Goal: Information Seeking & Learning: Compare options

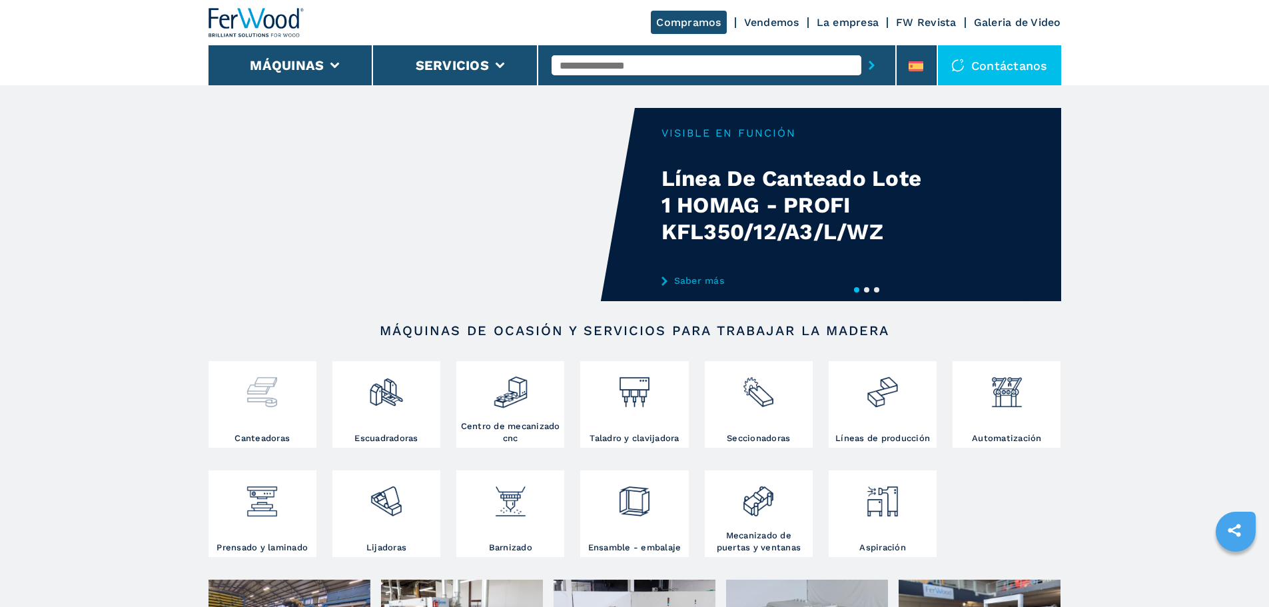
click at [286, 380] on div at bounding box center [262, 386] width 101 height 45
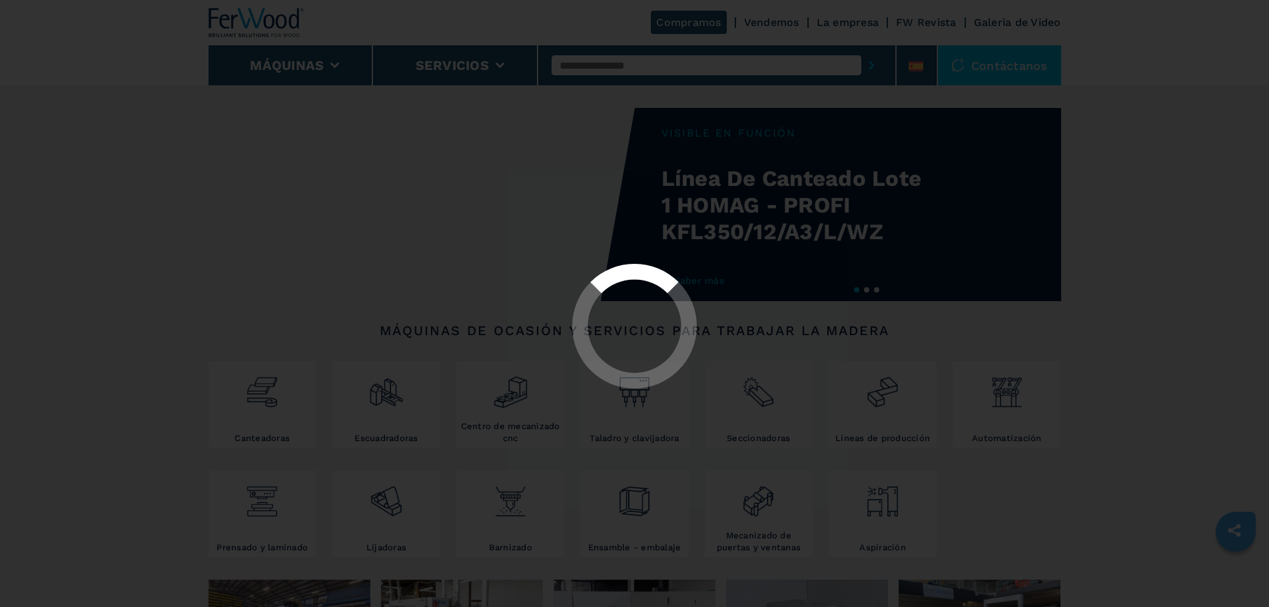
select select "**********"
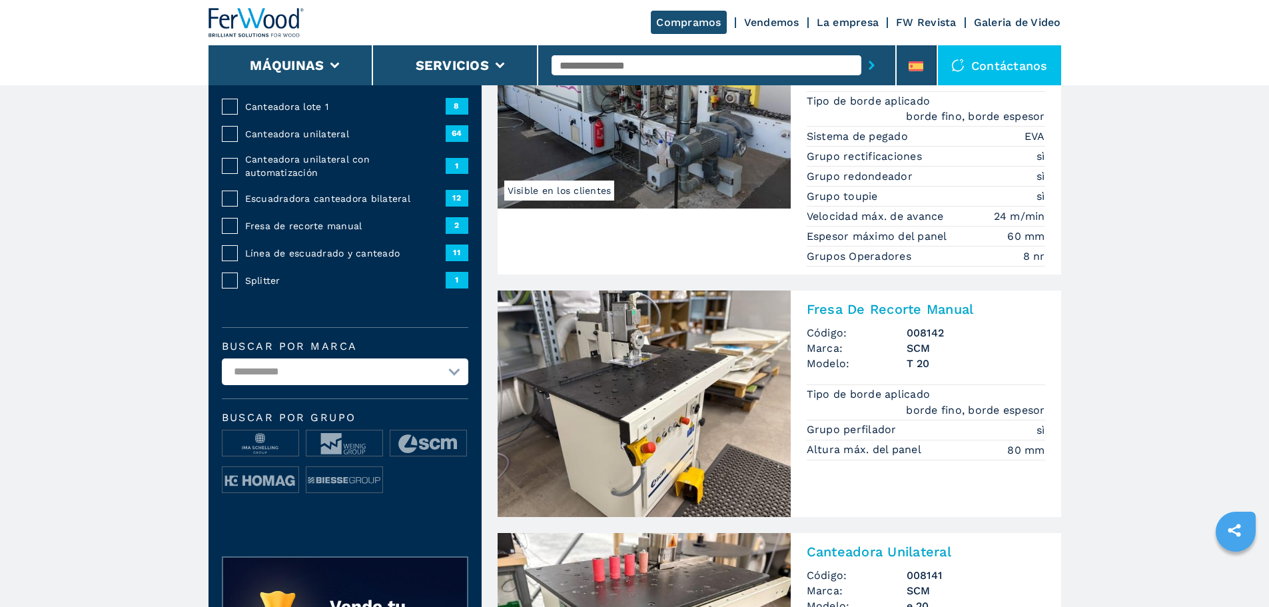
scroll to position [317, 0]
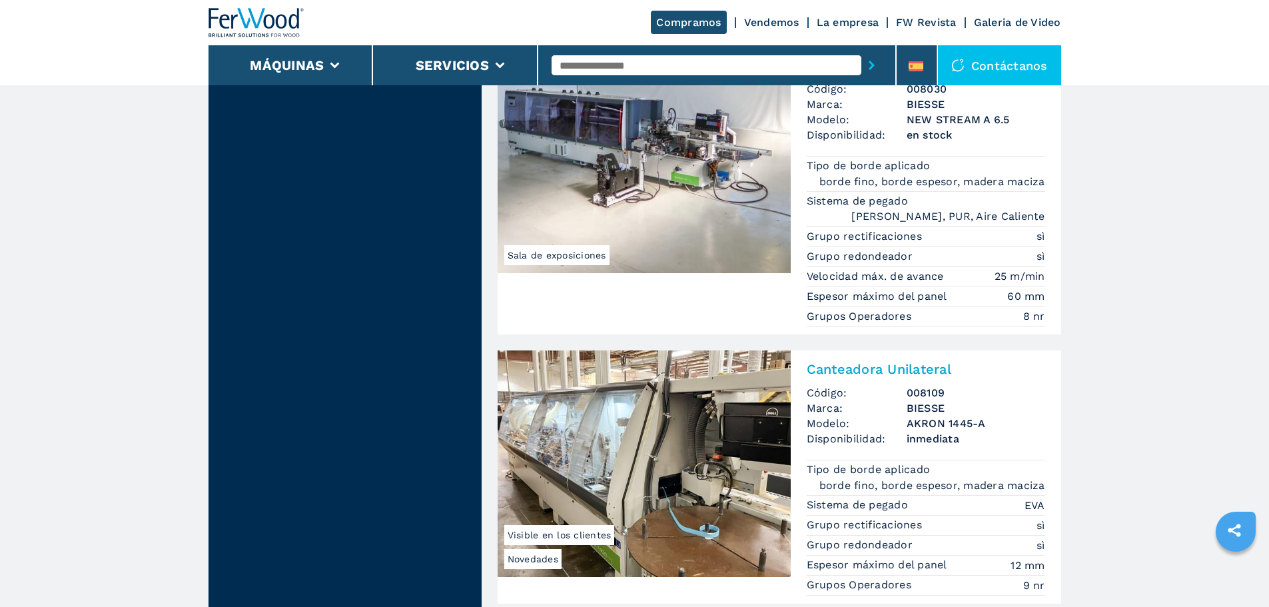
scroll to position [3330, 0]
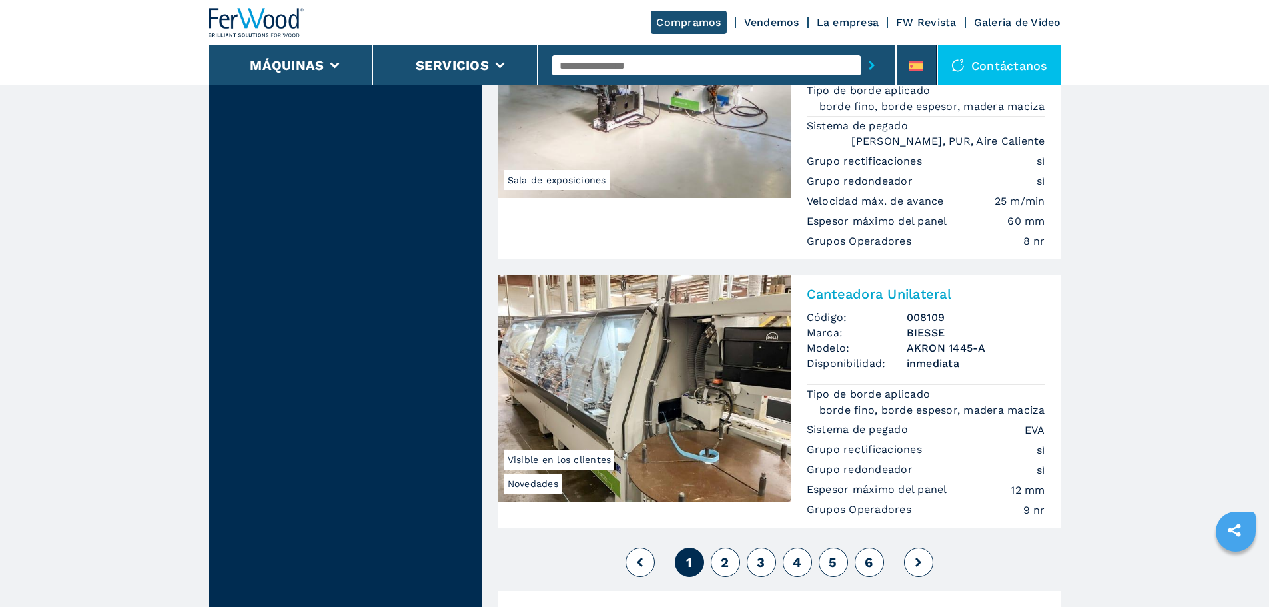
click at [716, 547] on button "2" at bounding box center [725, 561] width 29 height 29
click at [727, 554] on span "2" at bounding box center [725, 562] width 8 height 16
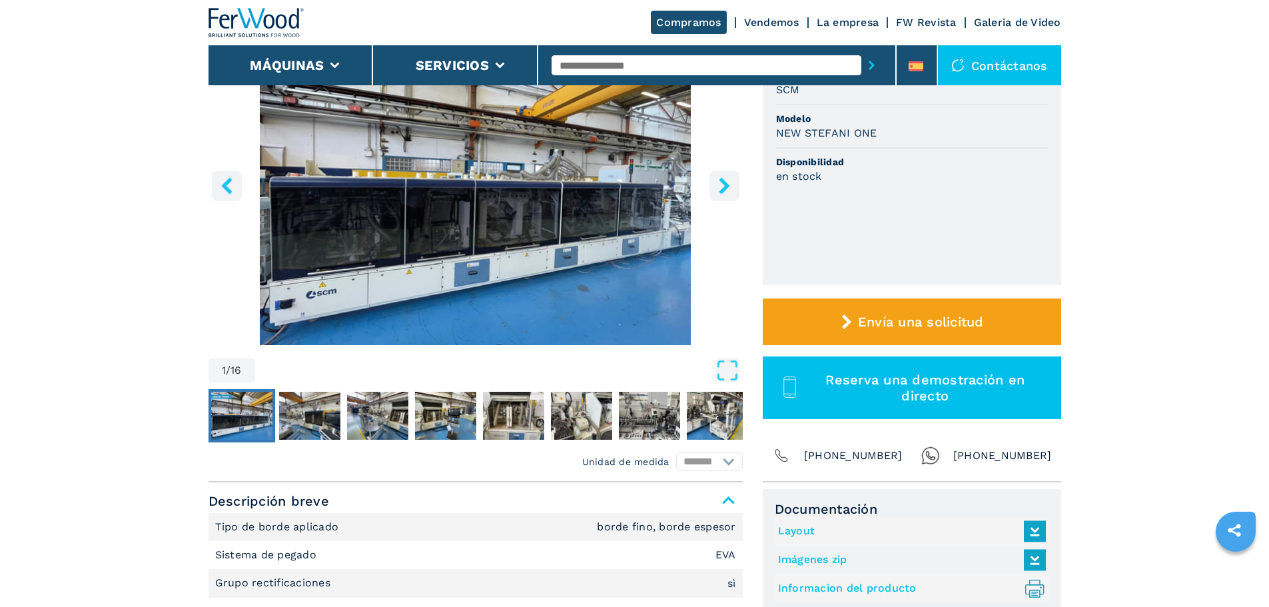
scroll to position [266, 0]
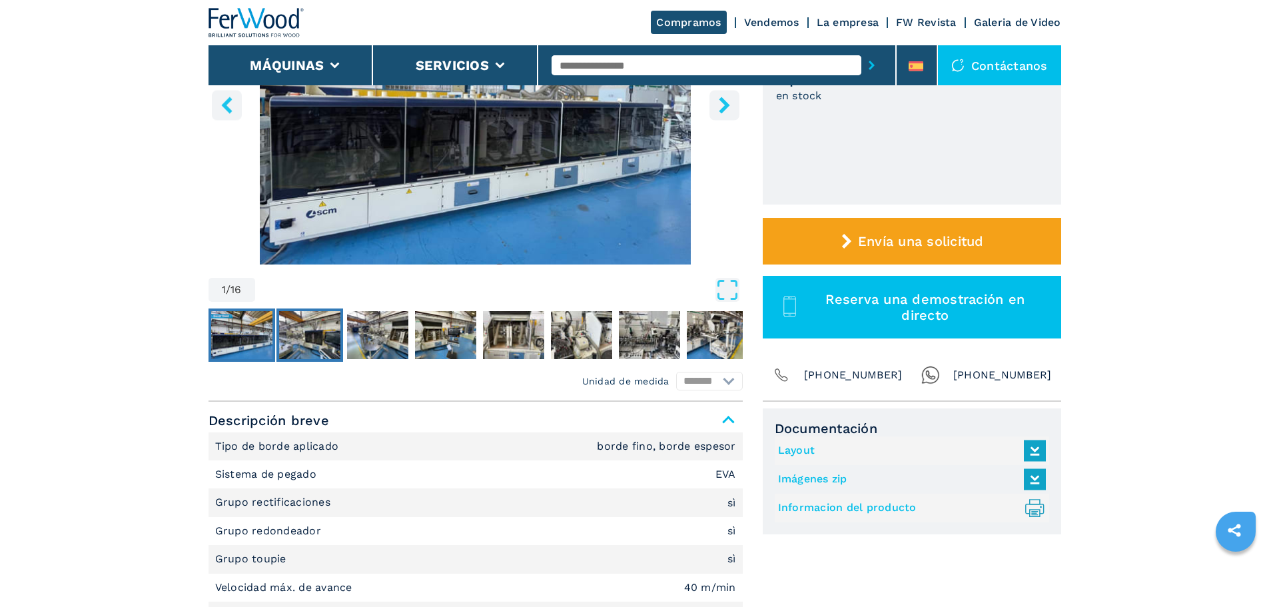
click at [328, 329] on img "Go to Slide 2" at bounding box center [309, 335] width 61 height 48
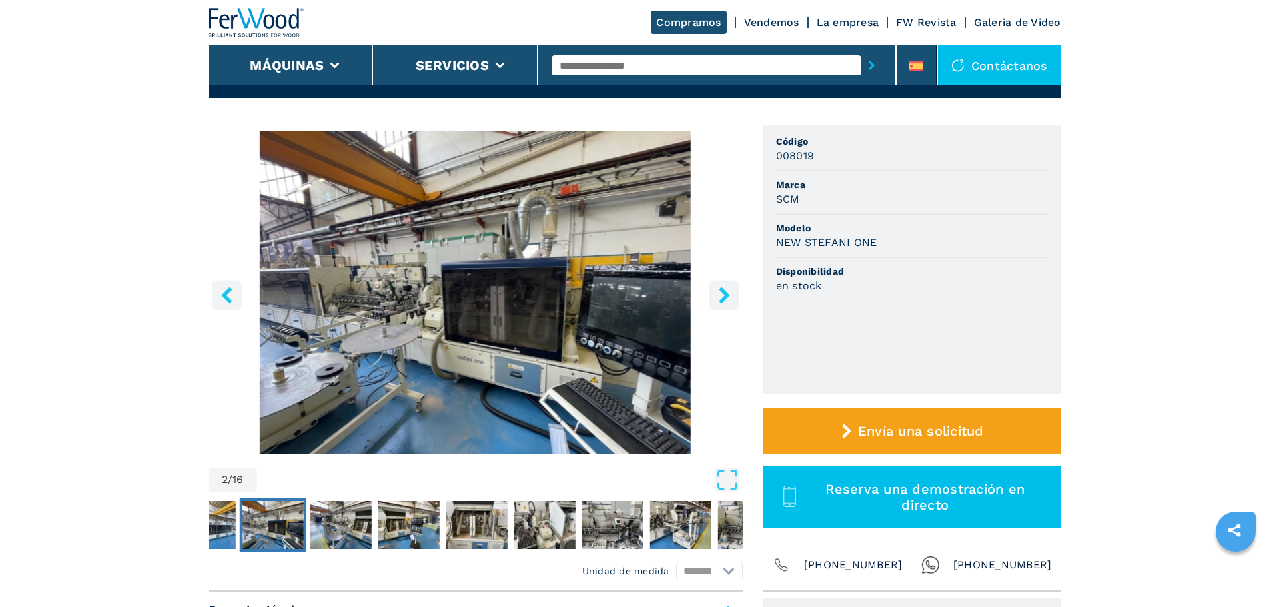
scroll to position [0, 0]
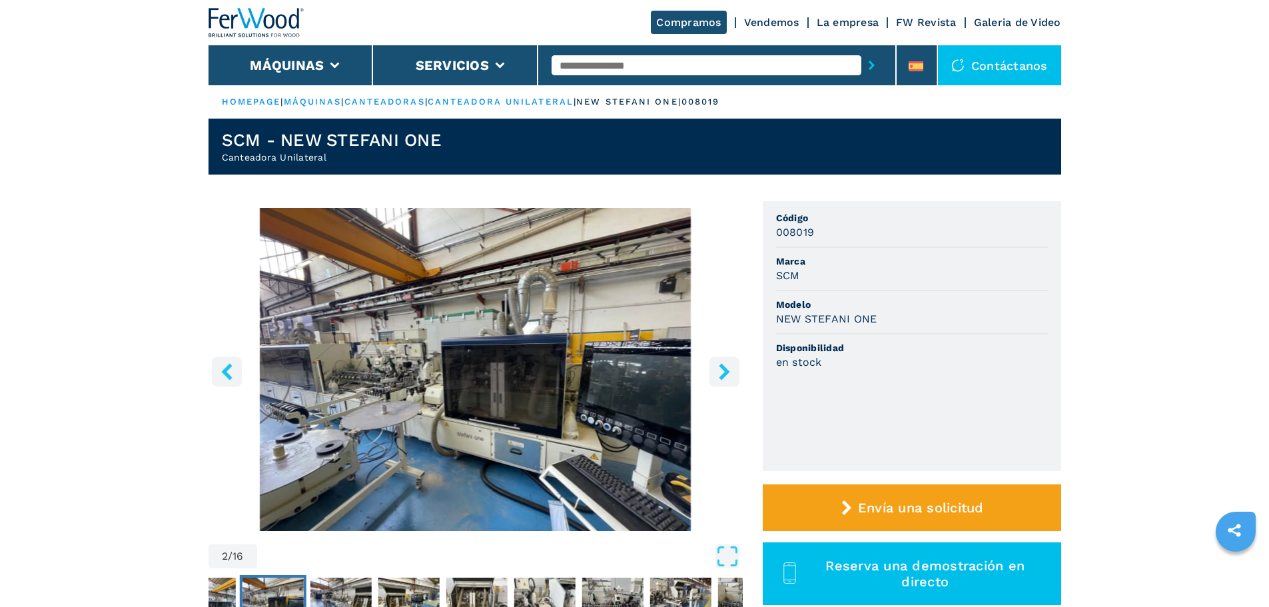
click at [726, 370] on icon "right-button" at bounding box center [724, 371] width 11 height 17
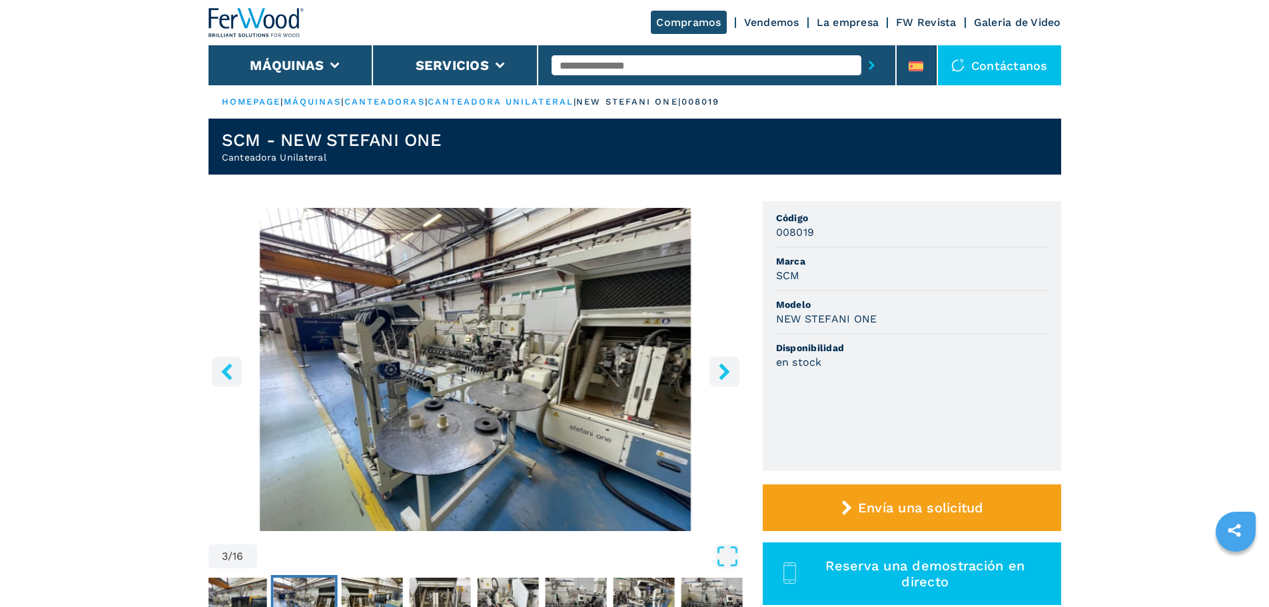
click at [726, 370] on icon "right-button" at bounding box center [724, 371] width 11 height 17
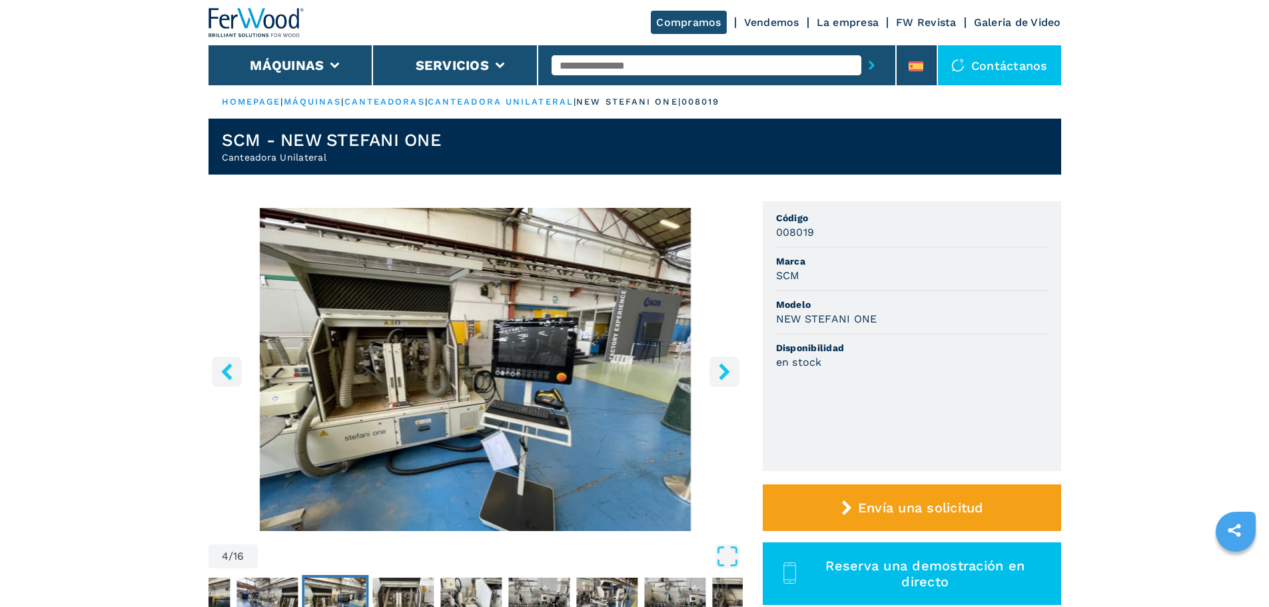
click at [726, 370] on icon "right-button" at bounding box center [724, 371] width 11 height 17
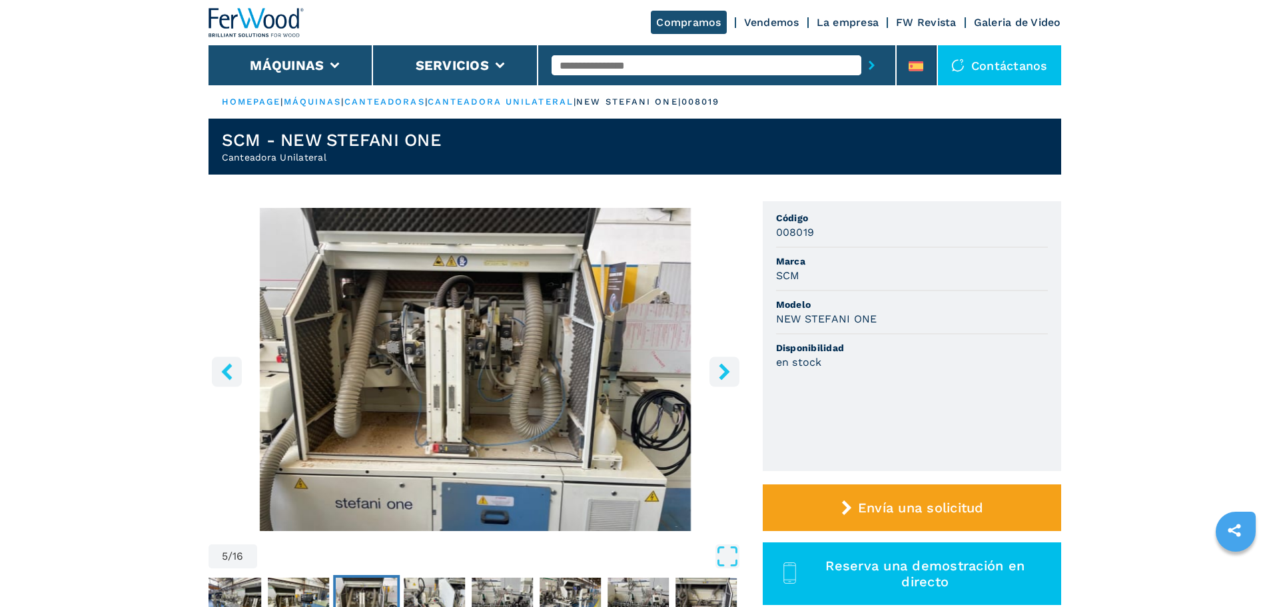
click at [726, 370] on icon "right-button" at bounding box center [724, 371] width 11 height 17
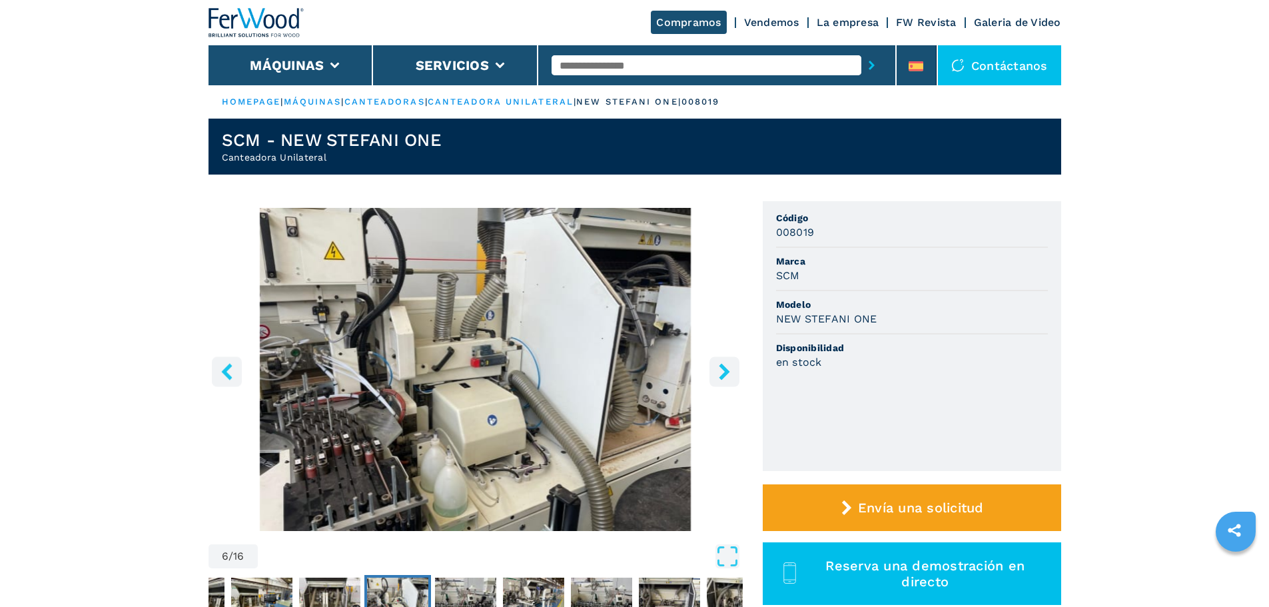
click at [726, 370] on icon "right-button" at bounding box center [724, 371] width 11 height 17
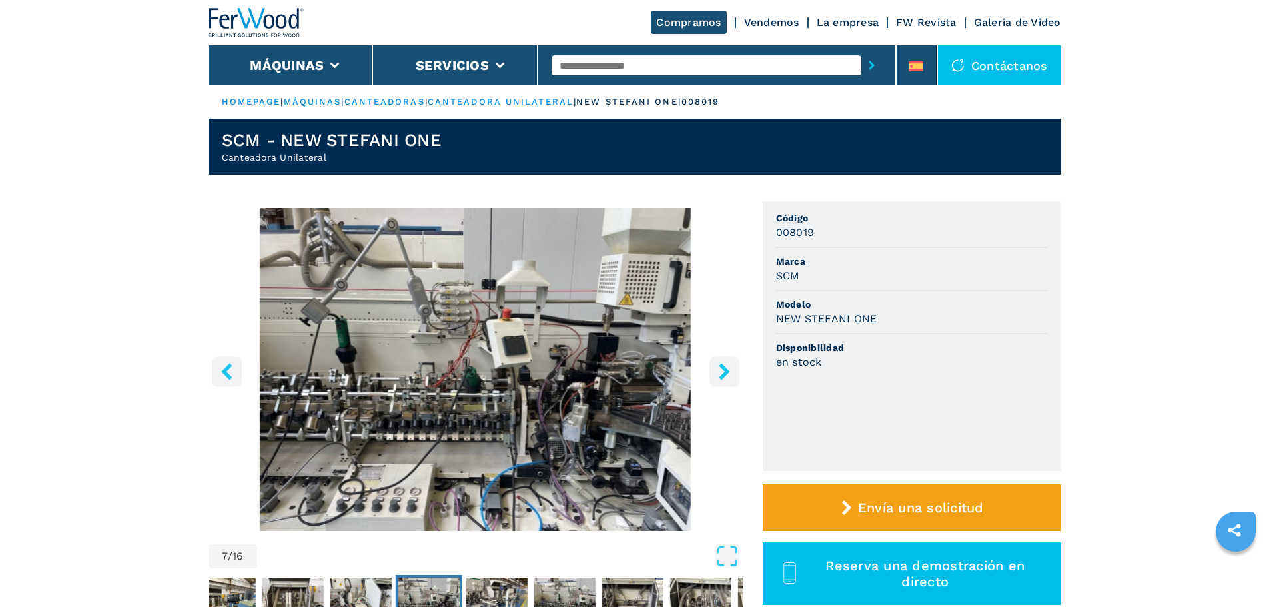
click at [726, 370] on icon "right-button" at bounding box center [724, 371] width 11 height 17
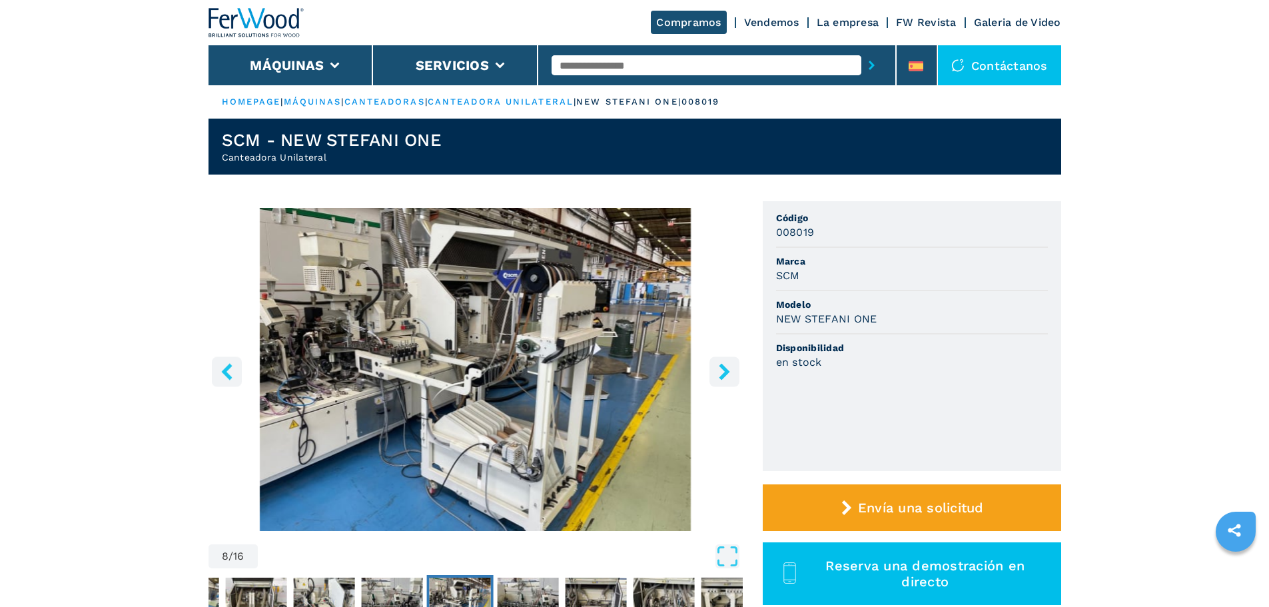
click at [726, 370] on icon "right-button" at bounding box center [724, 371] width 11 height 17
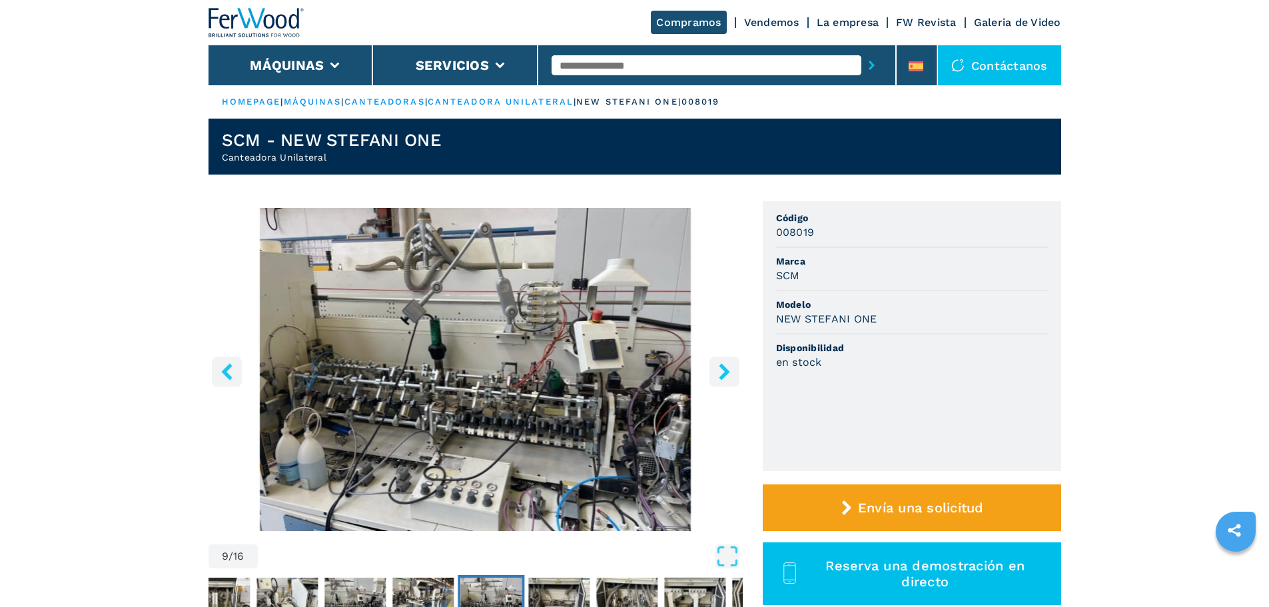
click at [726, 370] on icon "right-button" at bounding box center [724, 371] width 11 height 17
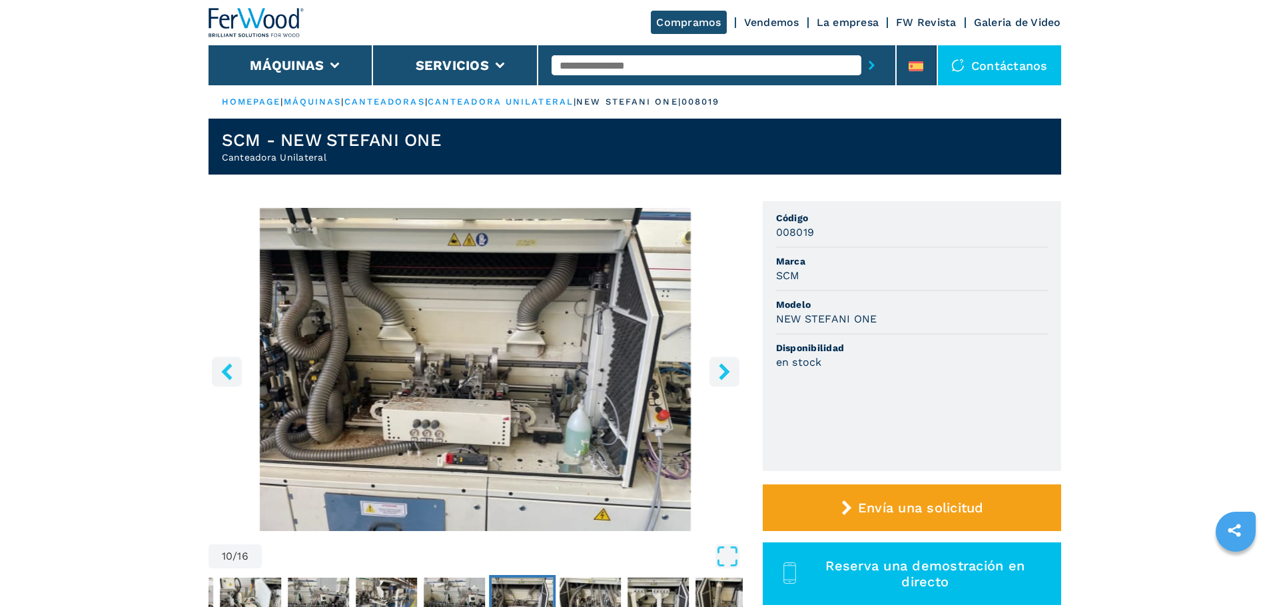
click at [243, 364] on img "Go to Slide 10" at bounding box center [475, 369] width 534 height 323
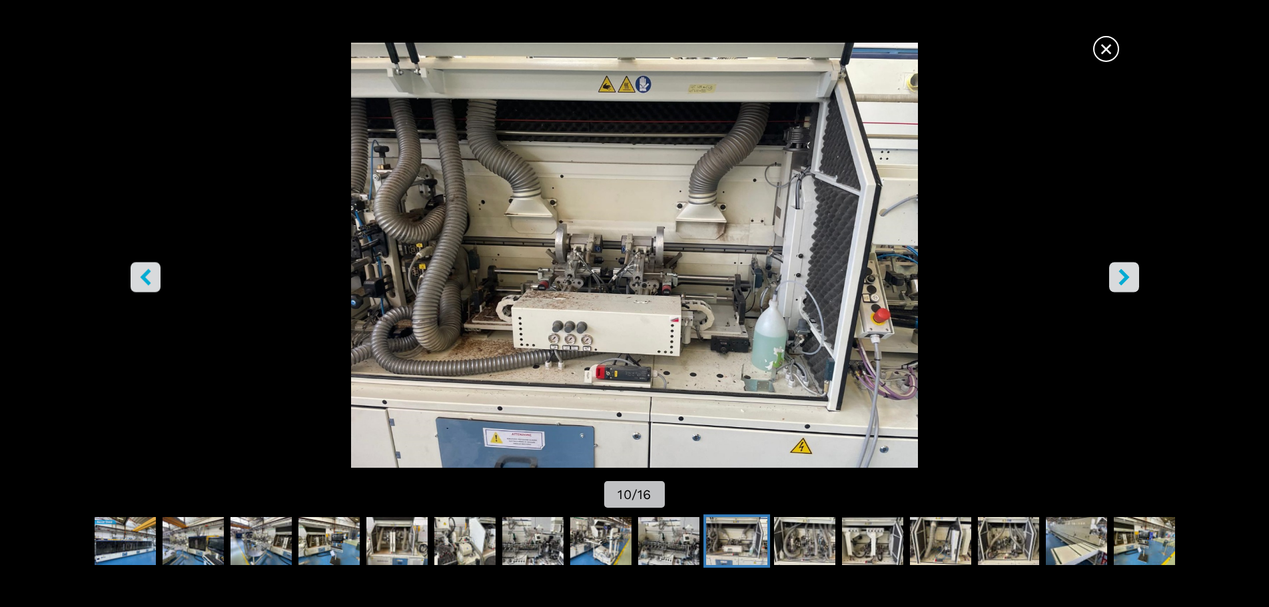
click at [603, 308] on img "Go to Slide 10" at bounding box center [634, 255] width 1142 height 425
click at [151, 278] on icon "left-button" at bounding box center [145, 276] width 17 height 17
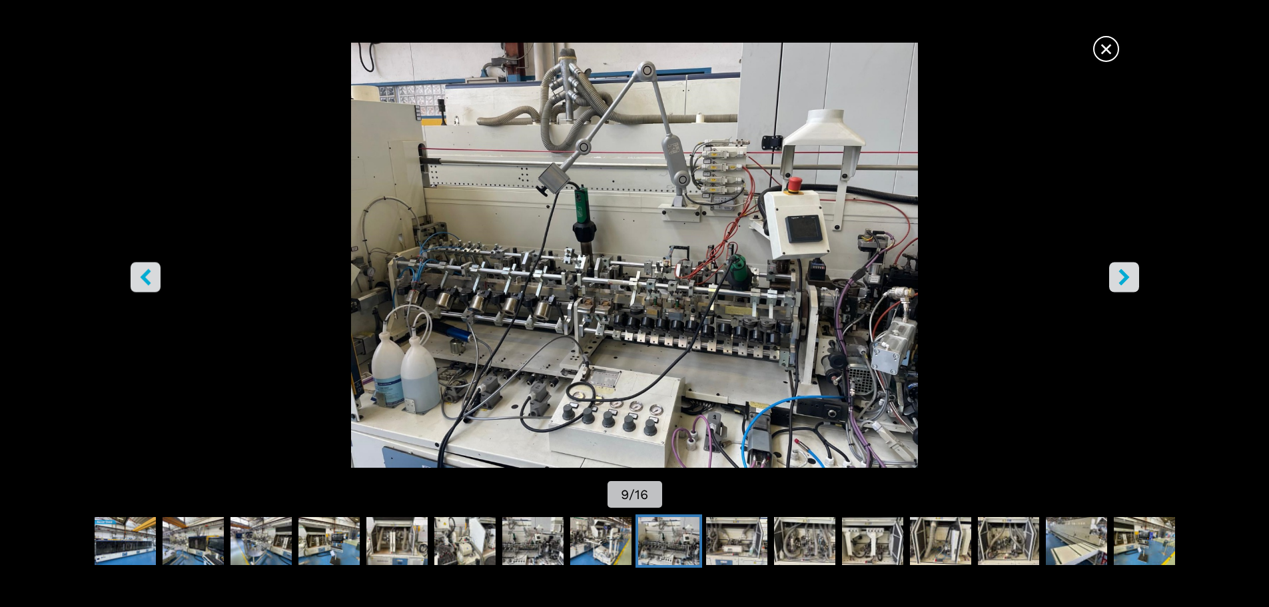
click at [135, 280] on button "left-button" at bounding box center [146, 277] width 30 height 30
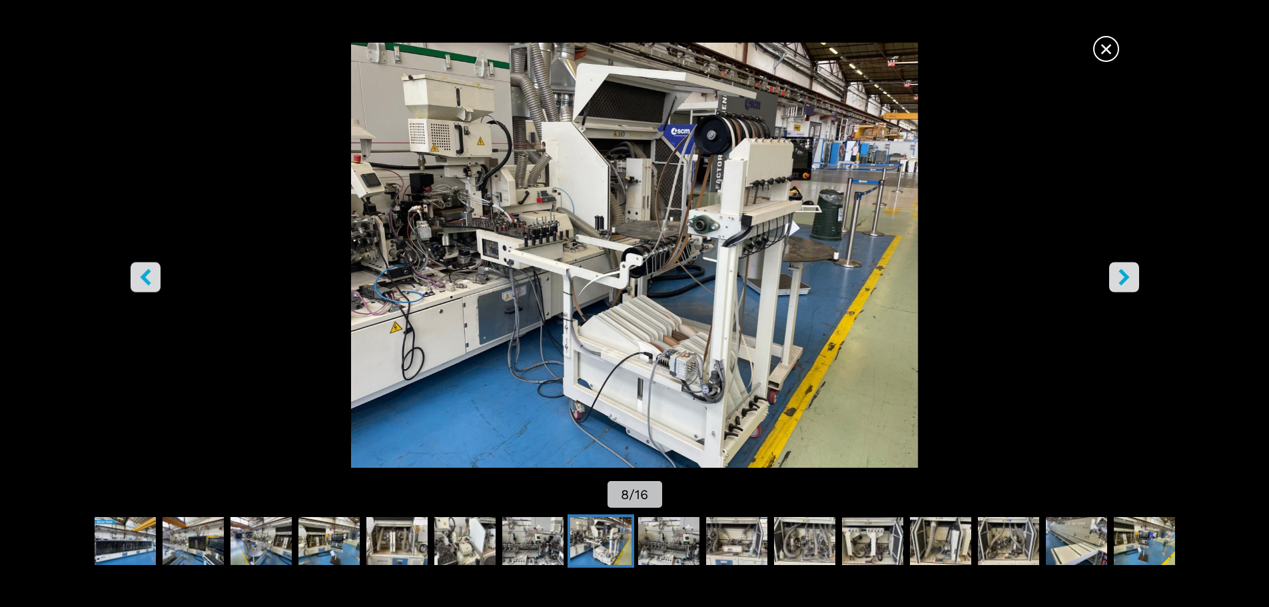
click at [135, 280] on button "left-button" at bounding box center [146, 277] width 30 height 30
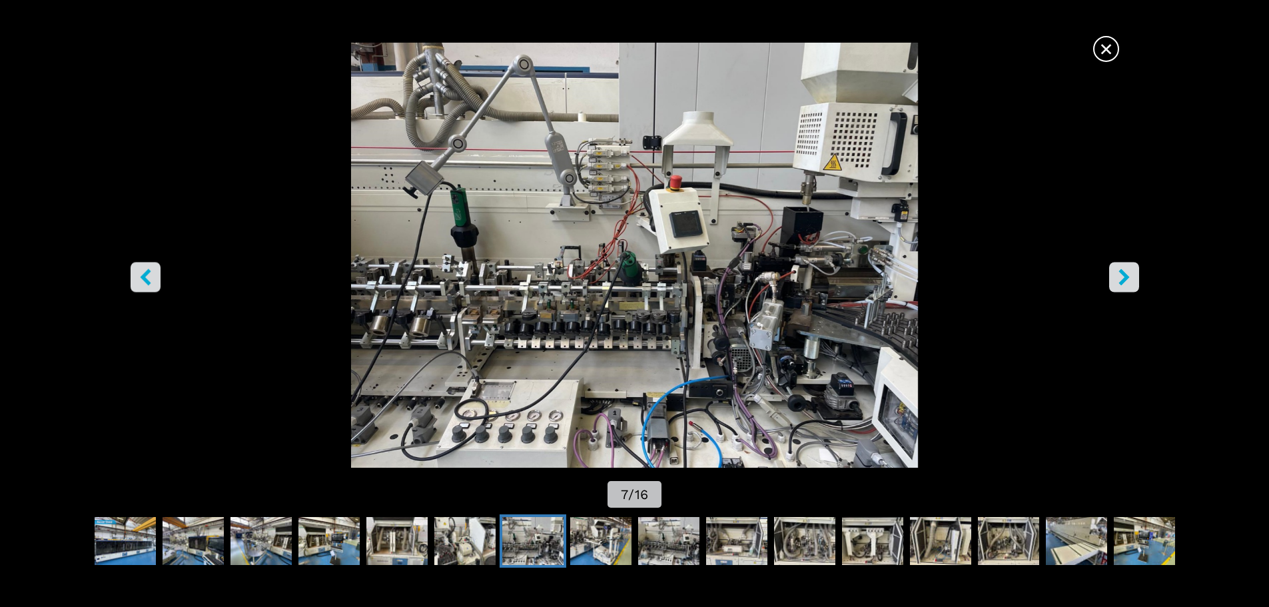
click at [1132, 282] on button "right-button" at bounding box center [1124, 277] width 30 height 30
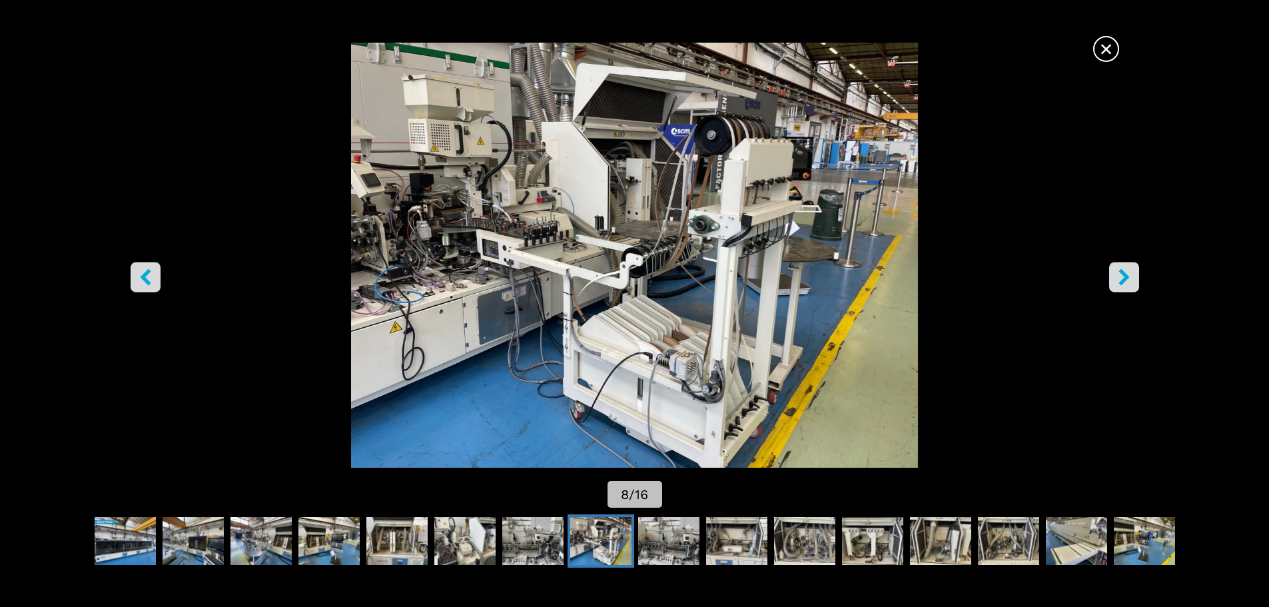
click at [1132, 282] on button "right-button" at bounding box center [1124, 277] width 30 height 30
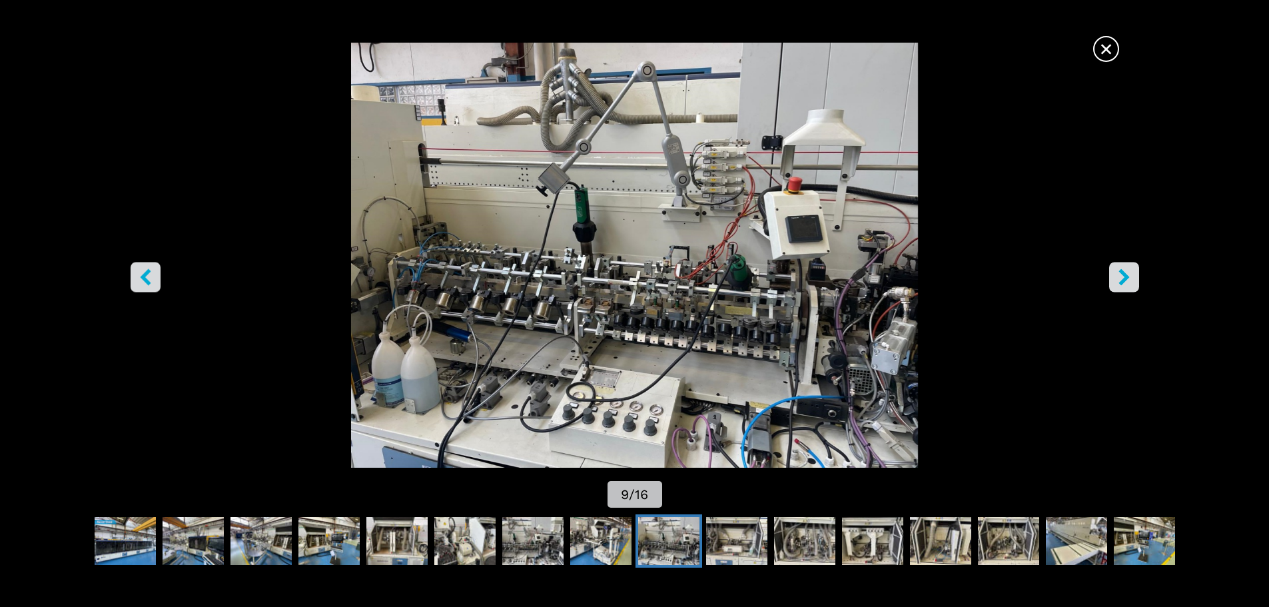
click at [1132, 282] on button "right-button" at bounding box center [1124, 277] width 30 height 30
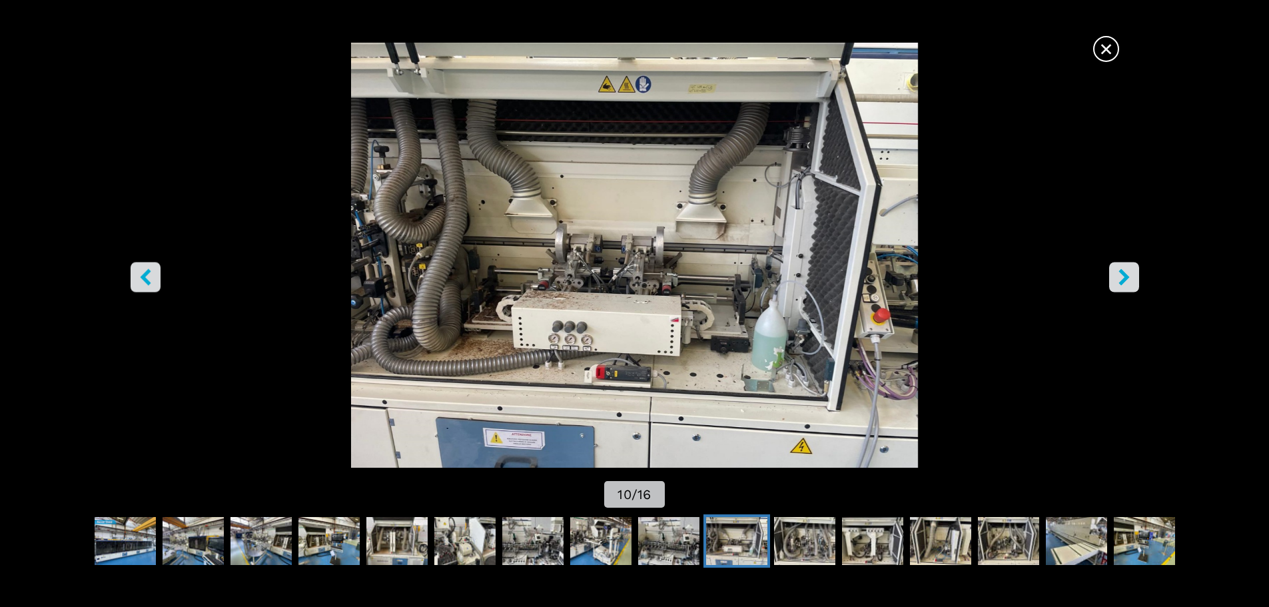
click at [1132, 282] on button "right-button" at bounding box center [1124, 277] width 30 height 30
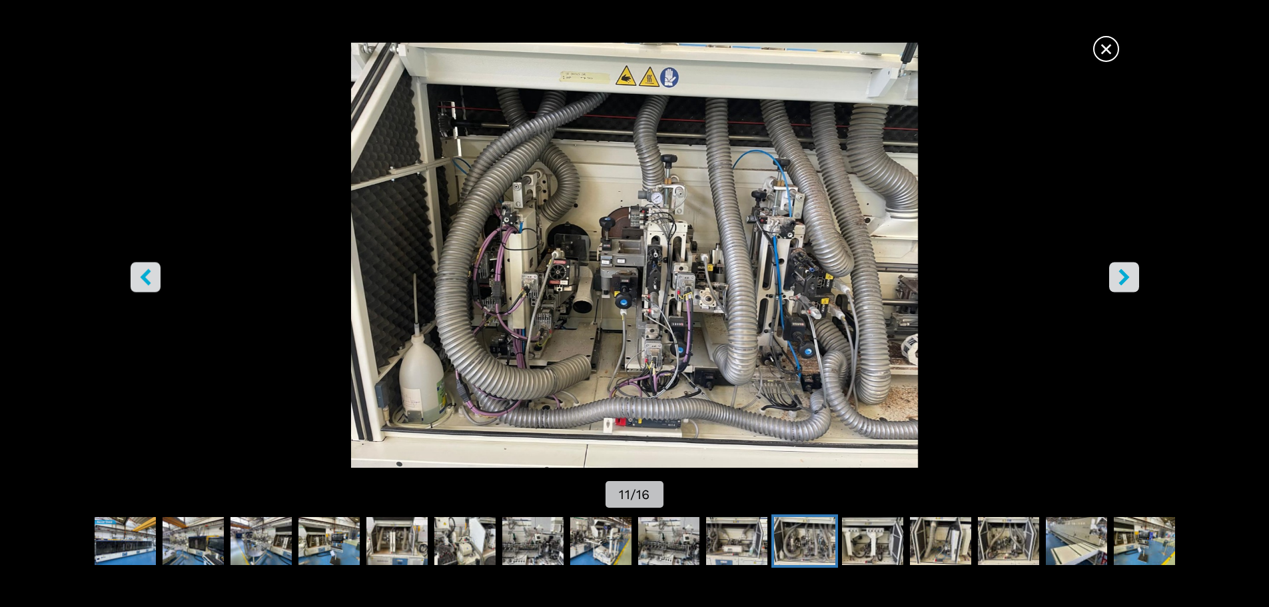
click at [1132, 282] on button "right-button" at bounding box center [1124, 277] width 30 height 30
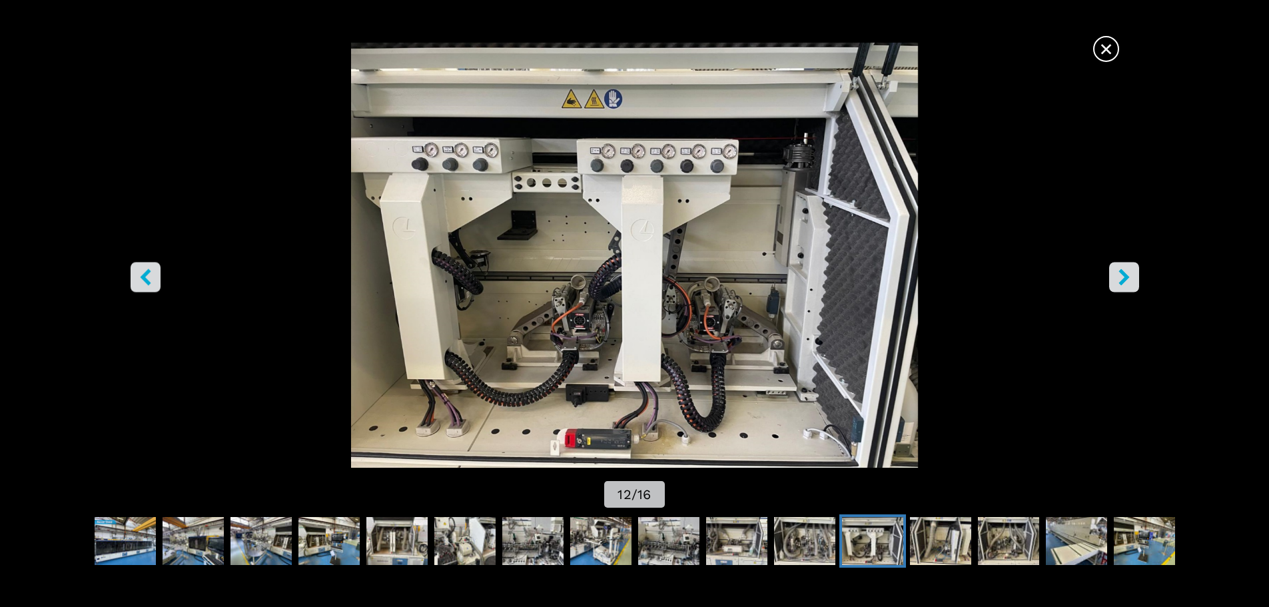
click at [1132, 282] on button "right-button" at bounding box center [1124, 277] width 30 height 30
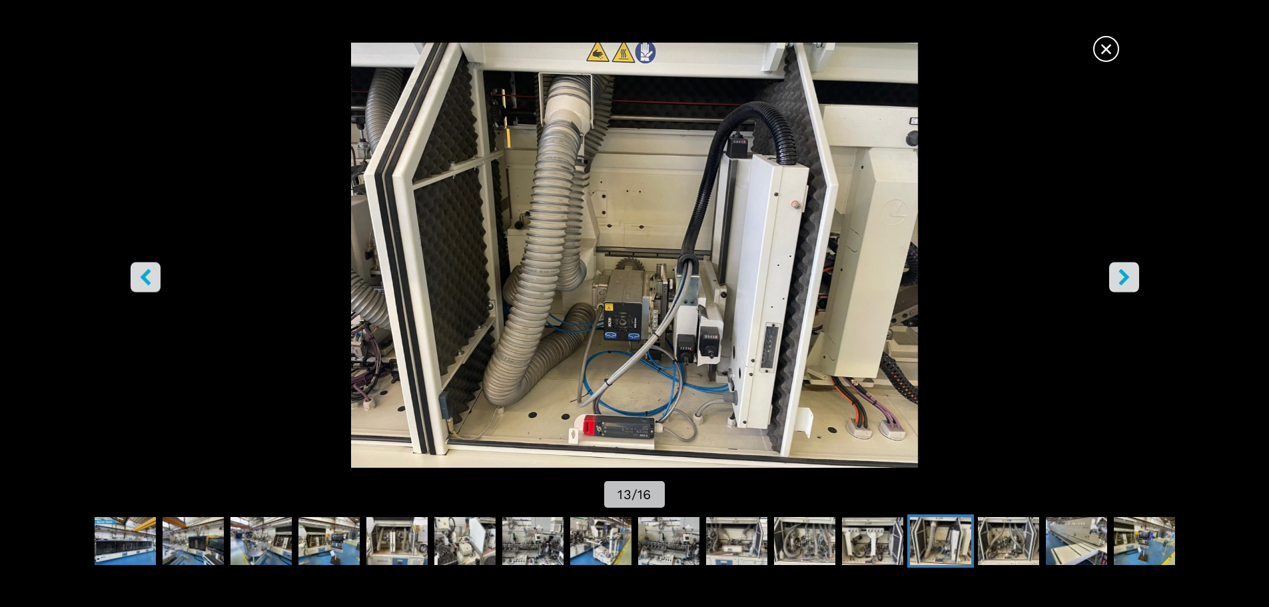
click at [1132, 282] on button "right-button" at bounding box center [1124, 277] width 30 height 30
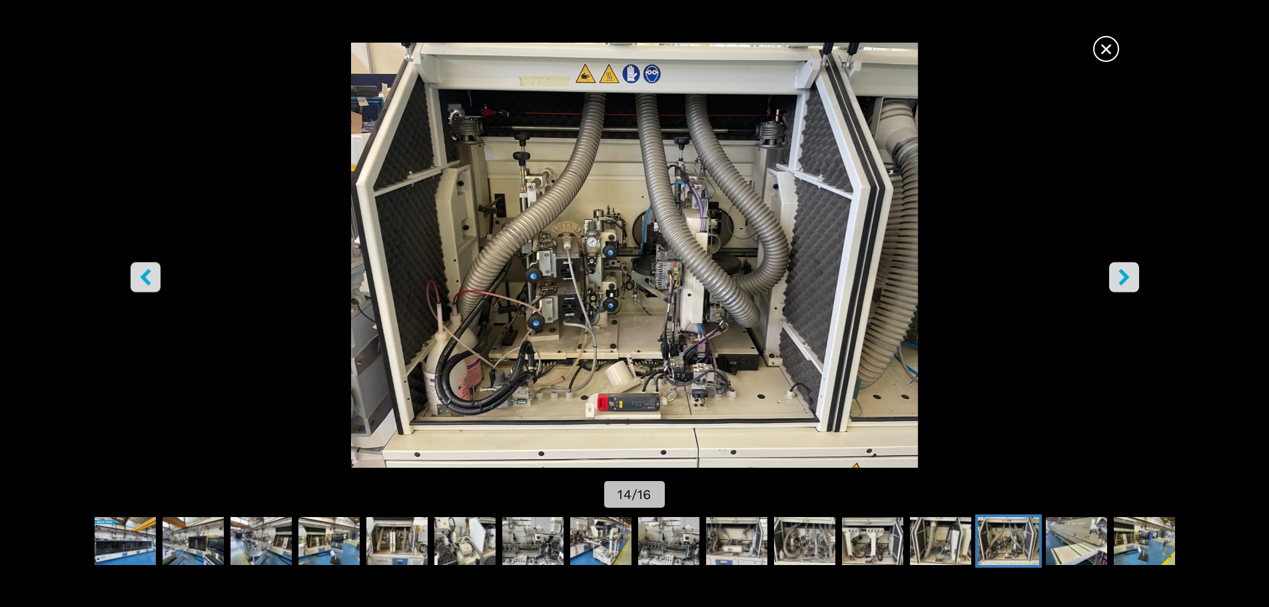
click at [1132, 282] on button "right-button" at bounding box center [1124, 277] width 30 height 30
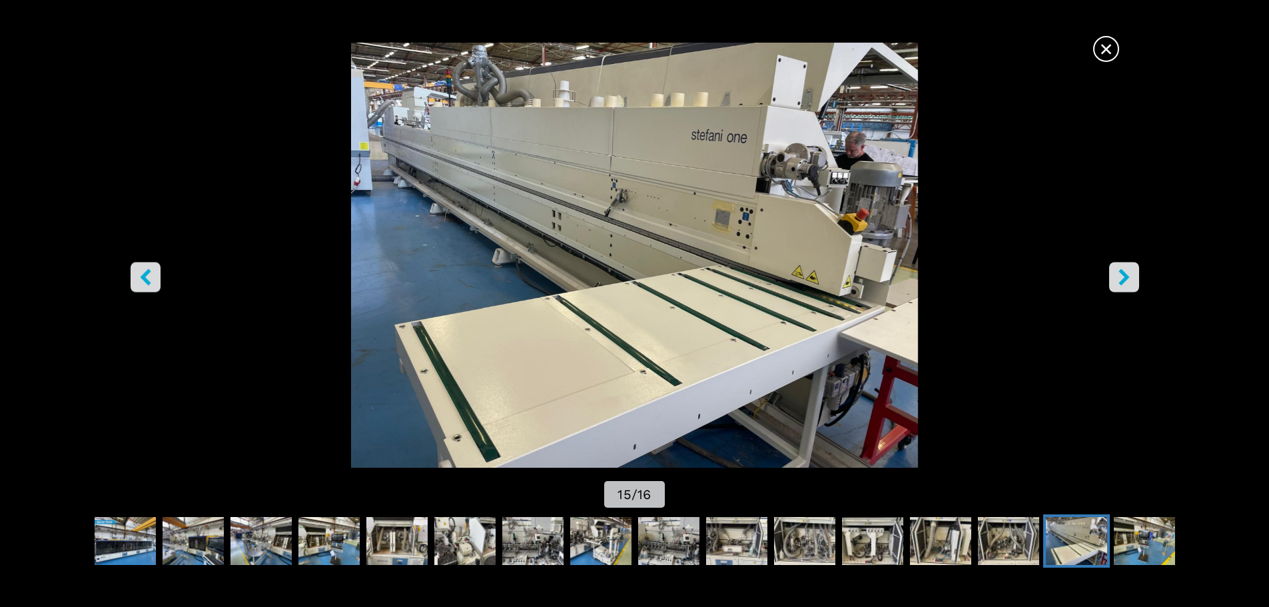
click at [1132, 282] on button "right-button" at bounding box center [1124, 277] width 30 height 30
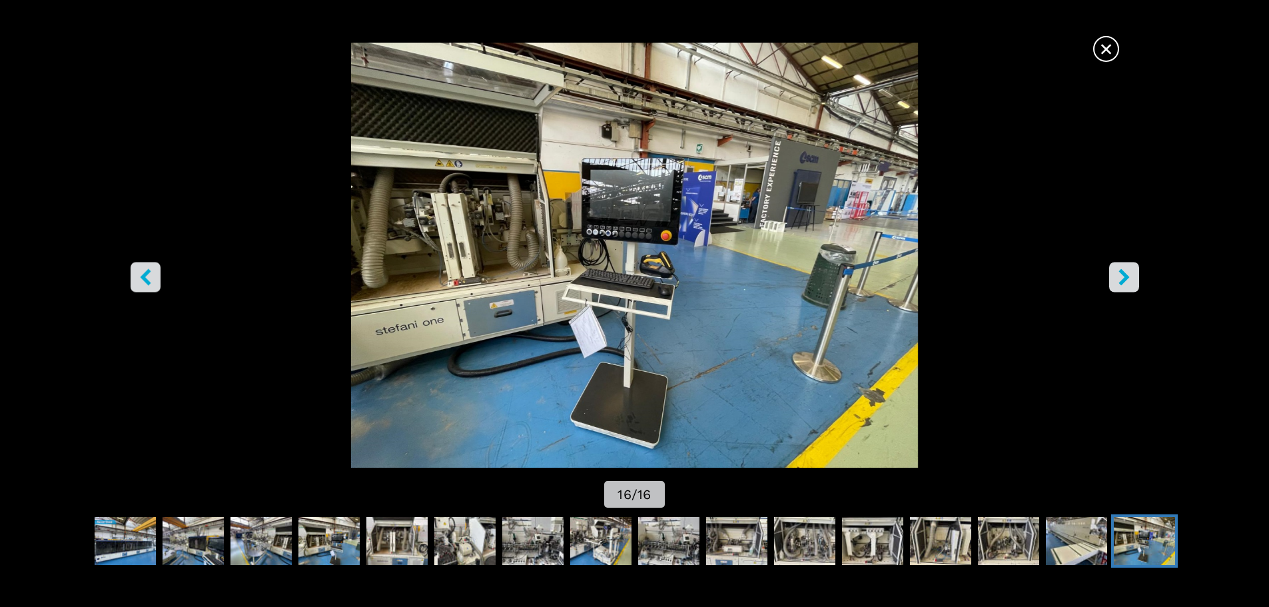
click at [1132, 282] on button "right-button" at bounding box center [1124, 277] width 30 height 30
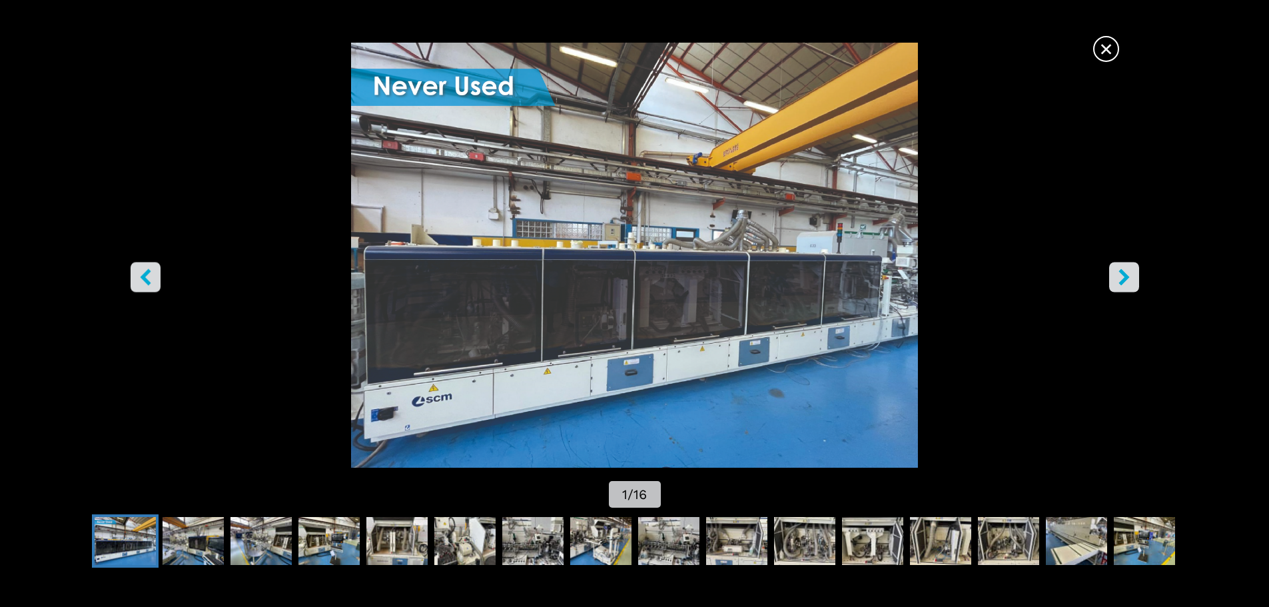
click at [1132, 282] on button "right-button" at bounding box center [1124, 277] width 30 height 30
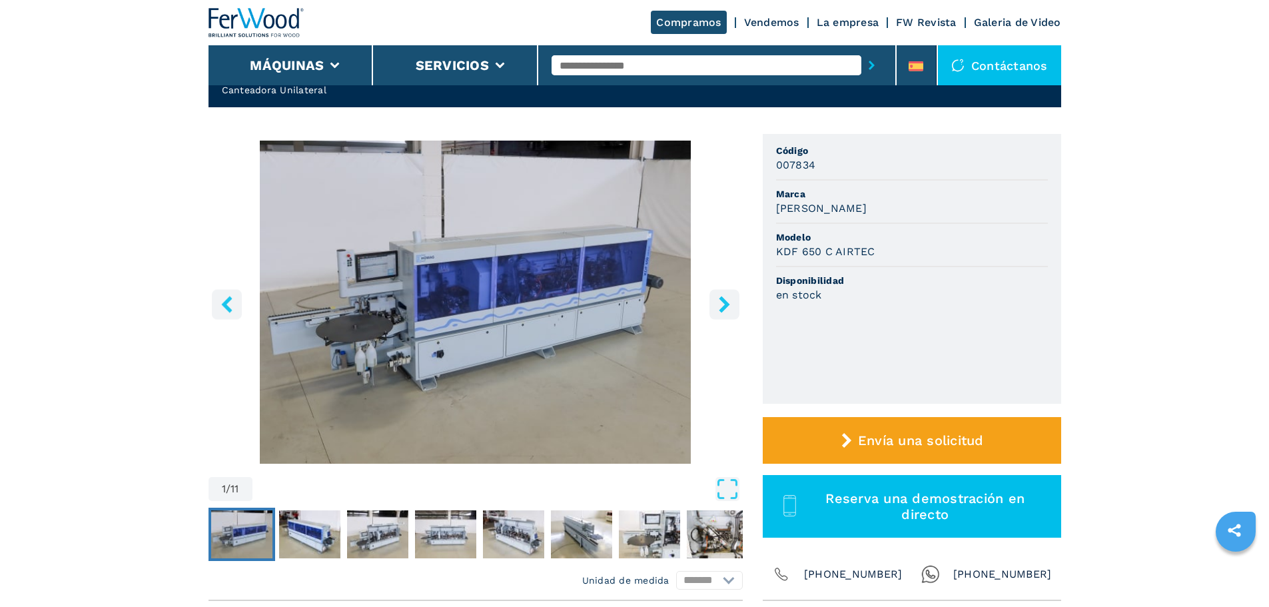
scroll to position [67, 0]
click at [723, 308] on icon "right-button" at bounding box center [724, 304] width 11 height 17
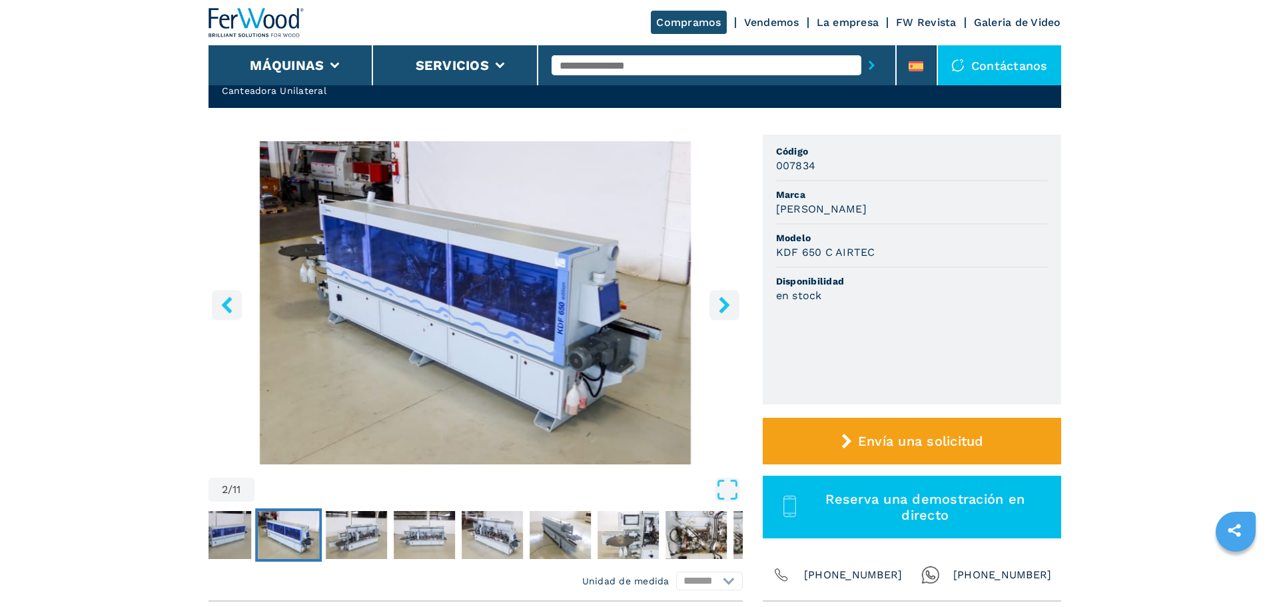
click at [723, 308] on icon "right-button" at bounding box center [724, 304] width 11 height 17
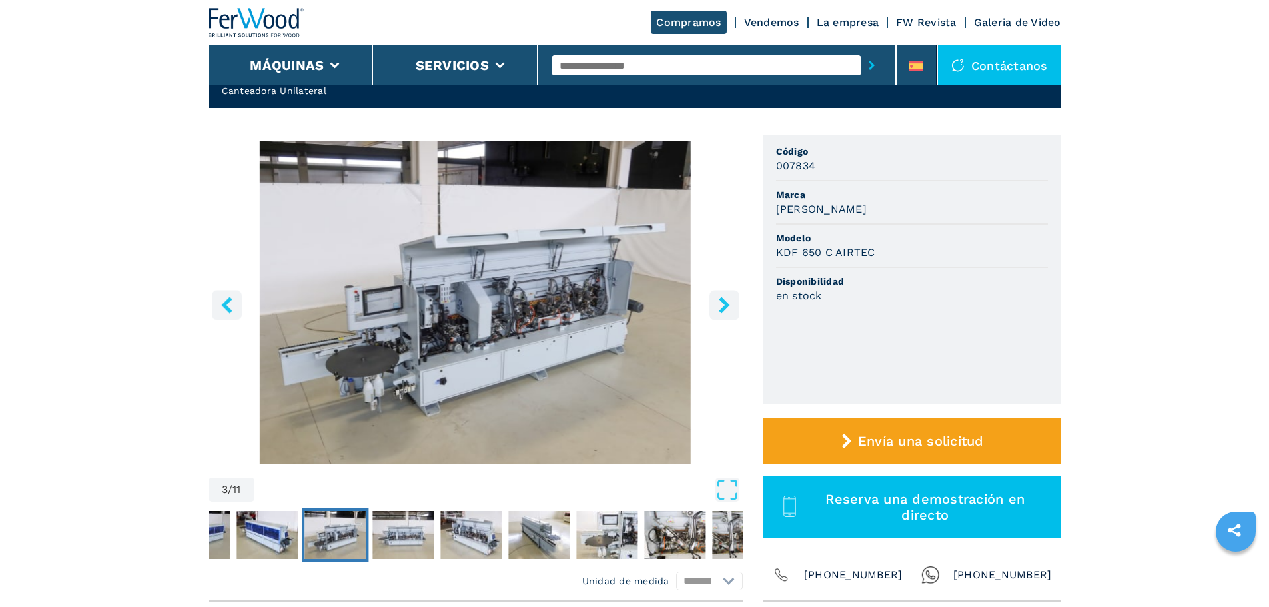
click at [723, 308] on icon "right-button" at bounding box center [724, 304] width 11 height 17
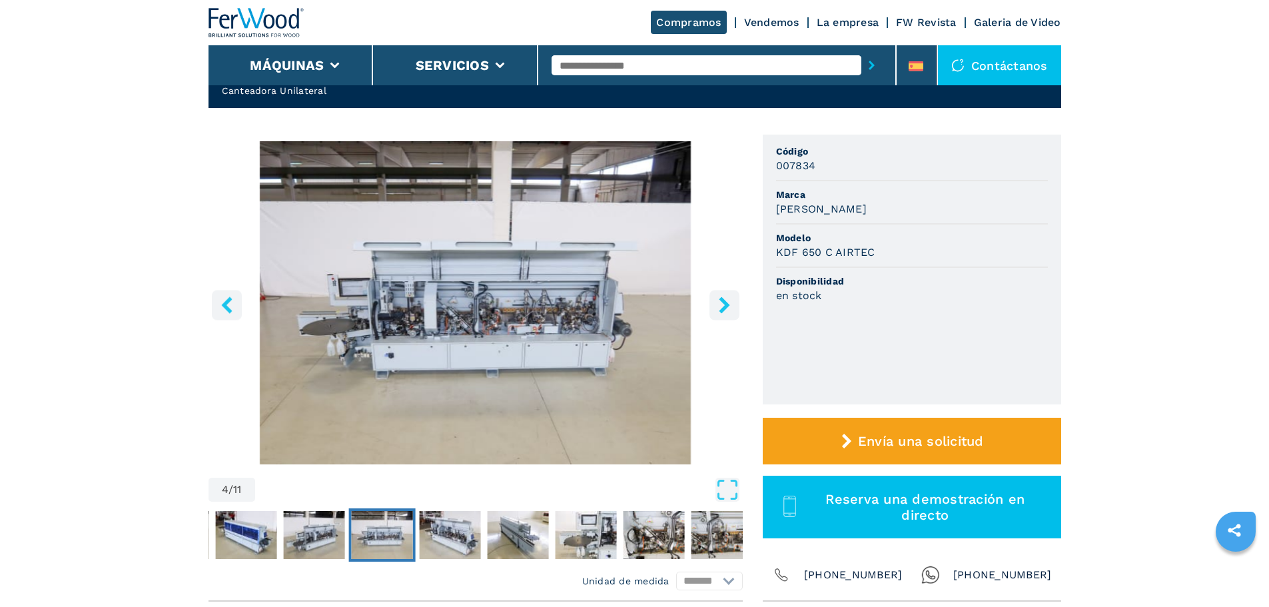
click at [723, 308] on icon "right-button" at bounding box center [724, 304] width 11 height 17
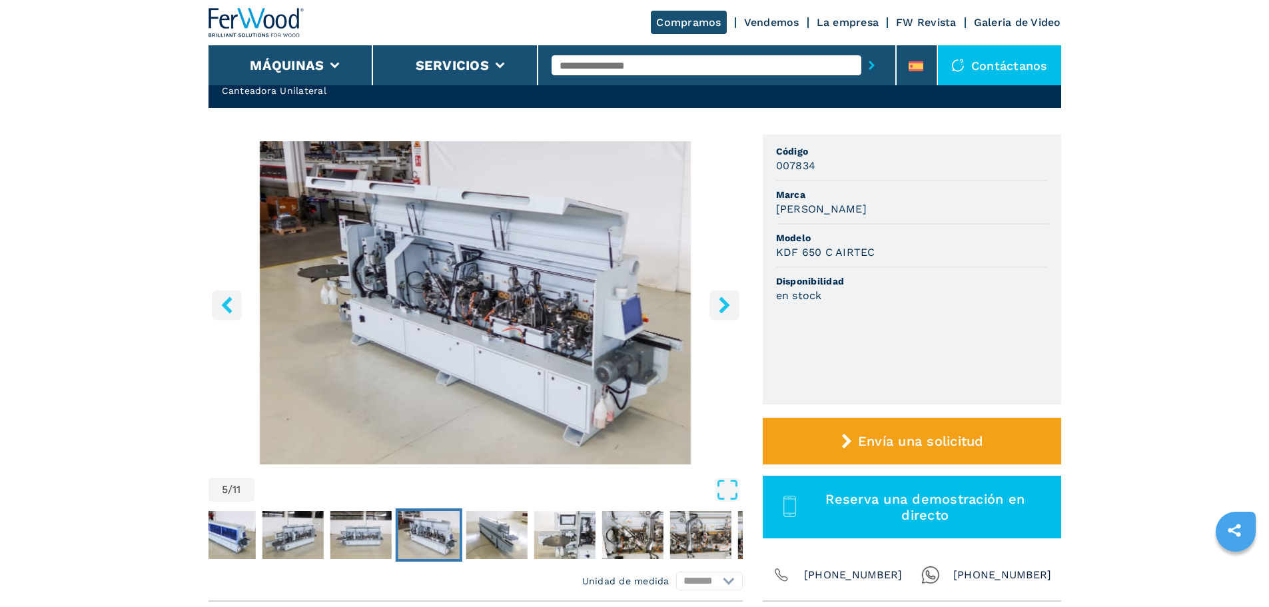
click at [723, 308] on icon "right-button" at bounding box center [724, 304] width 11 height 17
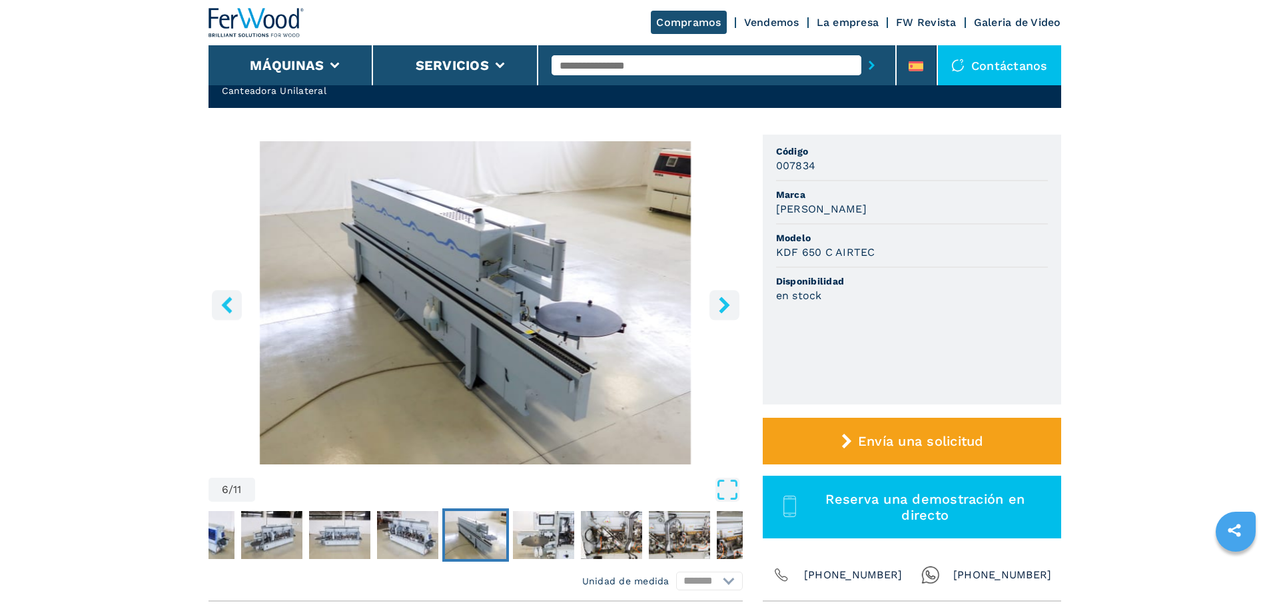
click at [723, 308] on icon "right-button" at bounding box center [724, 304] width 11 height 17
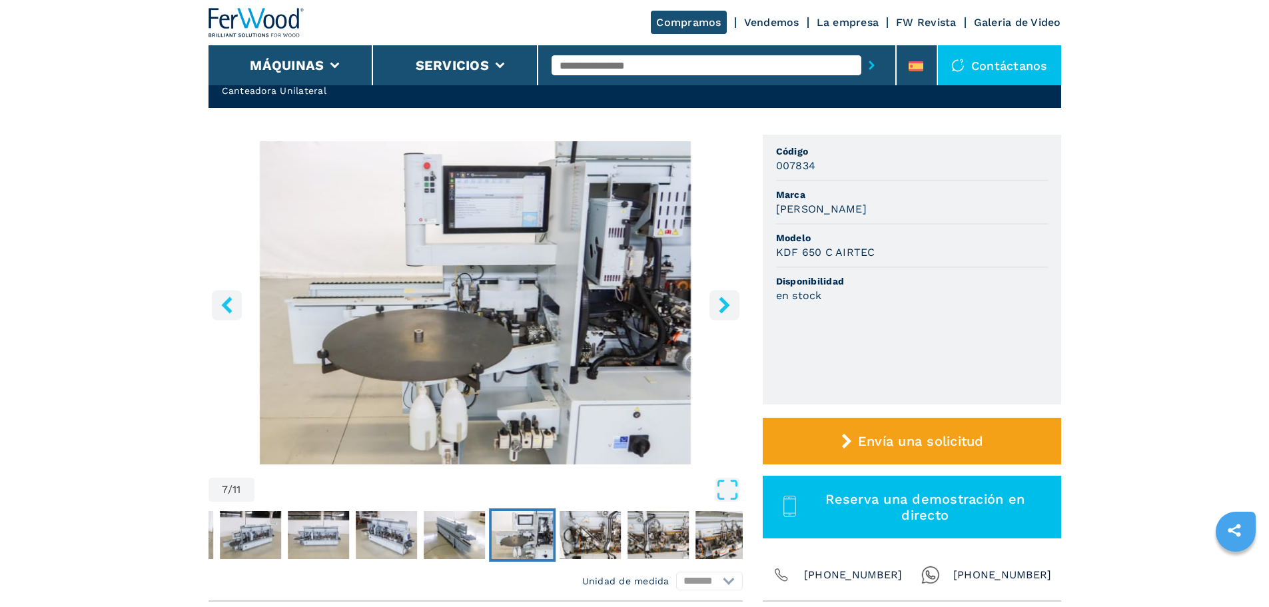
click at [723, 308] on icon "right-button" at bounding box center [724, 304] width 11 height 17
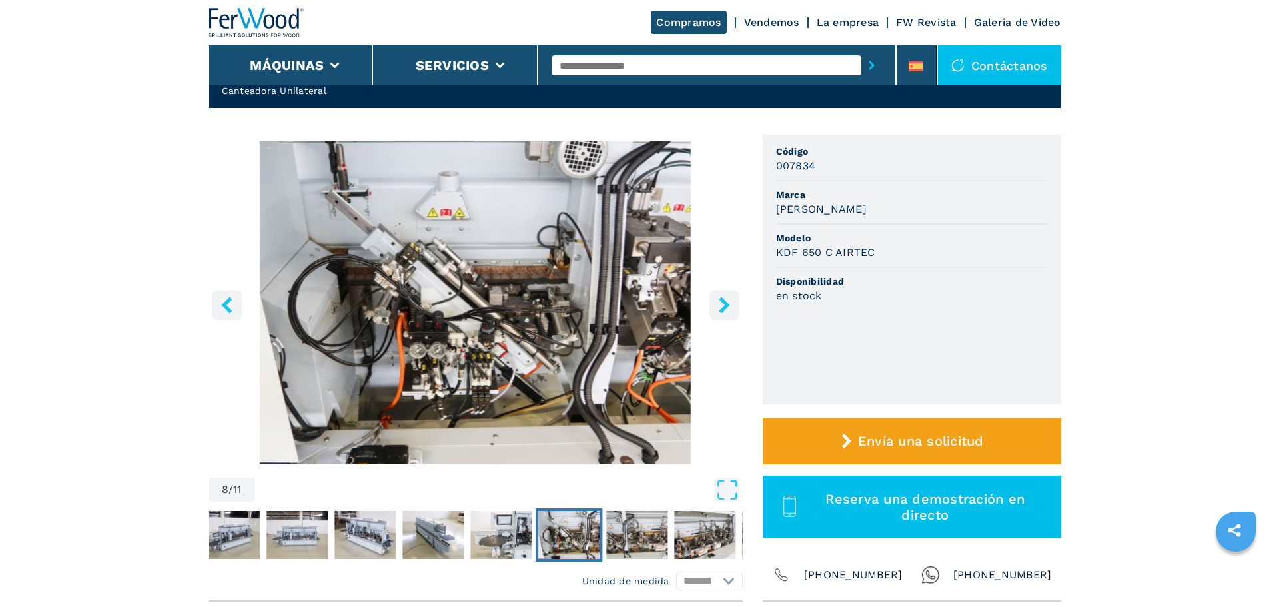
click at [723, 308] on icon "right-button" at bounding box center [724, 304] width 11 height 17
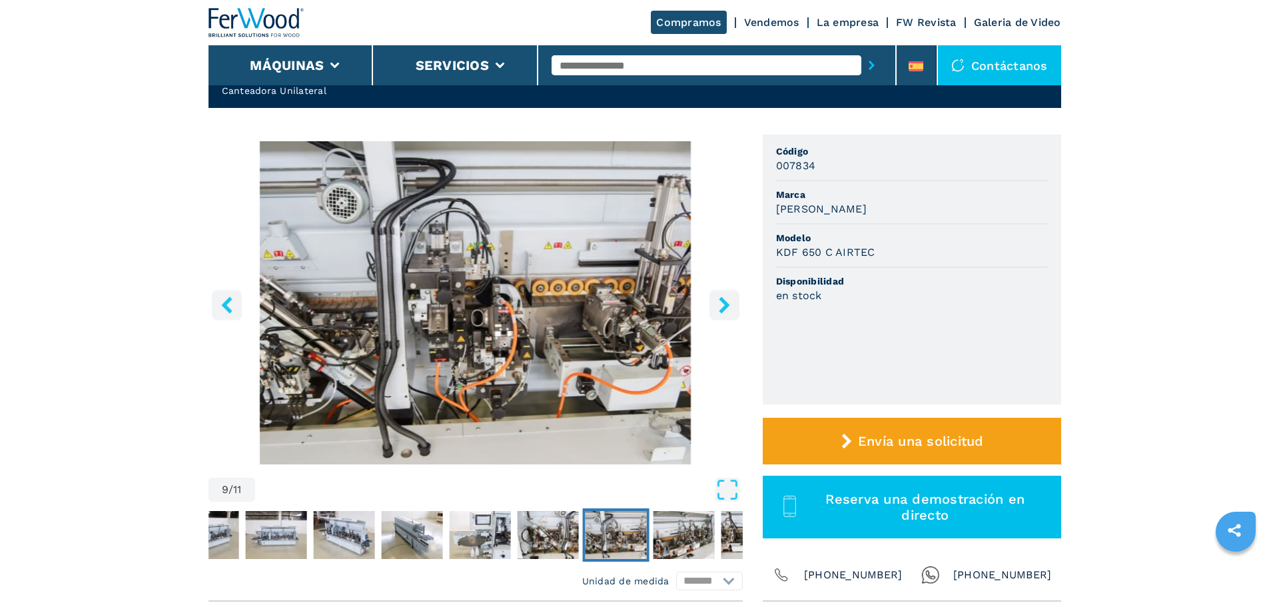
click at [723, 308] on icon "right-button" at bounding box center [724, 304] width 11 height 17
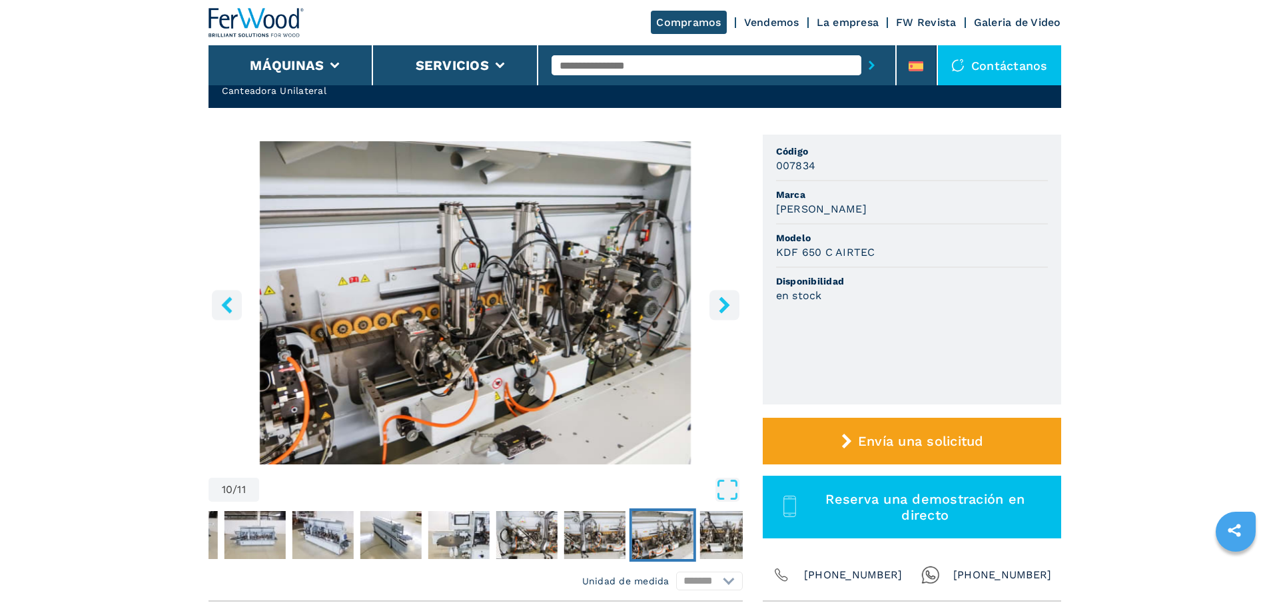
click at [723, 308] on icon "right-button" at bounding box center [724, 304] width 11 height 17
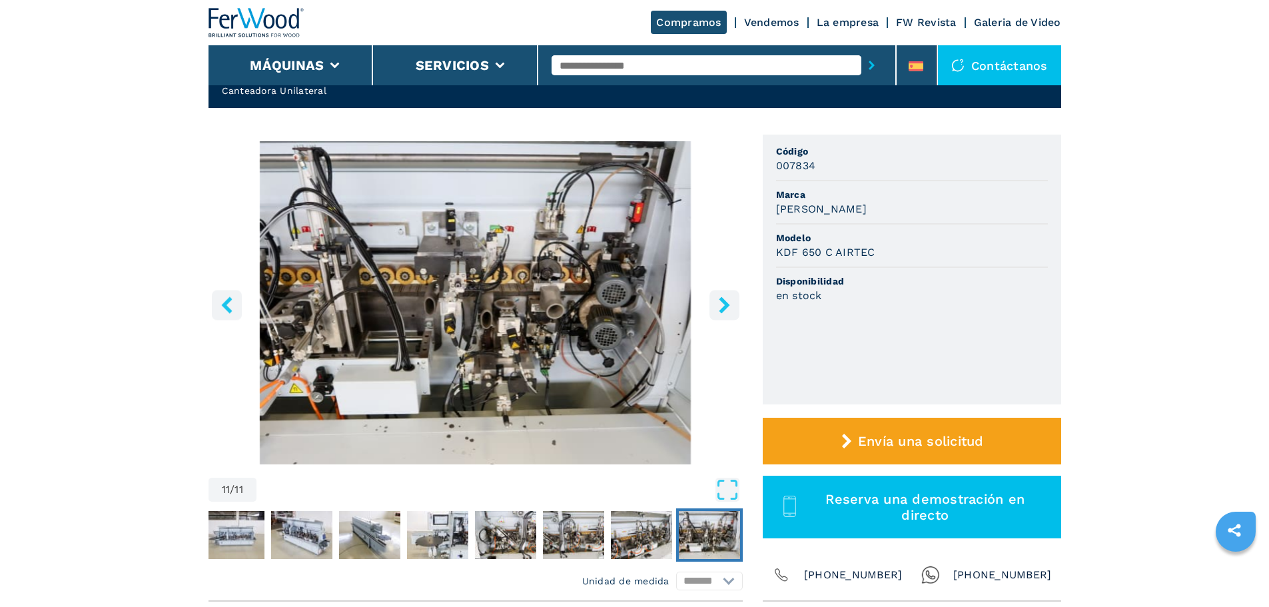
click at [723, 308] on icon "right-button" at bounding box center [724, 304] width 11 height 17
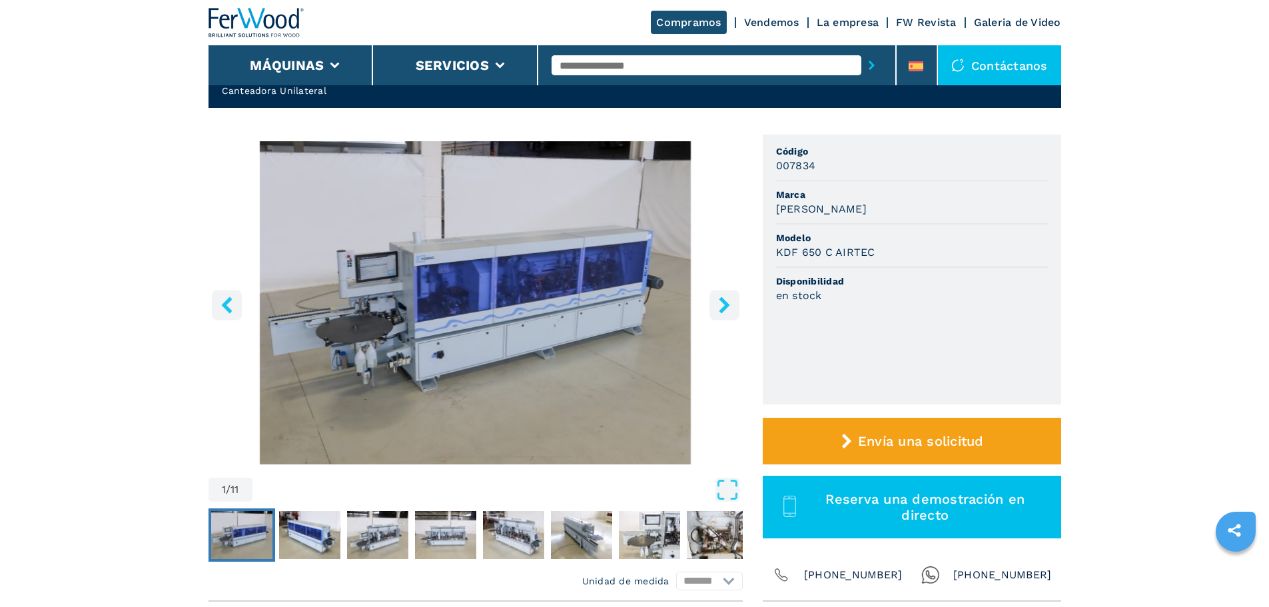
click at [723, 308] on icon "right-button" at bounding box center [724, 304] width 11 height 17
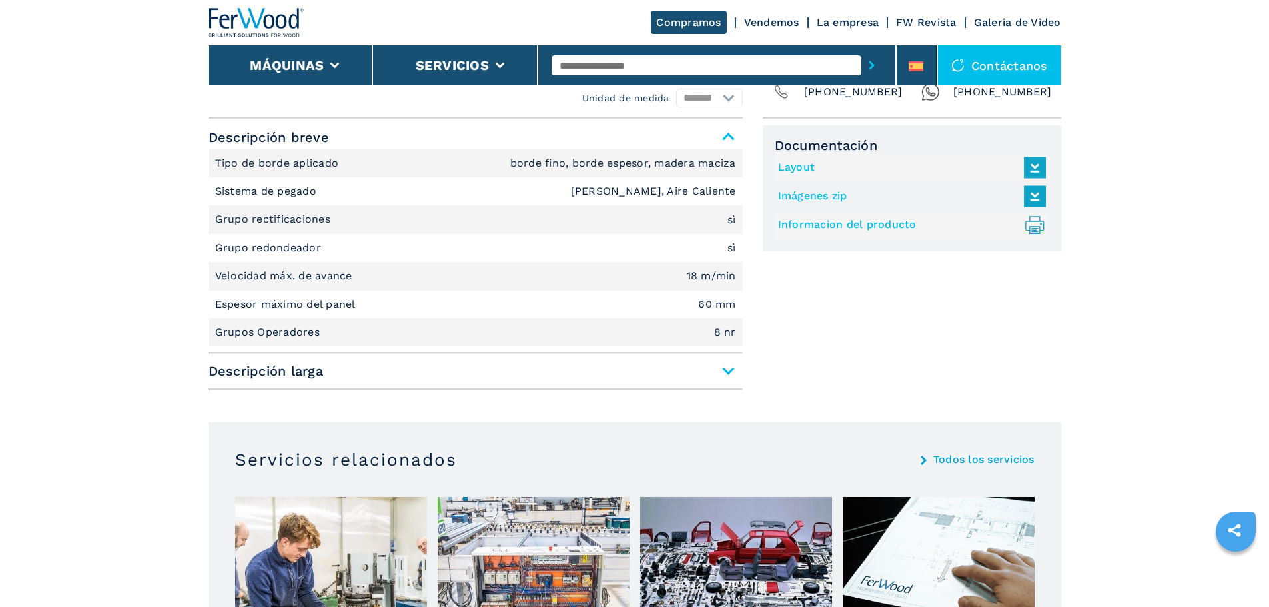
scroll to position [333, 0]
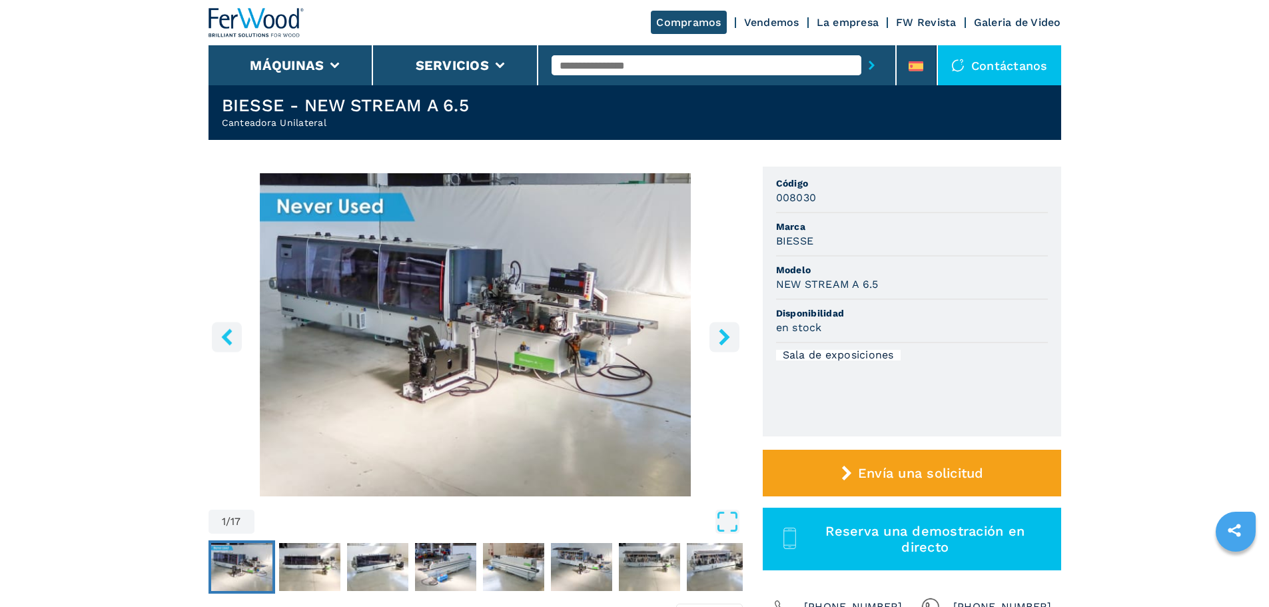
scroll to position [67, 0]
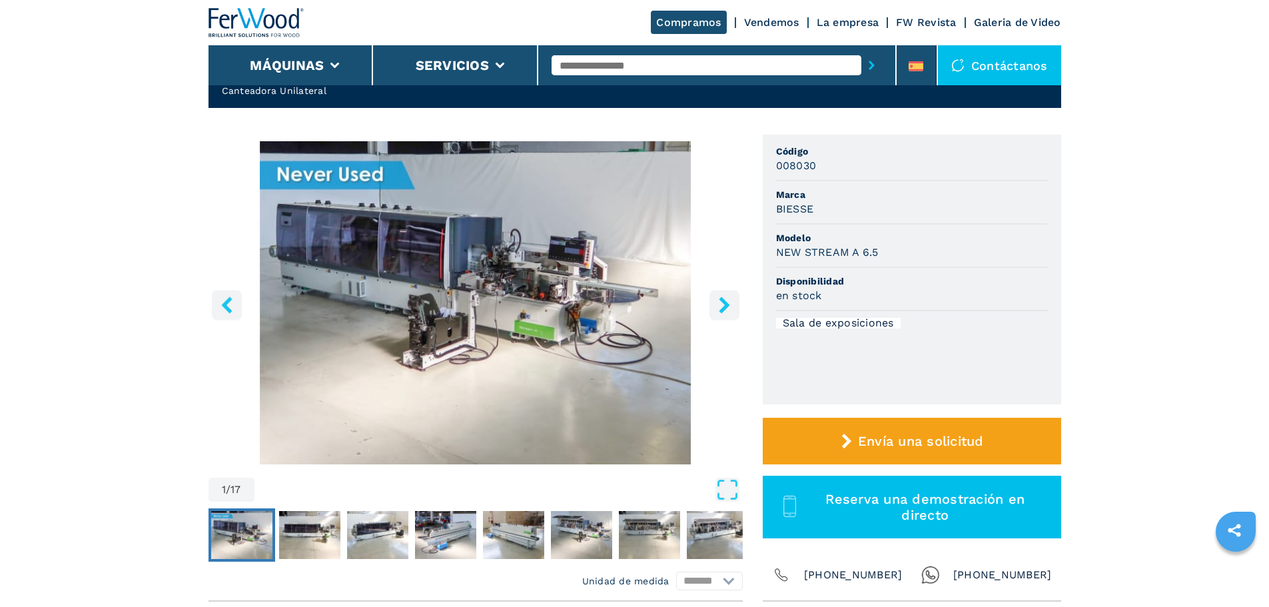
click at [716, 296] on icon "right-button" at bounding box center [724, 304] width 17 height 17
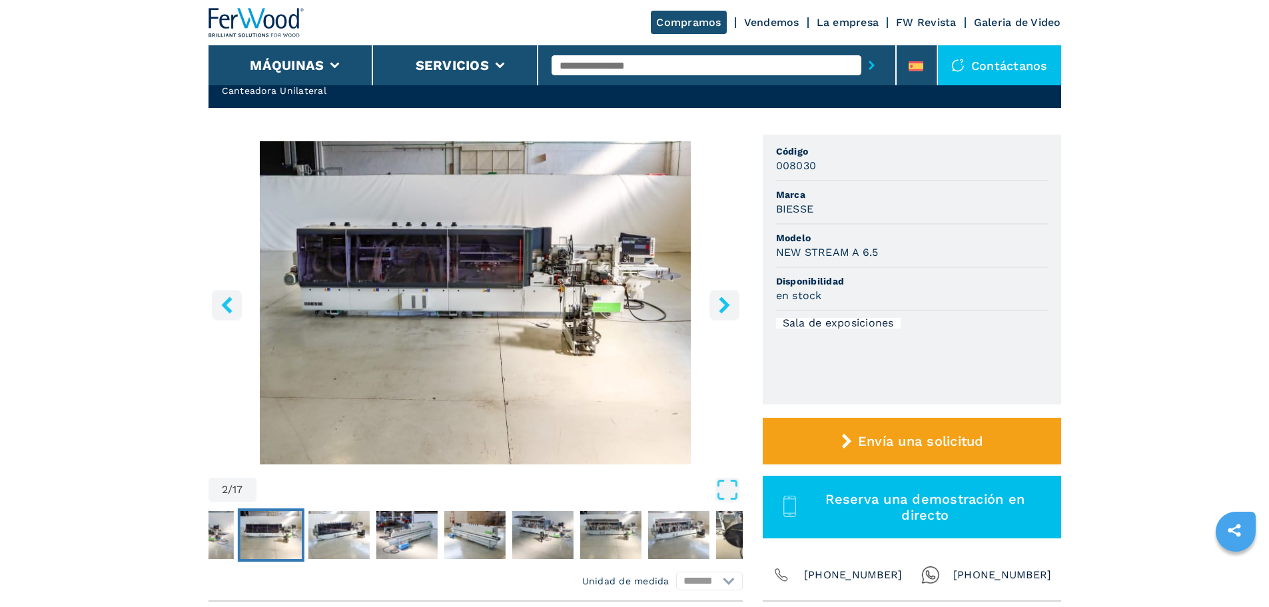
click at [716, 296] on icon "right-button" at bounding box center [724, 304] width 17 height 17
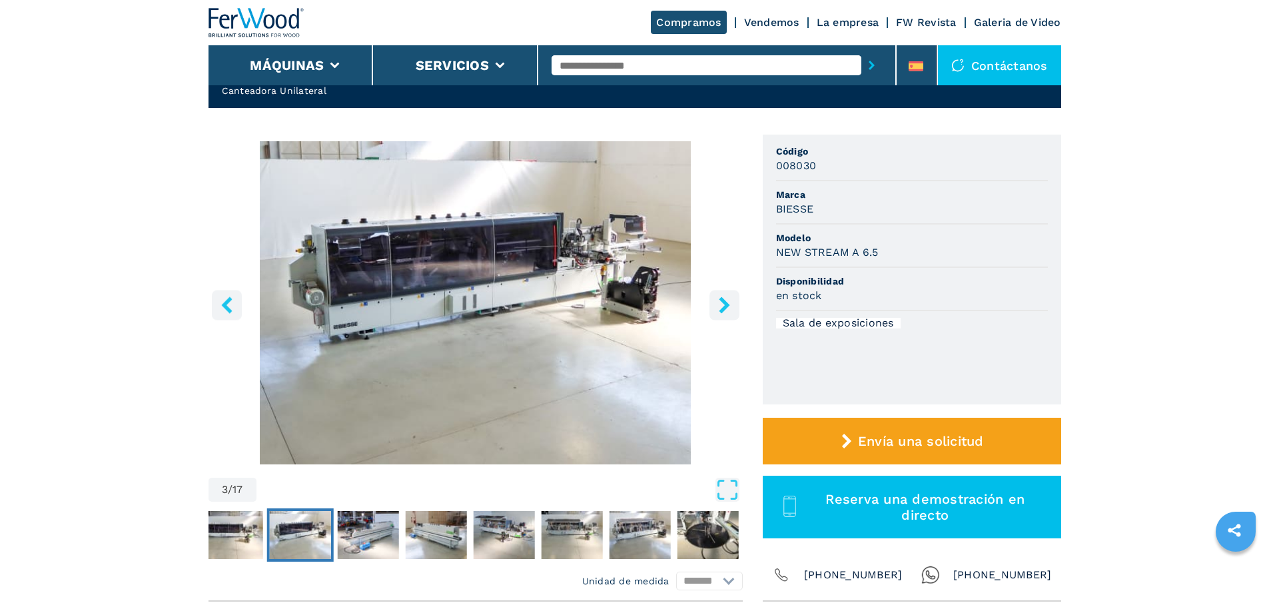
click at [716, 296] on icon "right-button" at bounding box center [724, 304] width 17 height 17
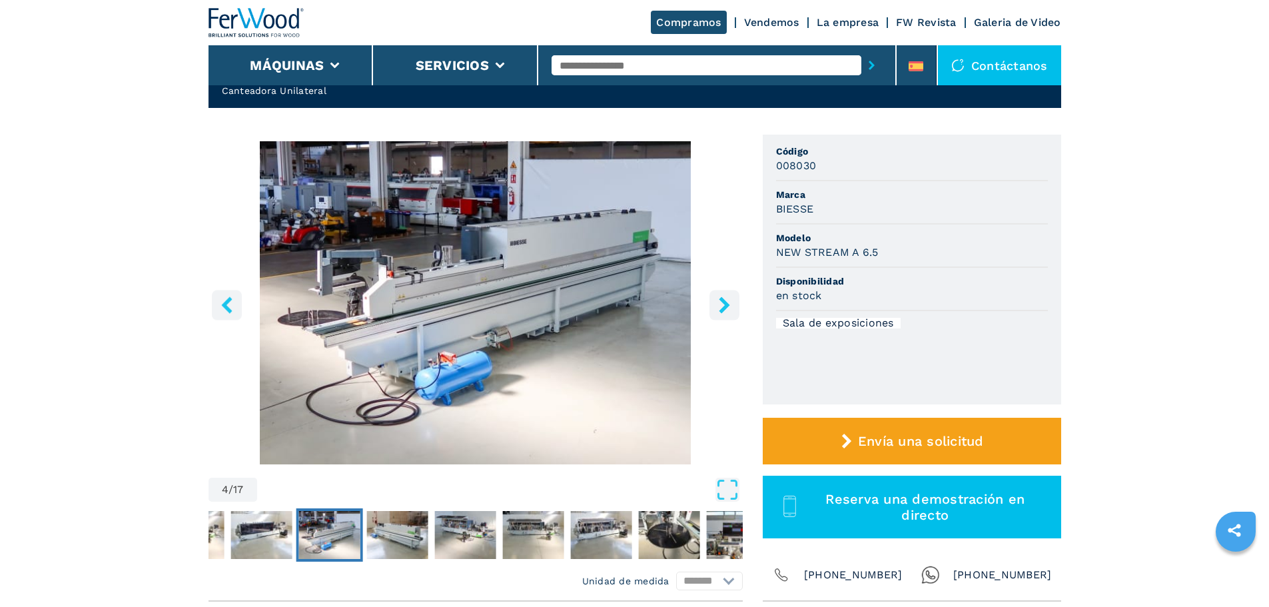
click at [716, 296] on icon "right-button" at bounding box center [724, 304] width 17 height 17
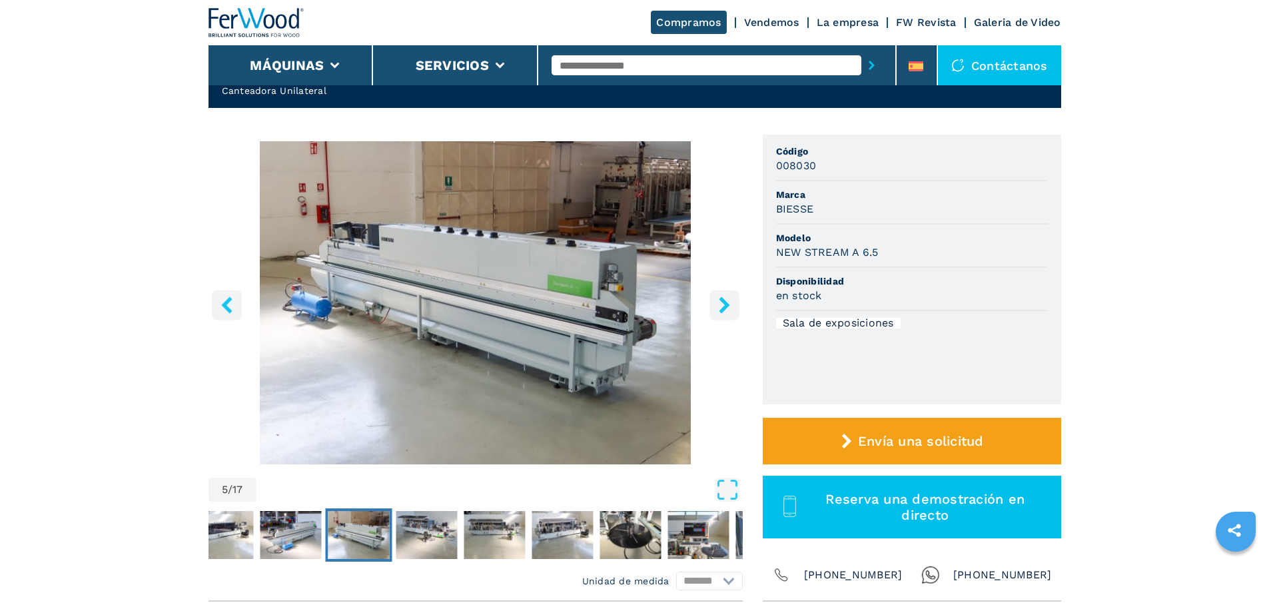
click at [716, 296] on icon "right-button" at bounding box center [724, 304] width 17 height 17
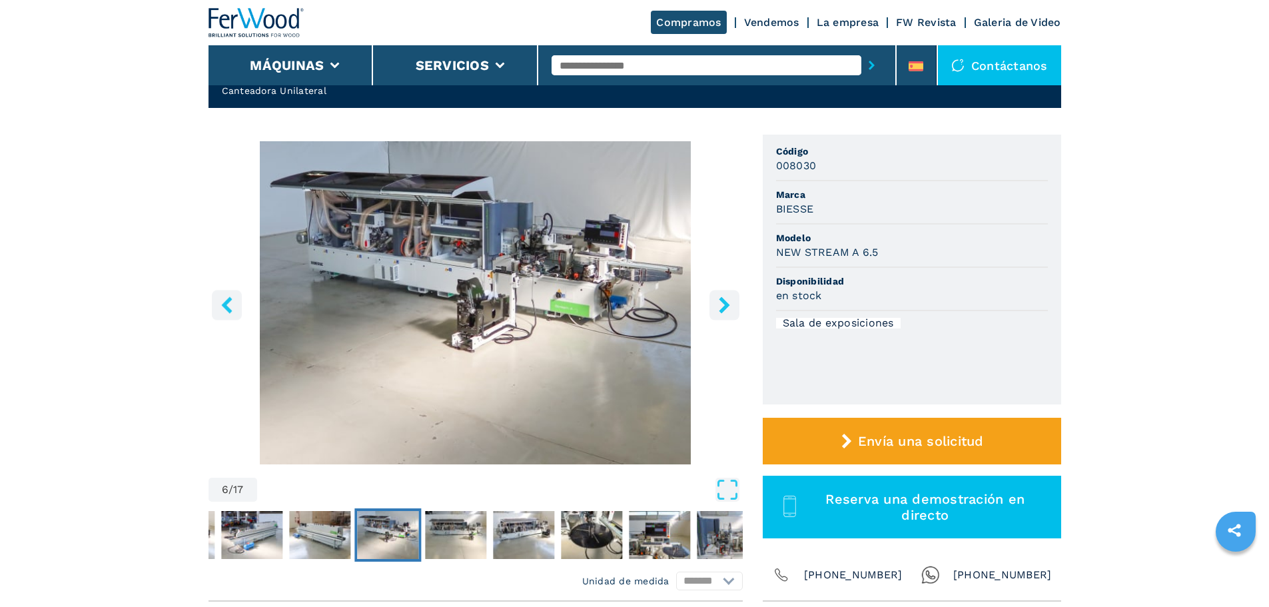
click at [716, 296] on icon "right-button" at bounding box center [724, 304] width 17 height 17
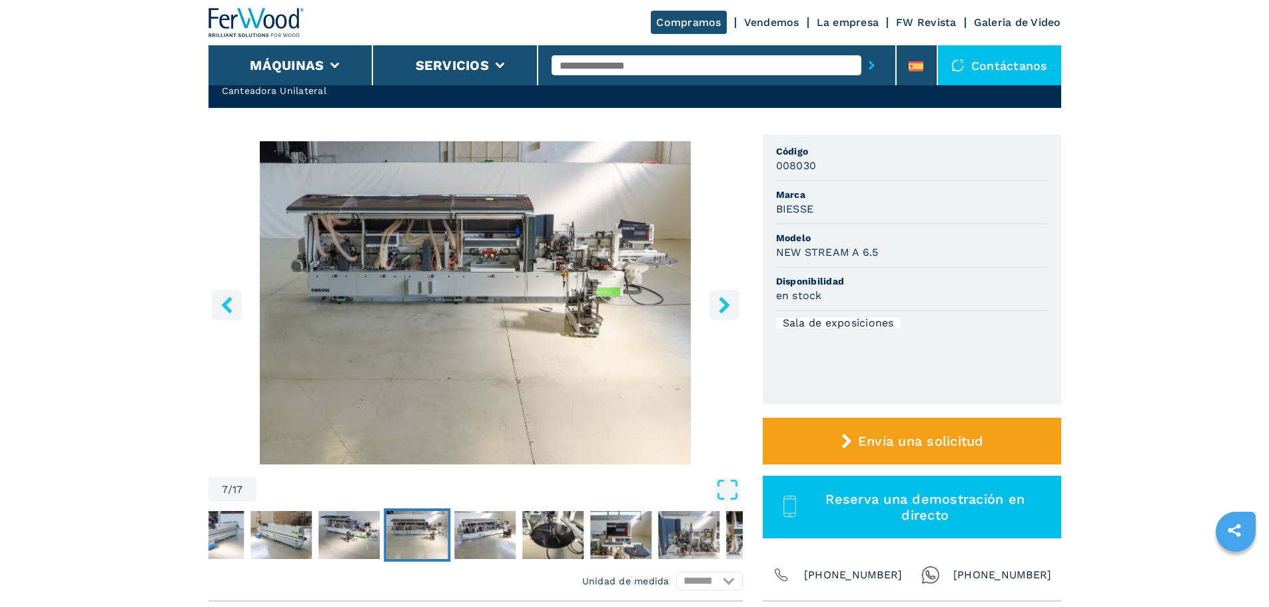
click at [716, 296] on icon "right-button" at bounding box center [724, 304] width 17 height 17
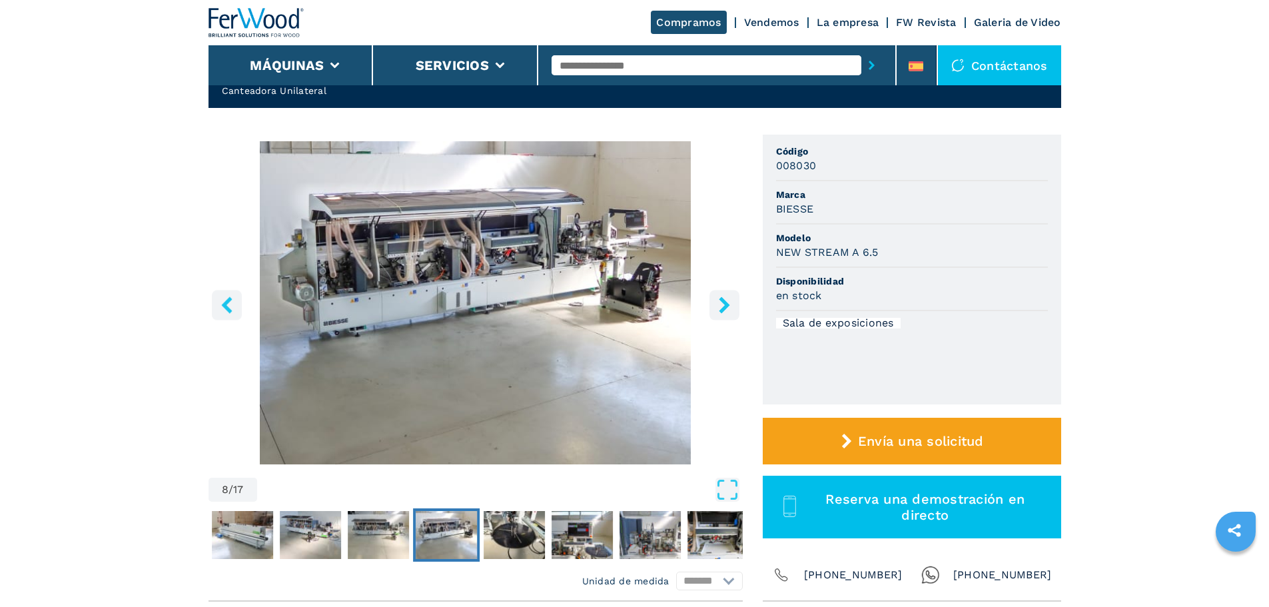
click at [716, 296] on icon "right-button" at bounding box center [724, 304] width 17 height 17
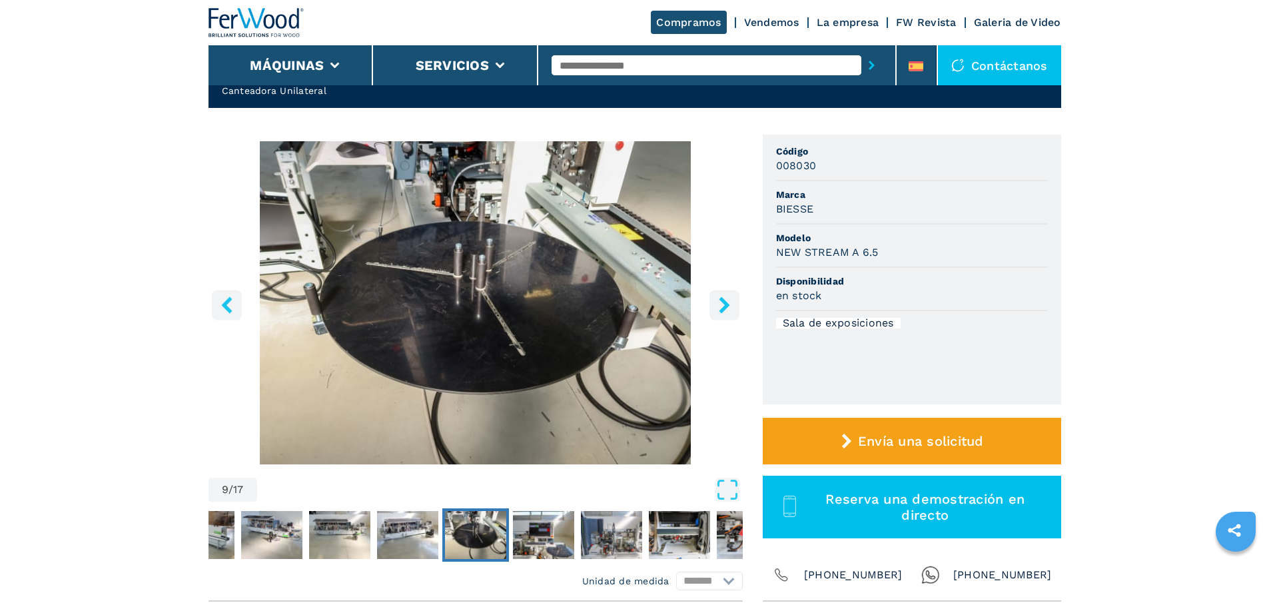
click at [716, 296] on icon "right-button" at bounding box center [724, 304] width 17 height 17
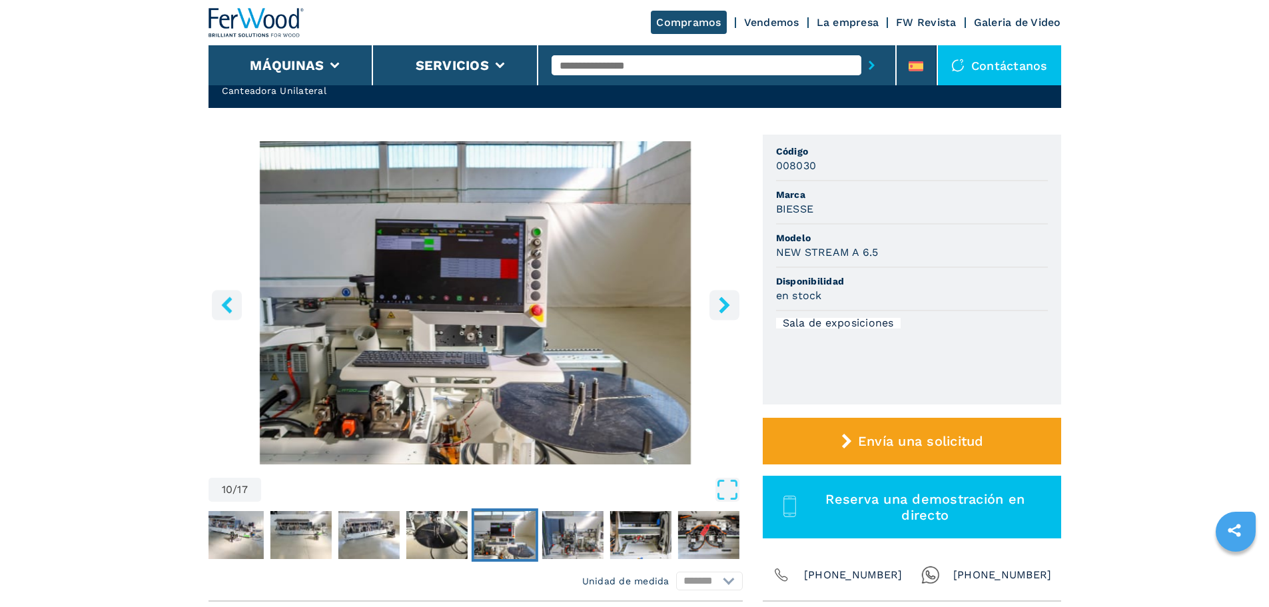
click at [716, 296] on icon "right-button" at bounding box center [724, 304] width 17 height 17
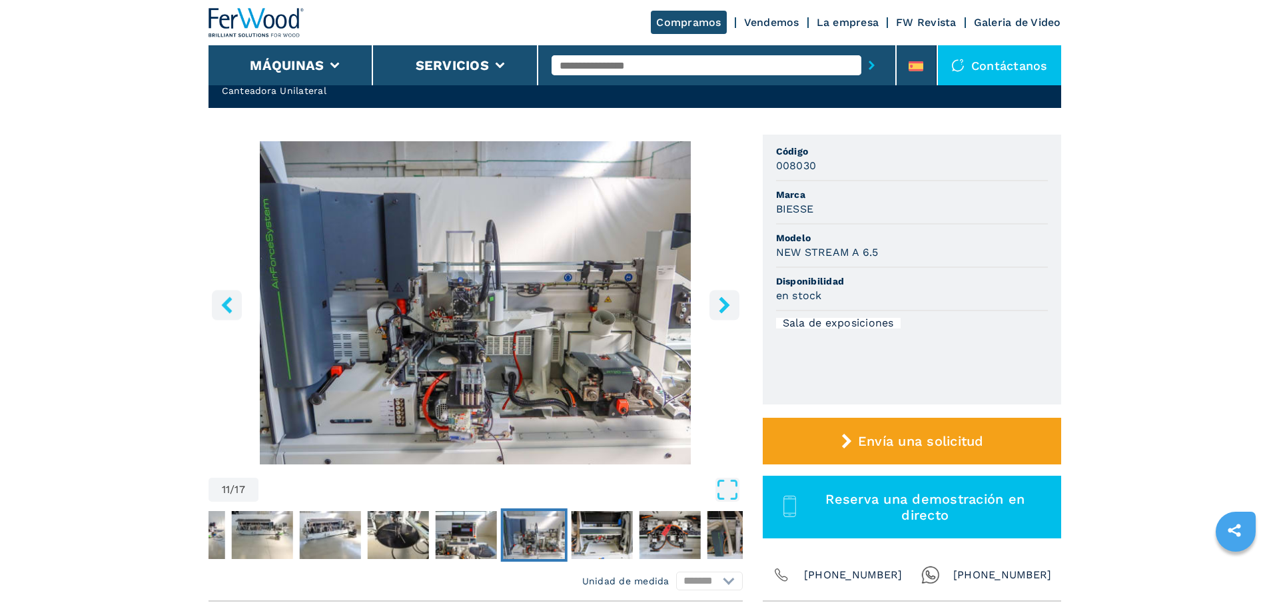
click at [716, 296] on icon "right-button" at bounding box center [724, 304] width 17 height 17
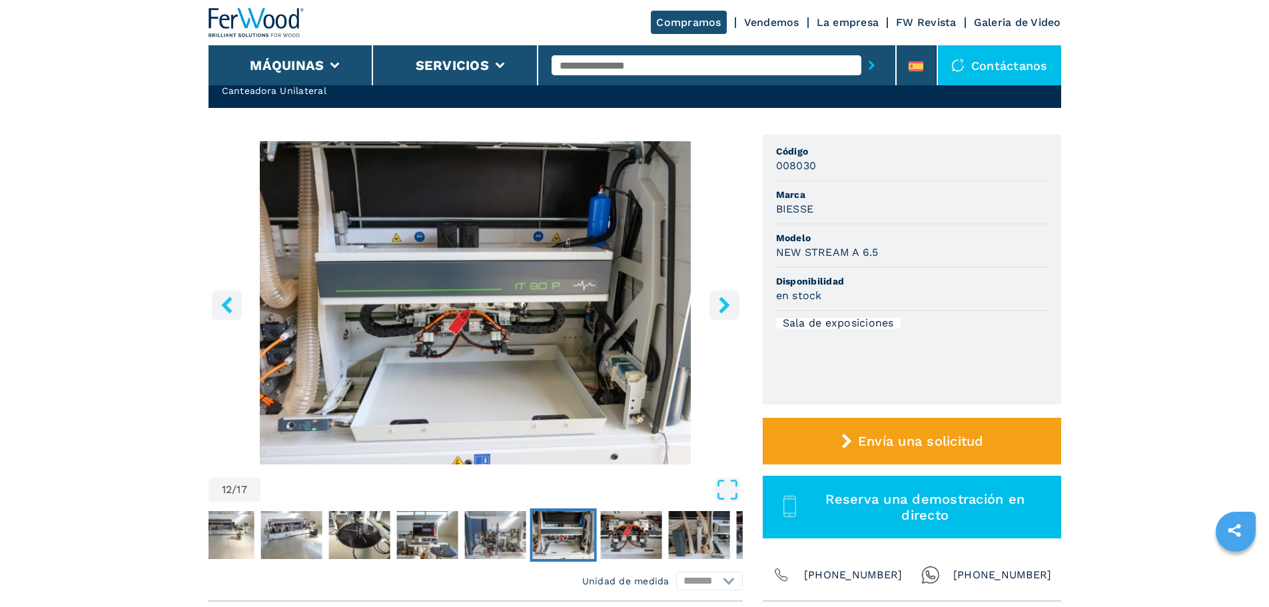
click at [716, 296] on icon "right-button" at bounding box center [724, 304] width 17 height 17
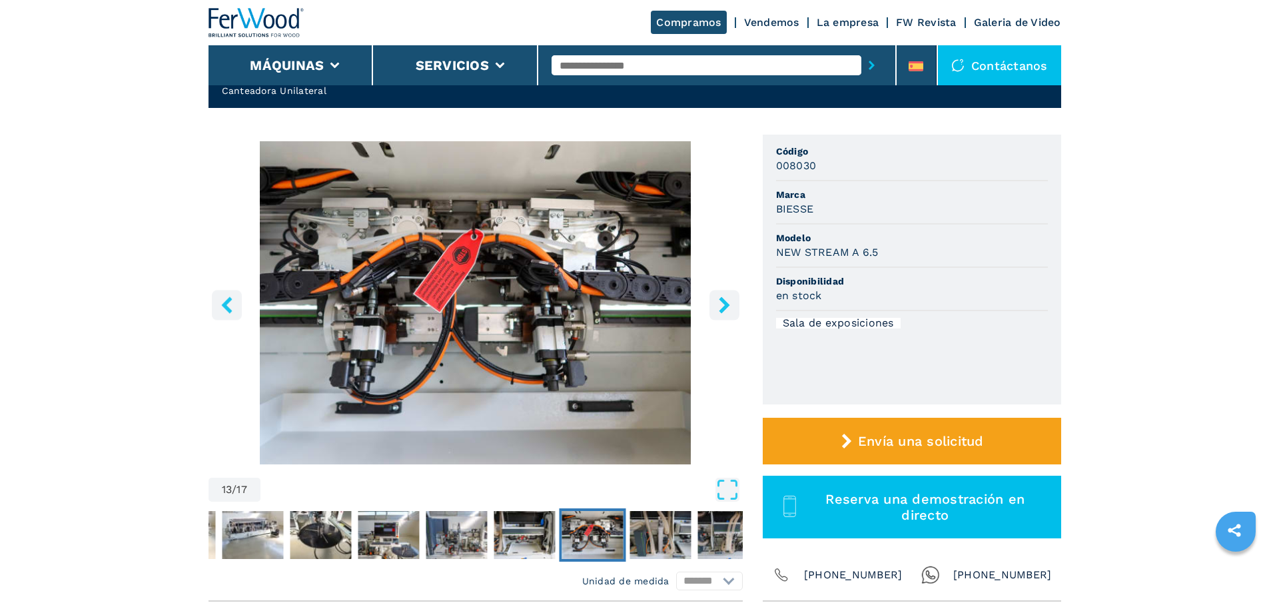
click at [716, 296] on icon "right-button" at bounding box center [724, 304] width 17 height 17
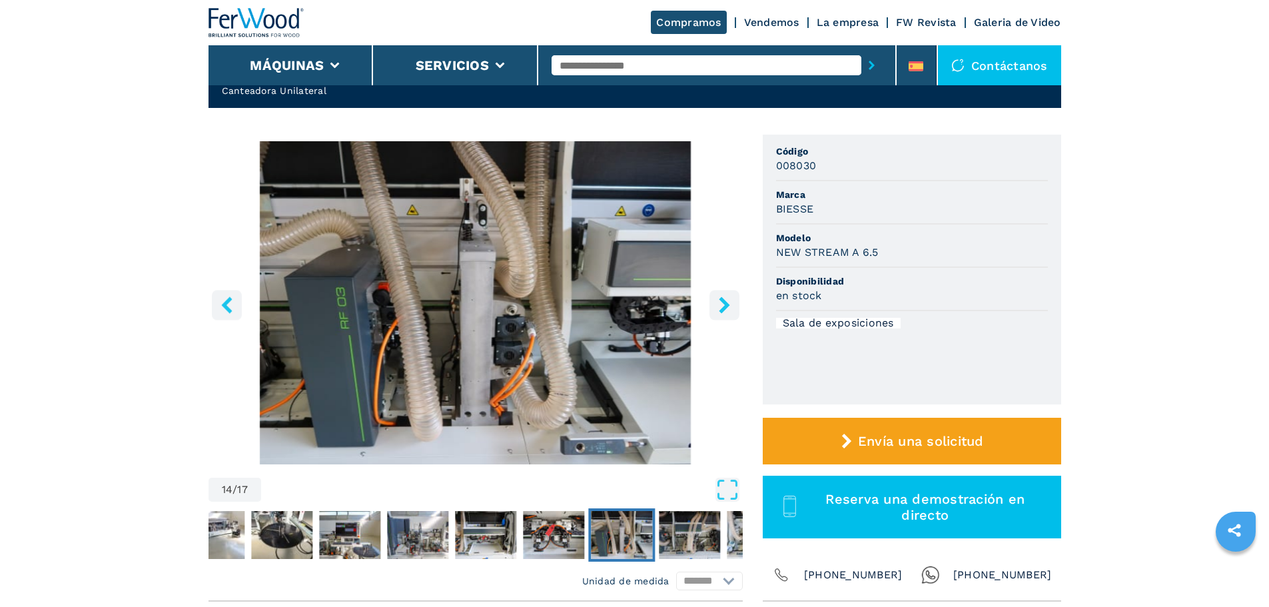
click at [716, 296] on icon "right-button" at bounding box center [724, 304] width 17 height 17
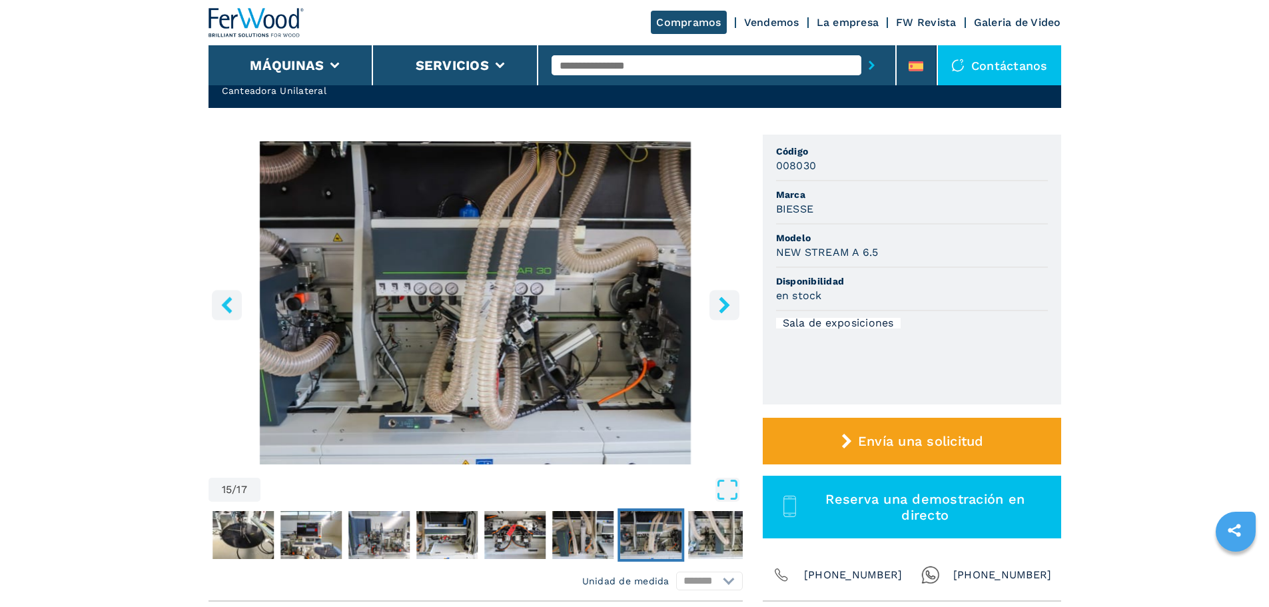
click at [716, 296] on icon "right-button" at bounding box center [724, 304] width 17 height 17
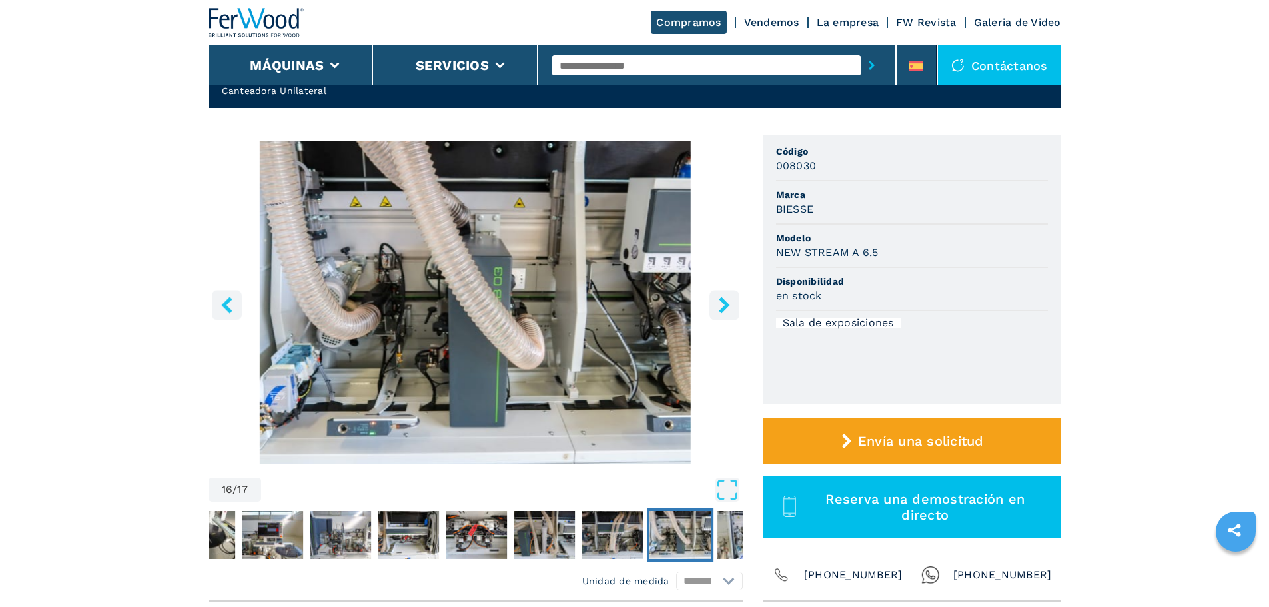
click at [716, 296] on icon "right-button" at bounding box center [724, 304] width 17 height 17
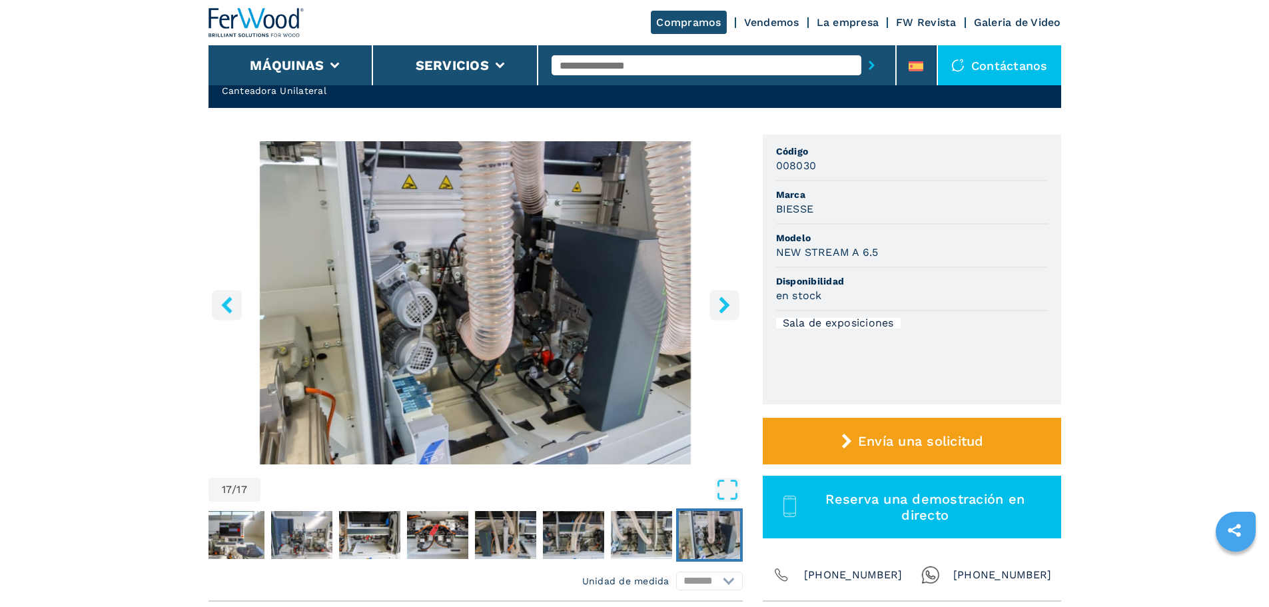
click at [716, 296] on icon "right-button" at bounding box center [724, 304] width 17 height 17
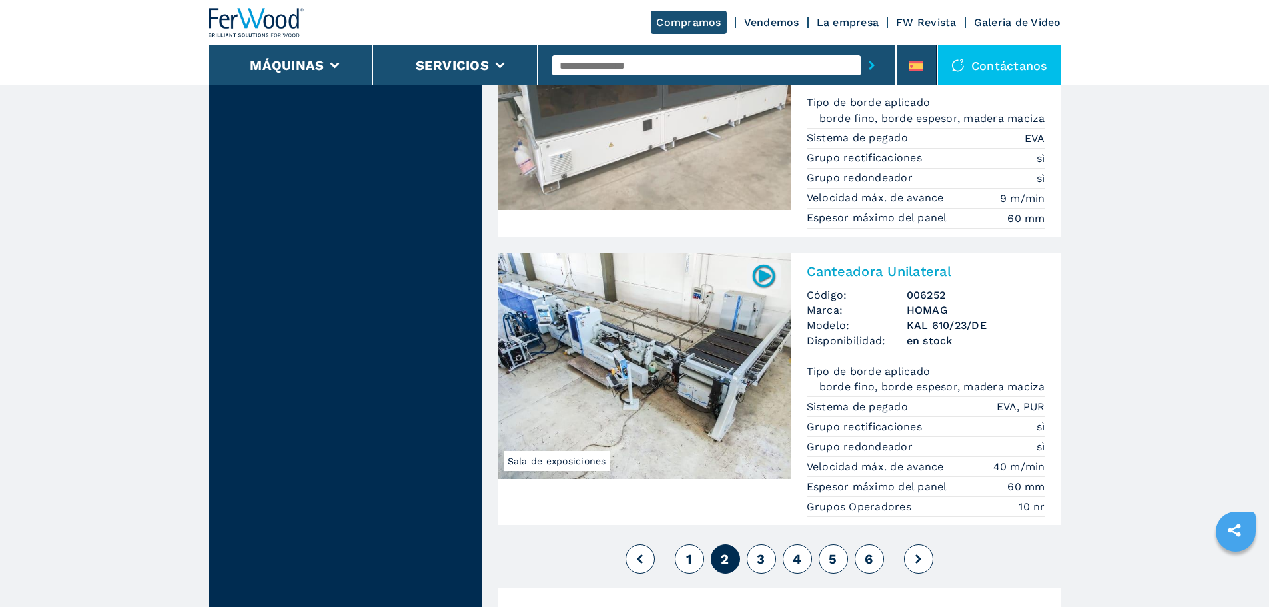
scroll to position [3330, 0]
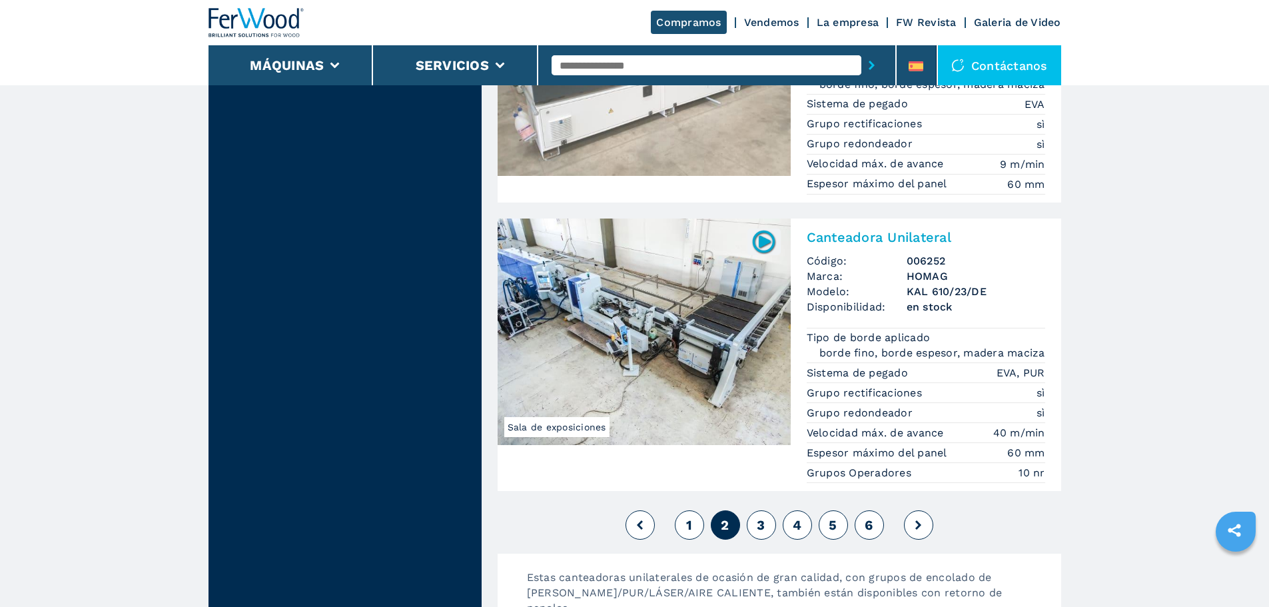
click at [763, 517] on span "3" at bounding box center [761, 525] width 8 height 16
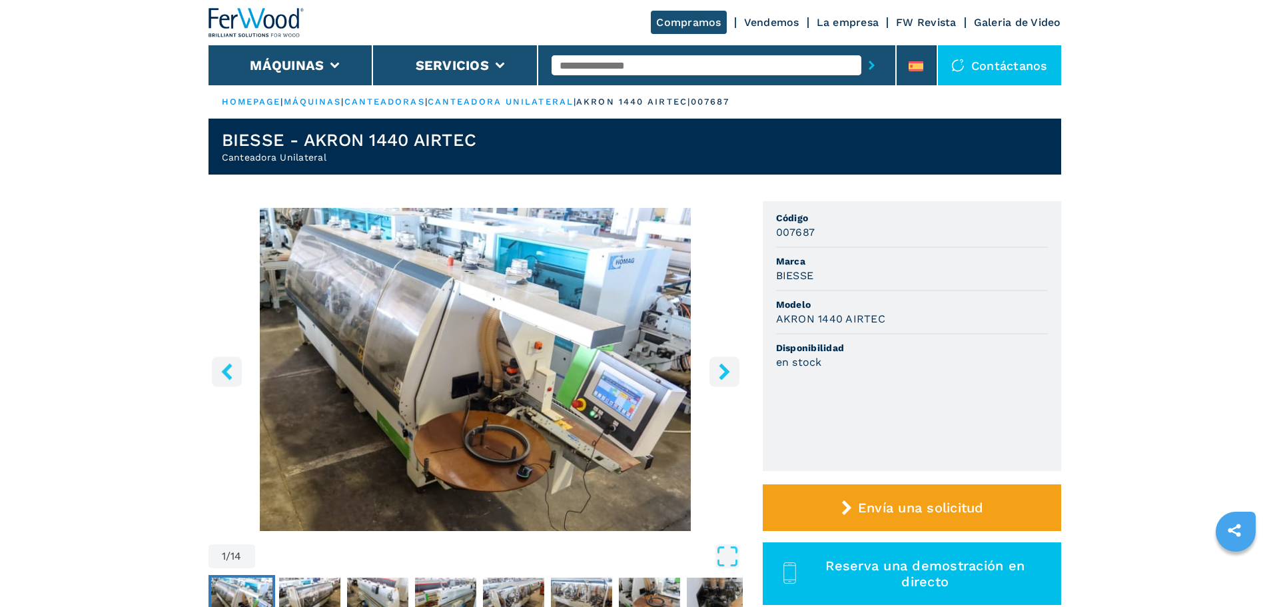
click at [716, 368] on icon "right-button" at bounding box center [724, 371] width 17 height 17
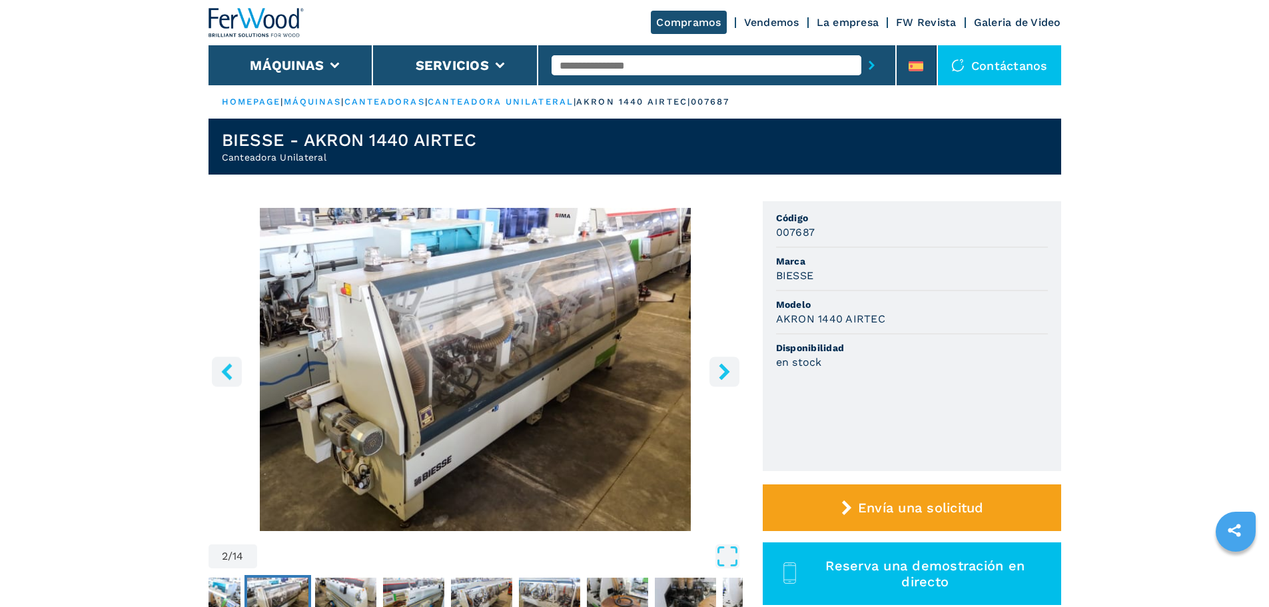
click at [716, 368] on icon "right-button" at bounding box center [724, 371] width 17 height 17
click at [717, 374] on icon "right-button" at bounding box center [724, 371] width 17 height 17
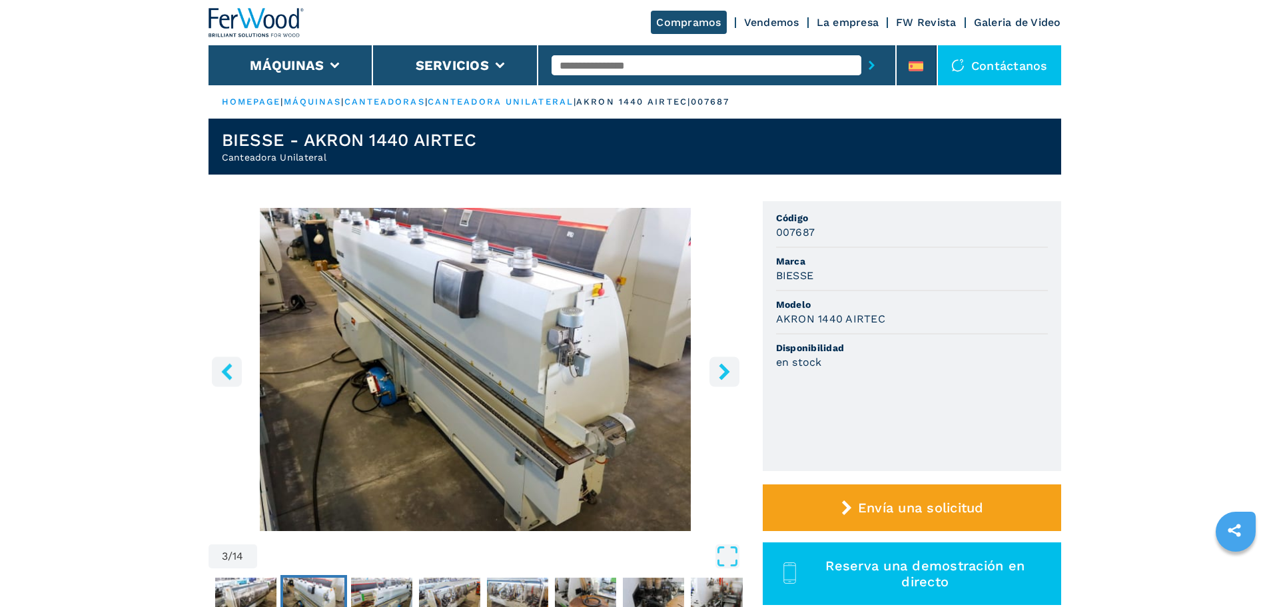
click at [717, 374] on icon "right-button" at bounding box center [724, 371] width 17 height 17
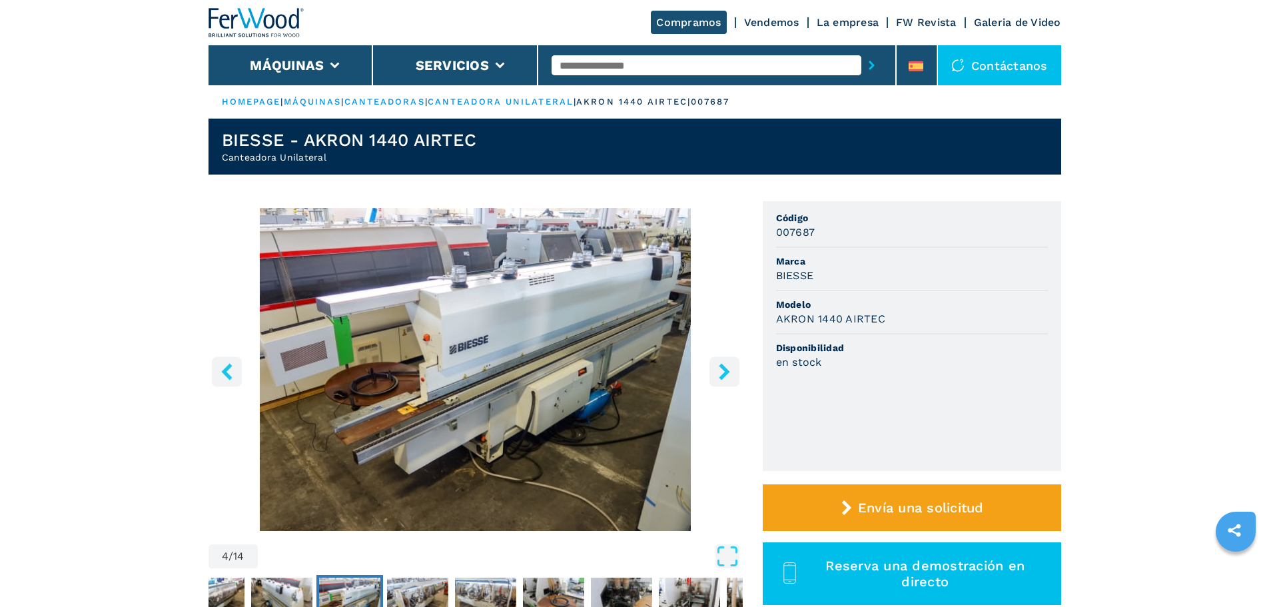
click at [717, 374] on icon "right-button" at bounding box center [724, 371] width 17 height 17
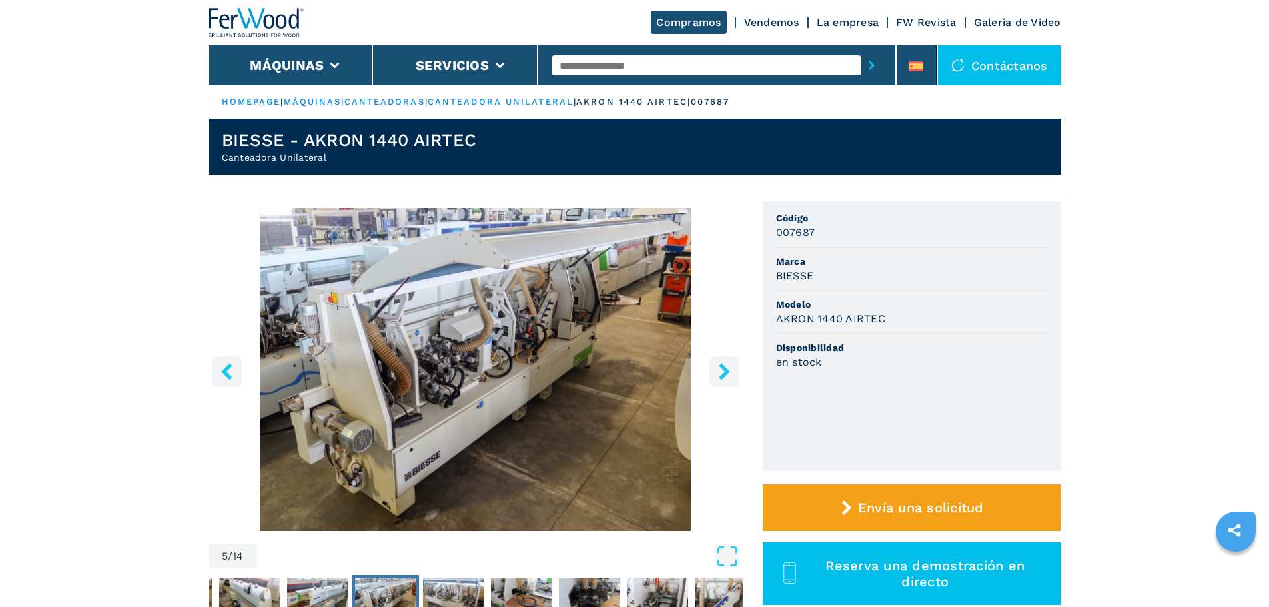
click at [717, 374] on icon "right-button" at bounding box center [724, 371] width 17 height 17
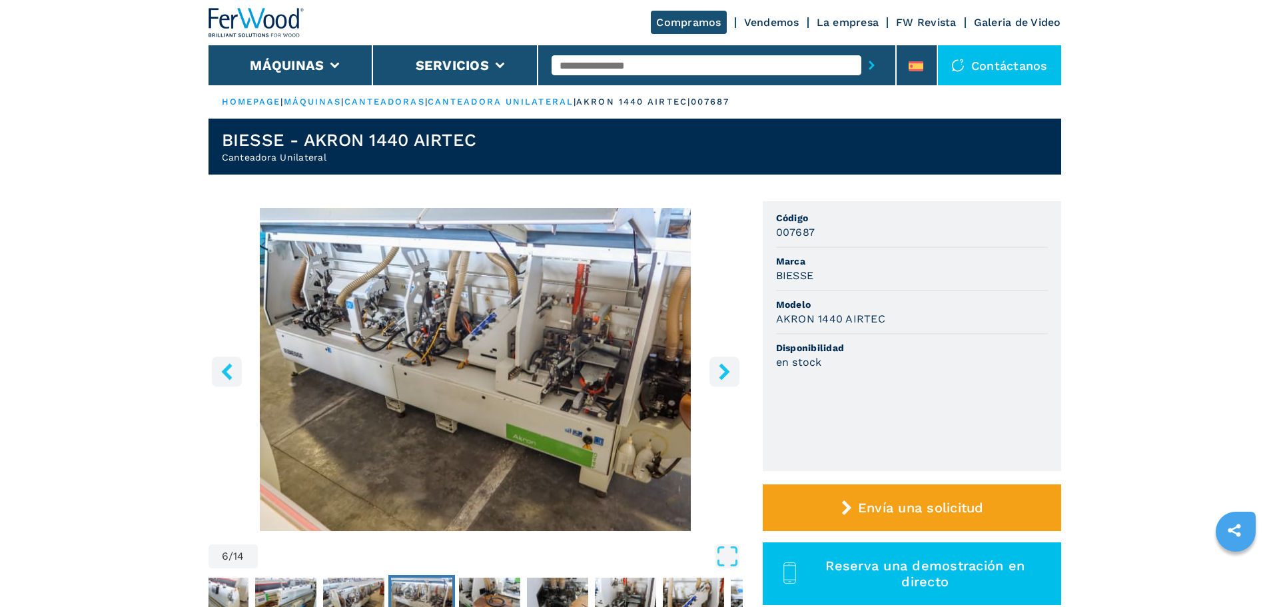
click at [717, 374] on icon "right-button" at bounding box center [724, 371] width 17 height 17
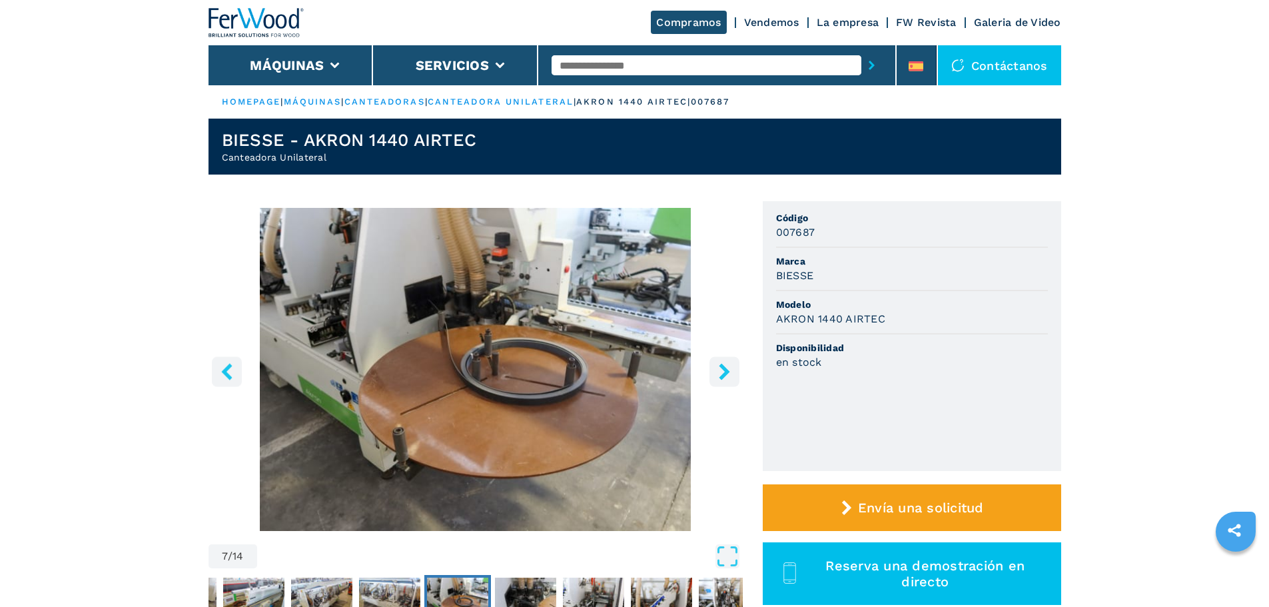
click at [717, 374] on icon "right-button" at bounding box center [724, 371] width 17 height 17
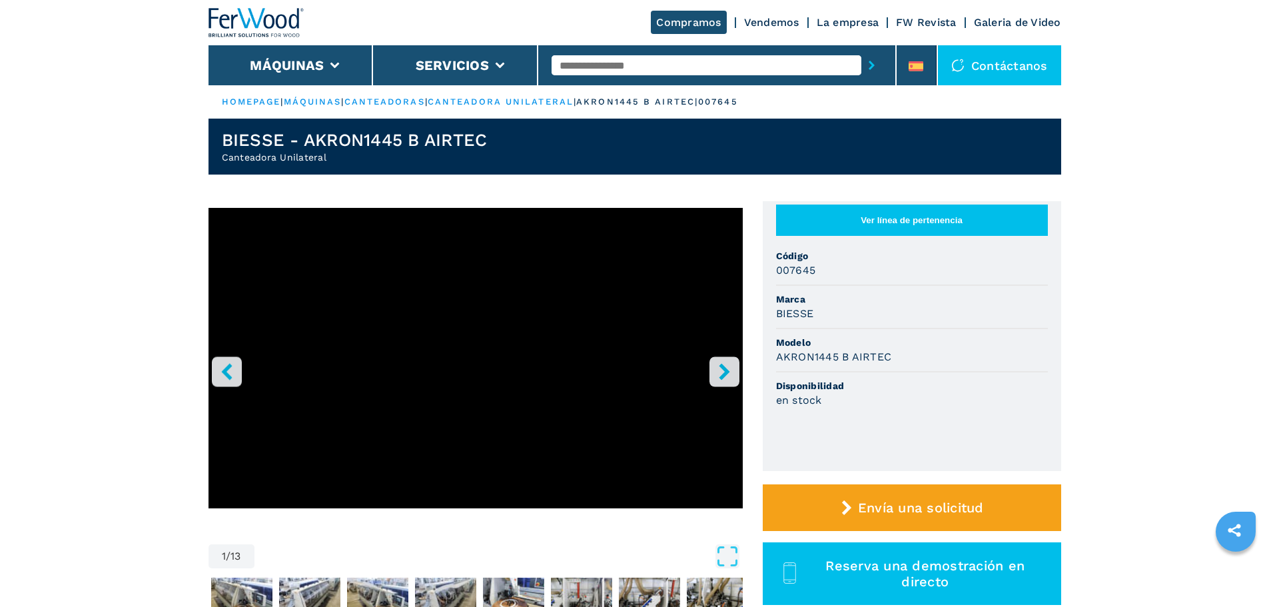
click at [716, 370] on icon "right-button" at bounding box center [724, 371] width 17 height 17
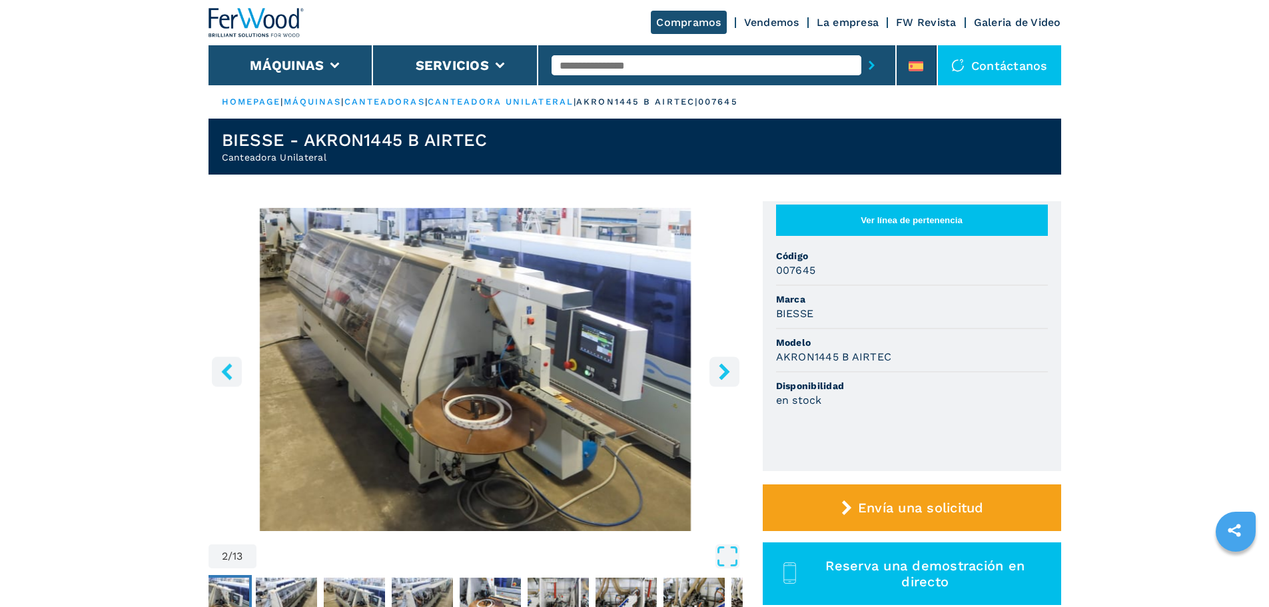
click at [716, 370] on icon "right-button" at bounding box center [724, 371] width 17 height 17
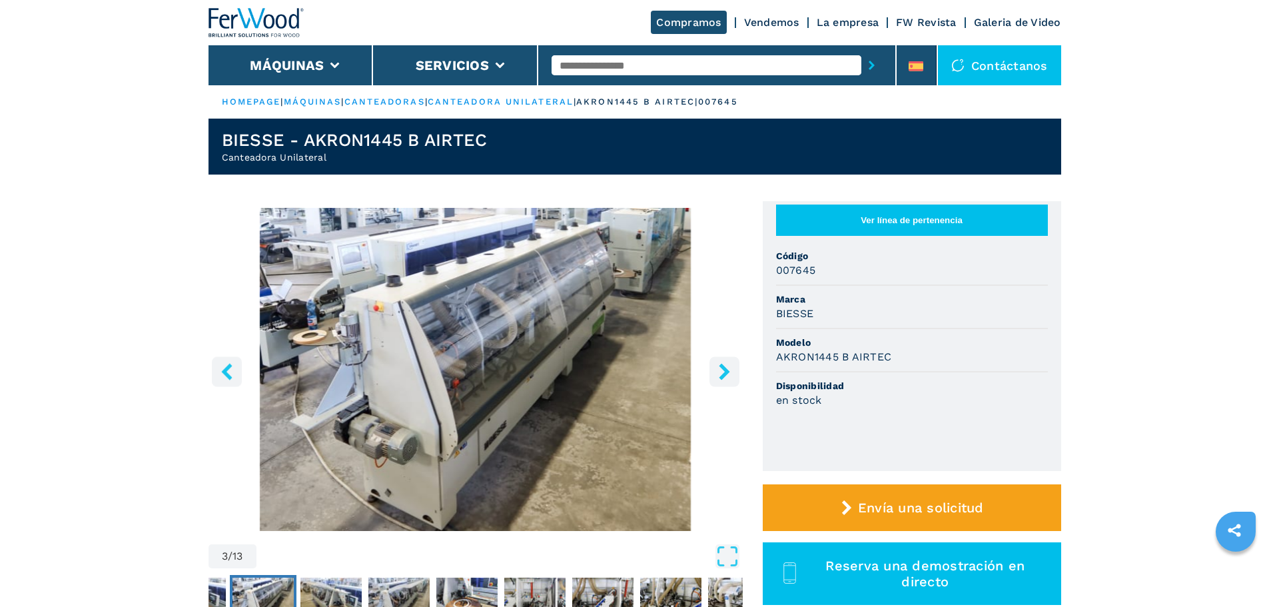
click at [716, 370] on icon "right-button" at bounding box center [724, 371] width 17 height 17
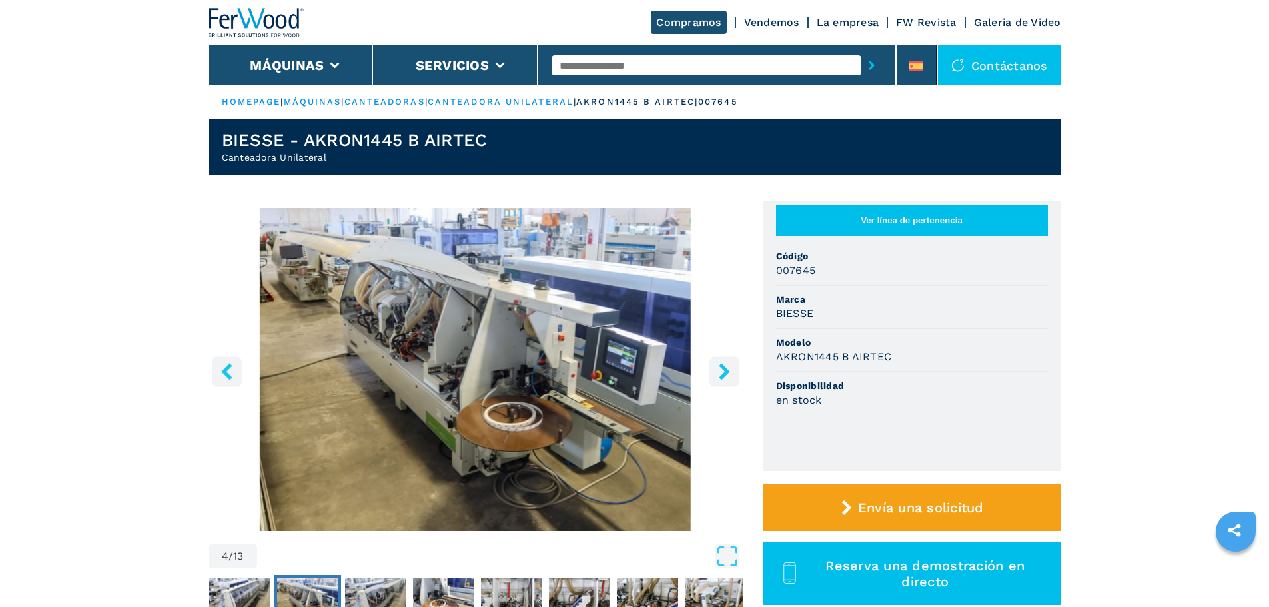
click at [716, 370] on icon "right-button" at bounding box center [724, 371] width 17 height 17
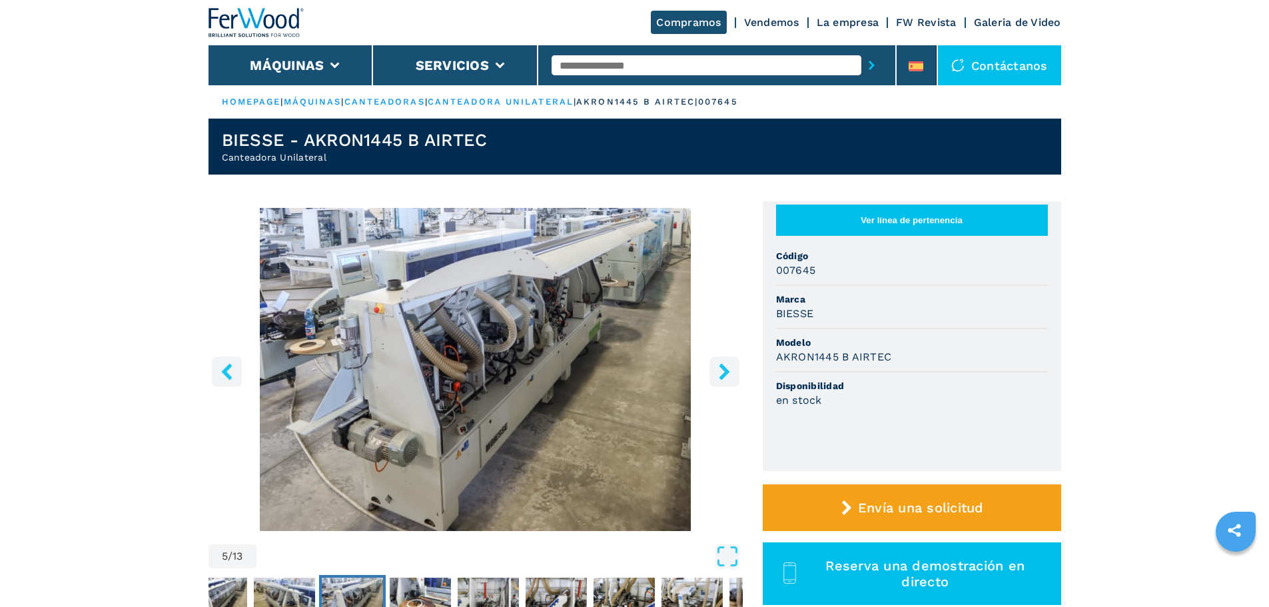
click at [716, 370] on icon "right-button" at bounding box center [724, 371] width 17 height 17
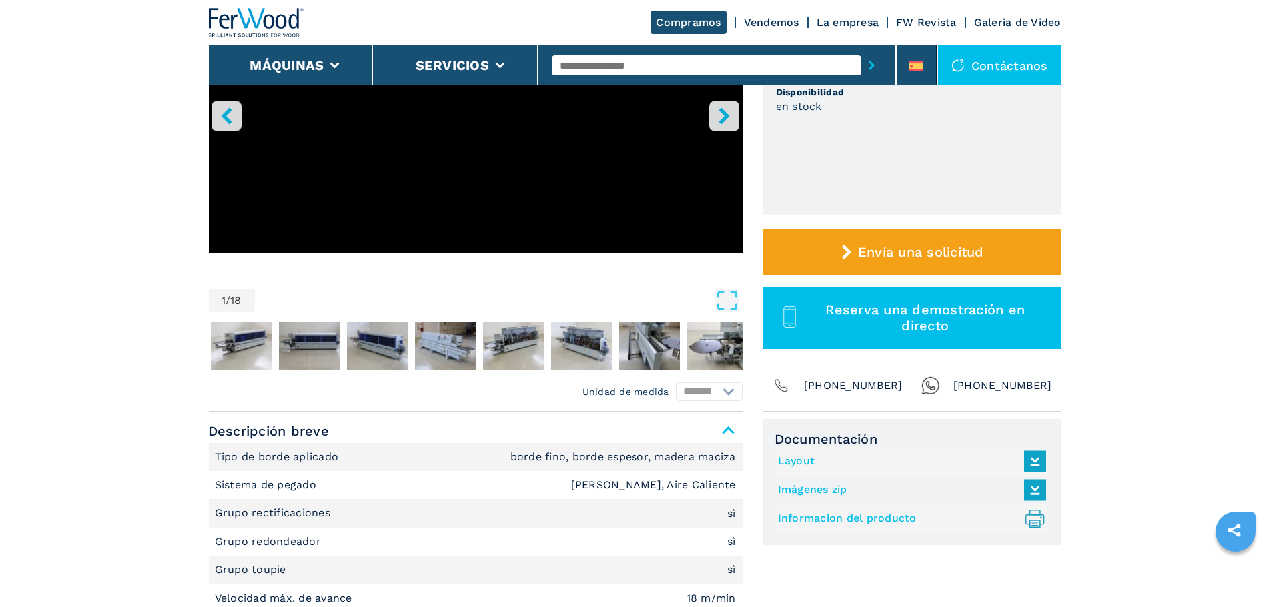
scroll to position [266, 0]
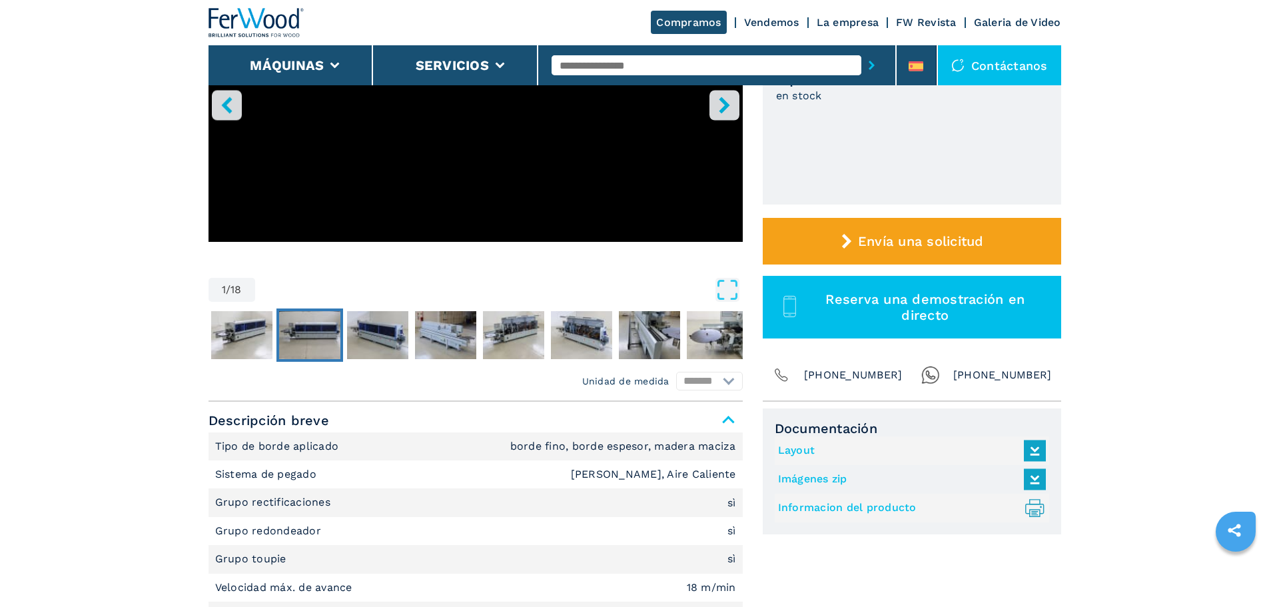
click at [315, 352] on img "Go to Slide 3" at bounding box center [309, 335] width 61 height 48
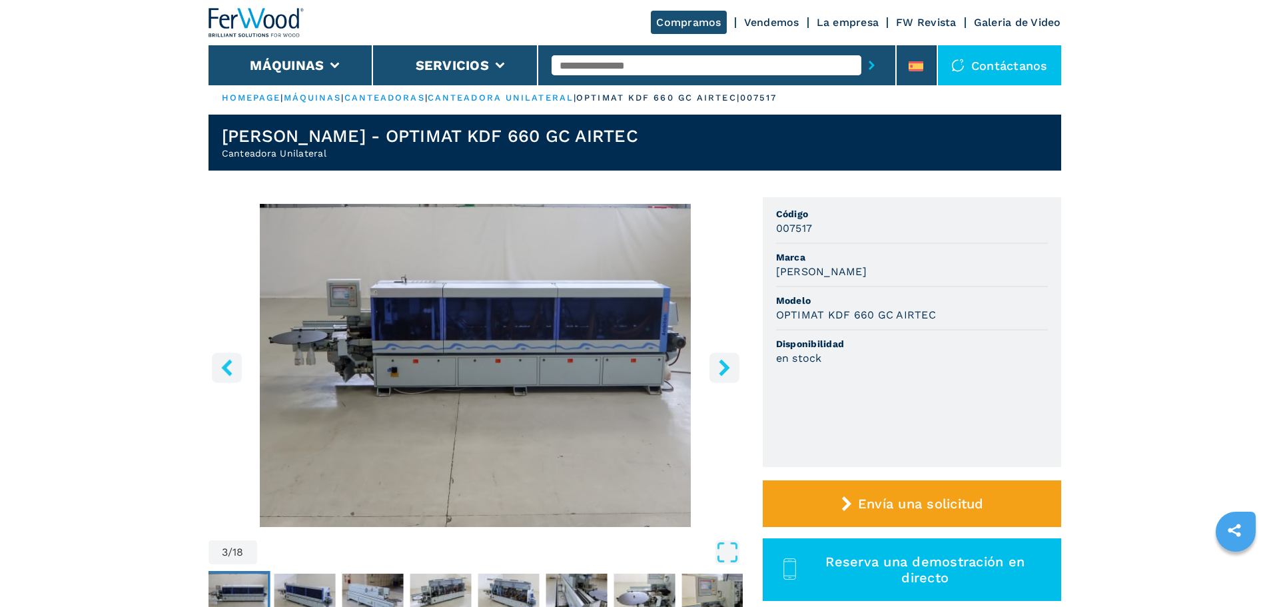
scroll to position [0, 0]
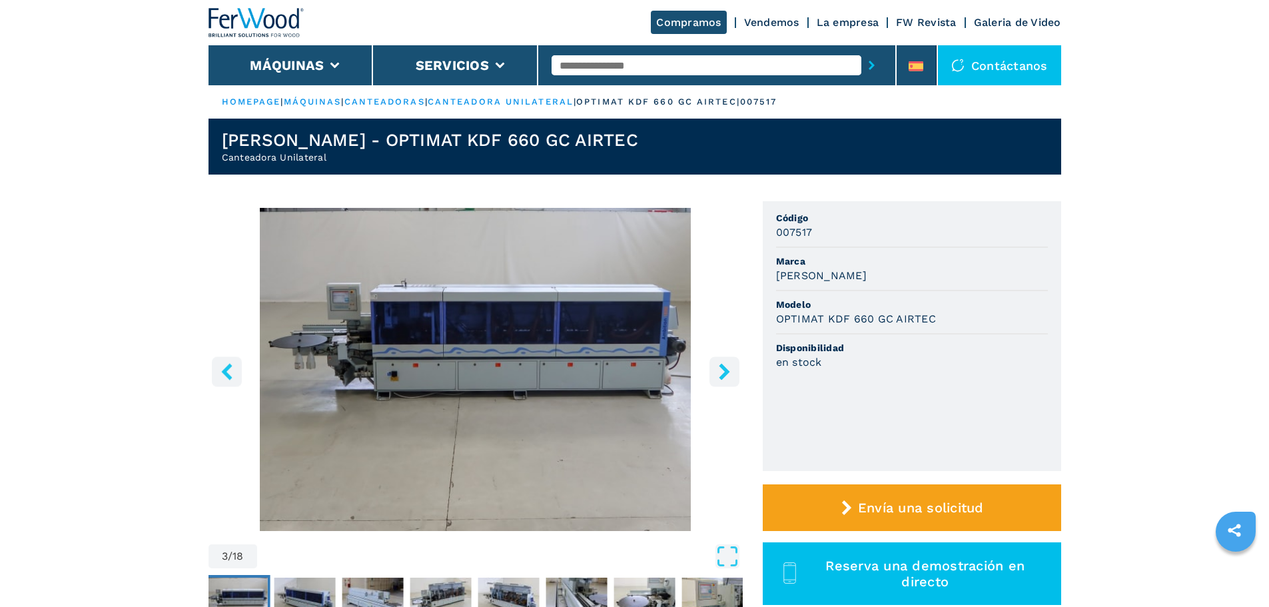
click at [720, 374] on icon "right-button" at bounding box center [724, 371] width 17 height 17
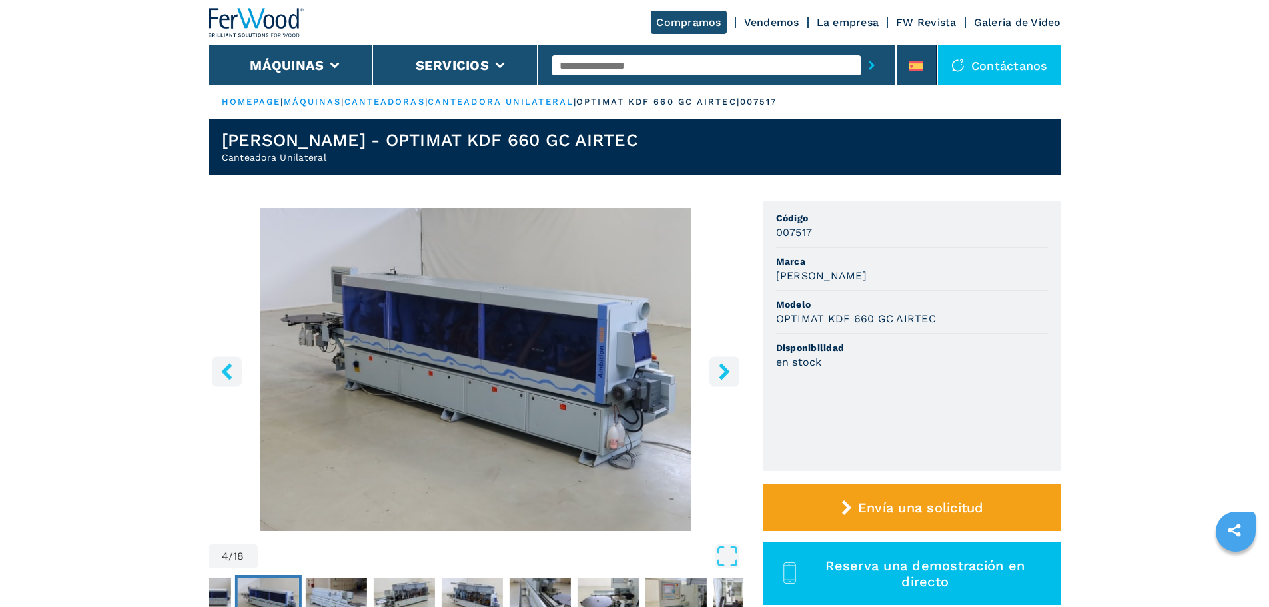
click at [720, 374] on icon "right-button" at bounding box center [724, 371] width 17 height 17
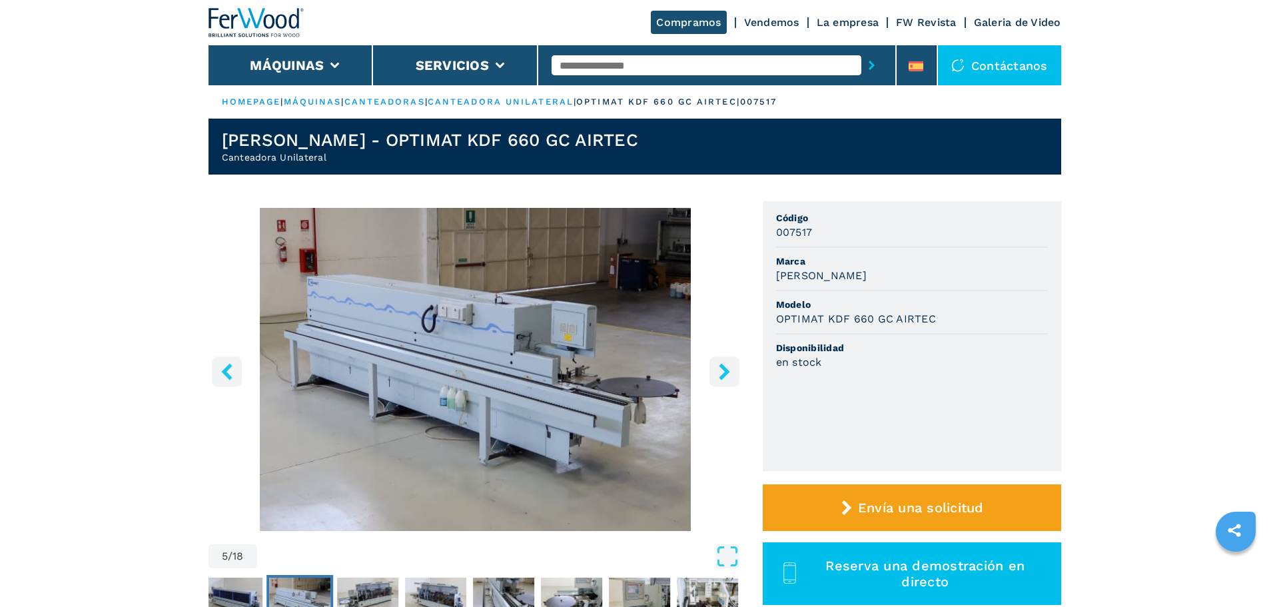
click at [720, 374] on icon "right-button" at bounding box center [724, 371] width 17 height 17
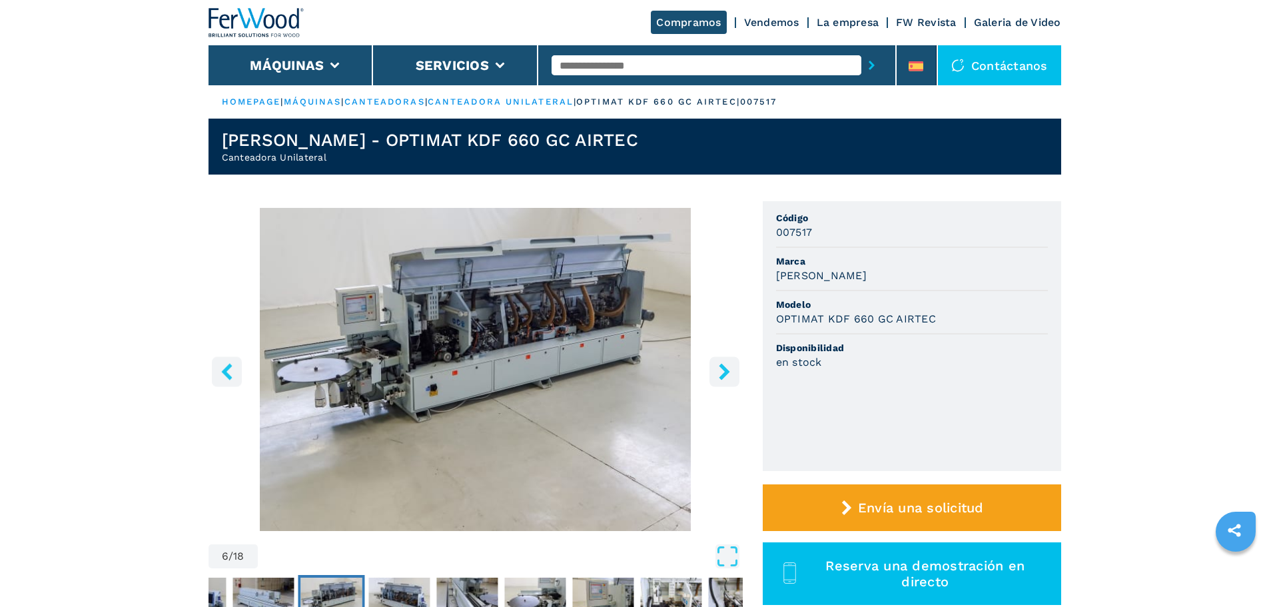
click at [720, 374] on icon "right-button" at bounding box center [724, 371] width 17 height 17
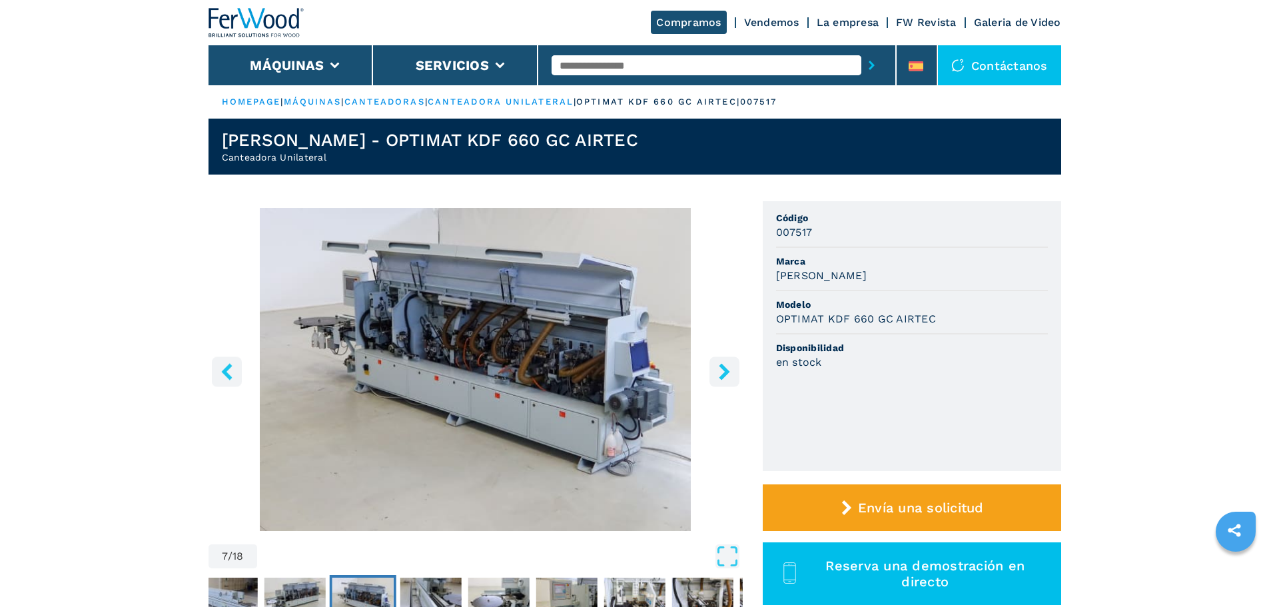
click at [720, 374] on icon "right-button" at bounding box center [724, 371] width 17 height 17
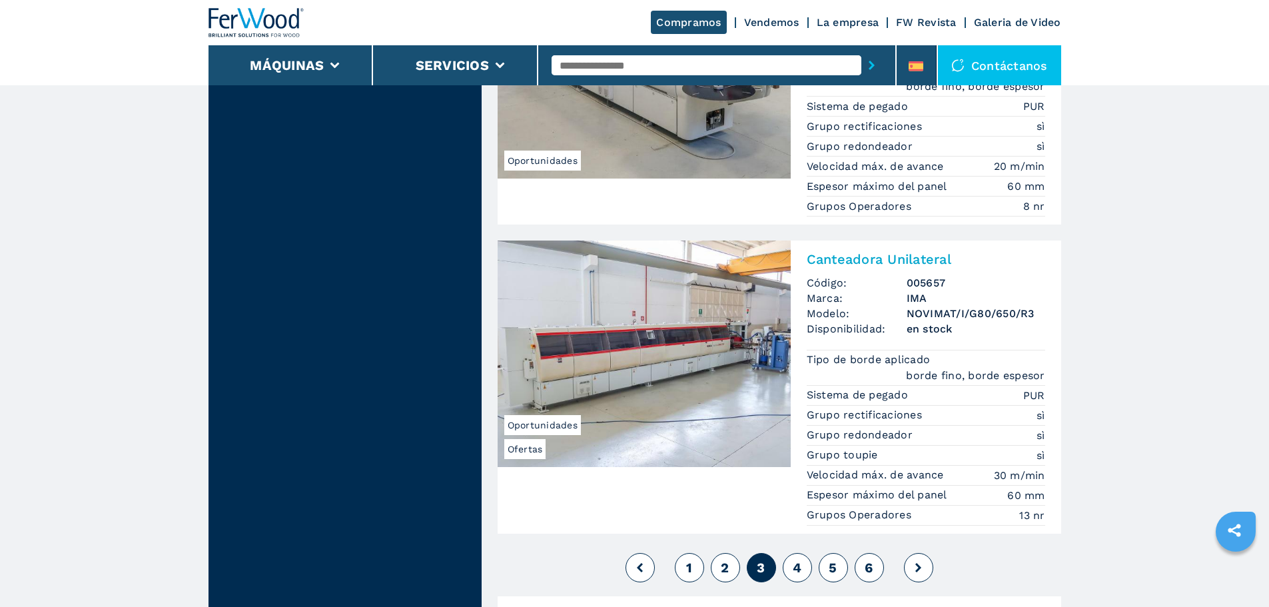
scroll to position [3263, 0]
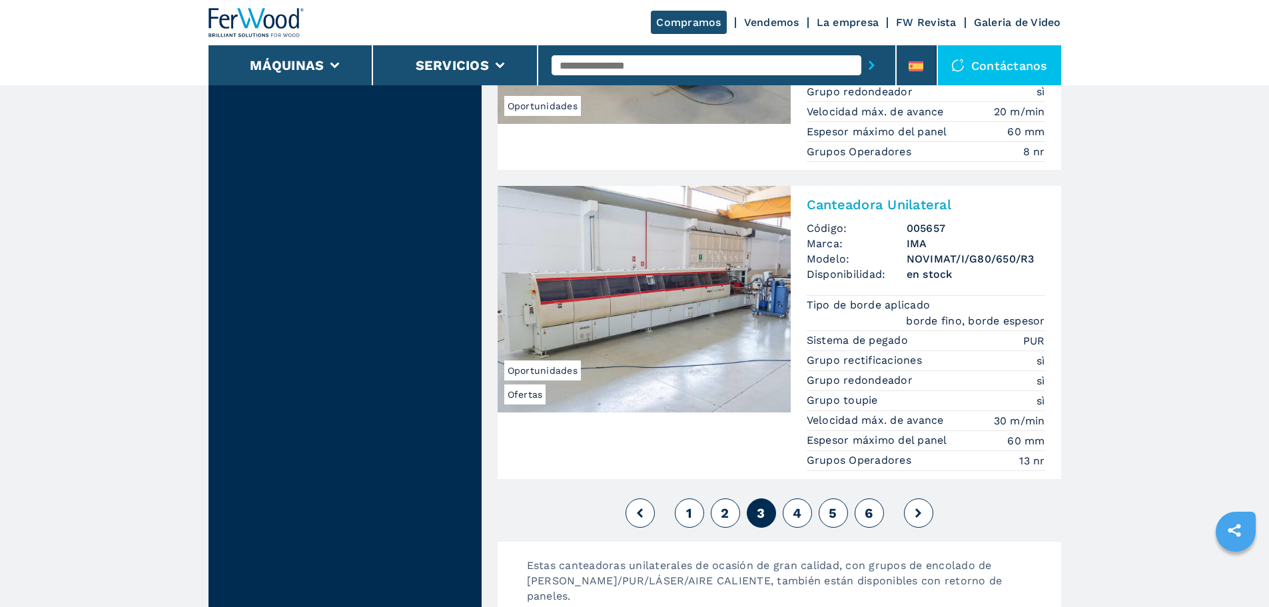
click at [793, 505] on span "4" at bounding box center [797, 513] width 9 height 16
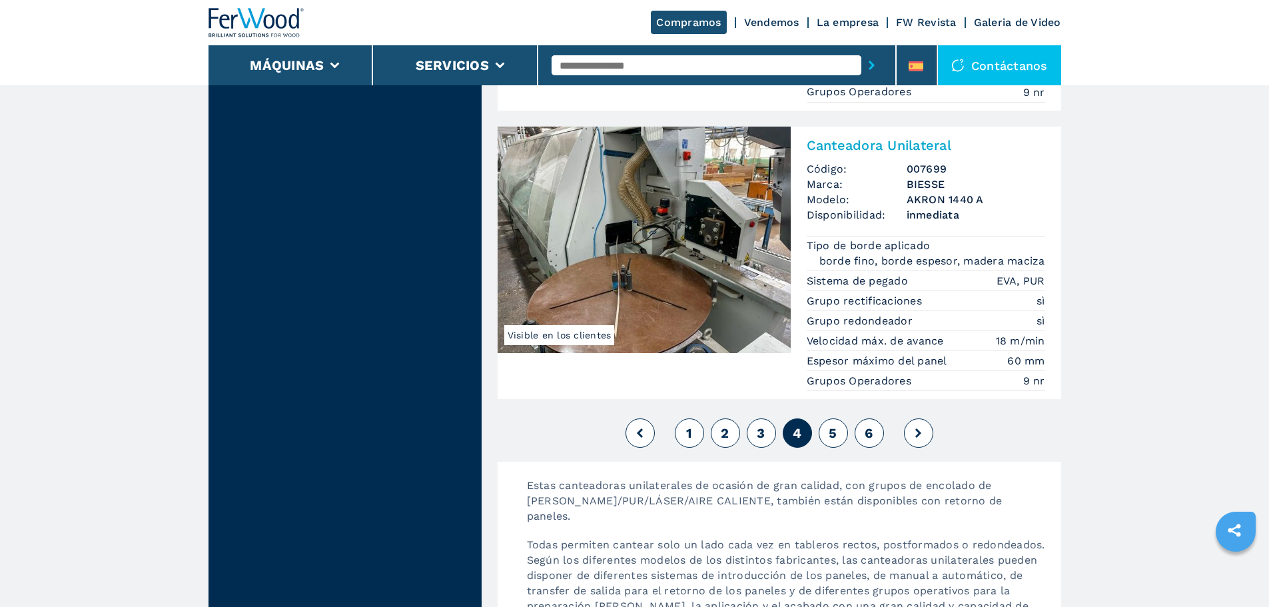
scroll to position [3397, 0]
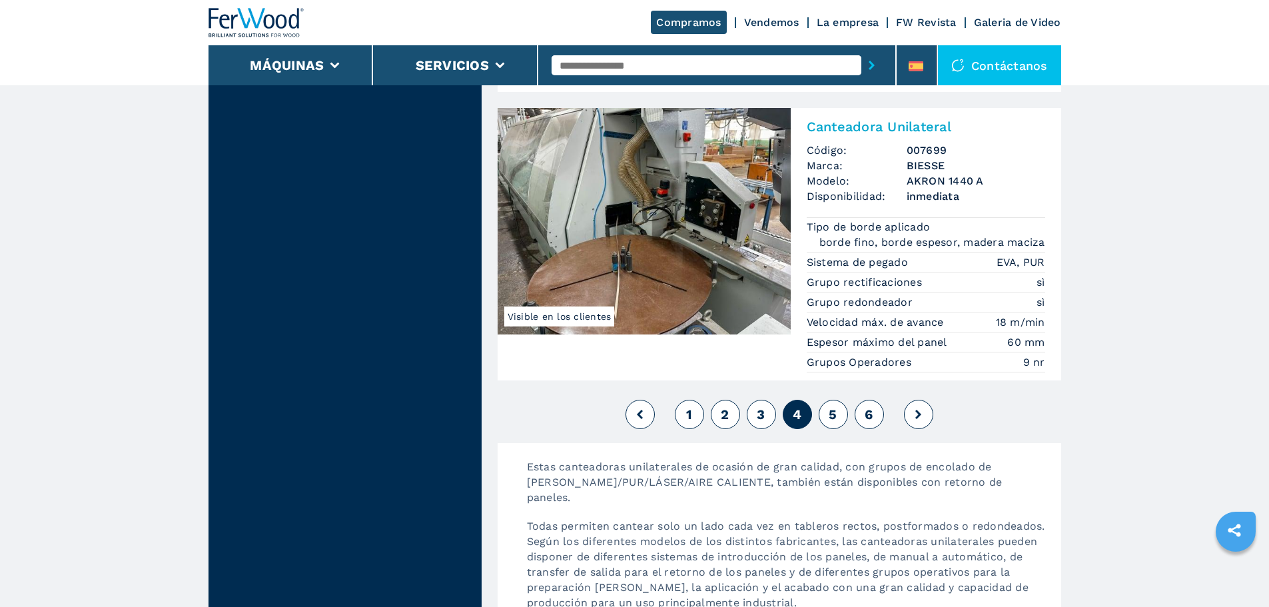
click at [833, 406] on span "5" at bounding box center [833, 414] width 8 height 16
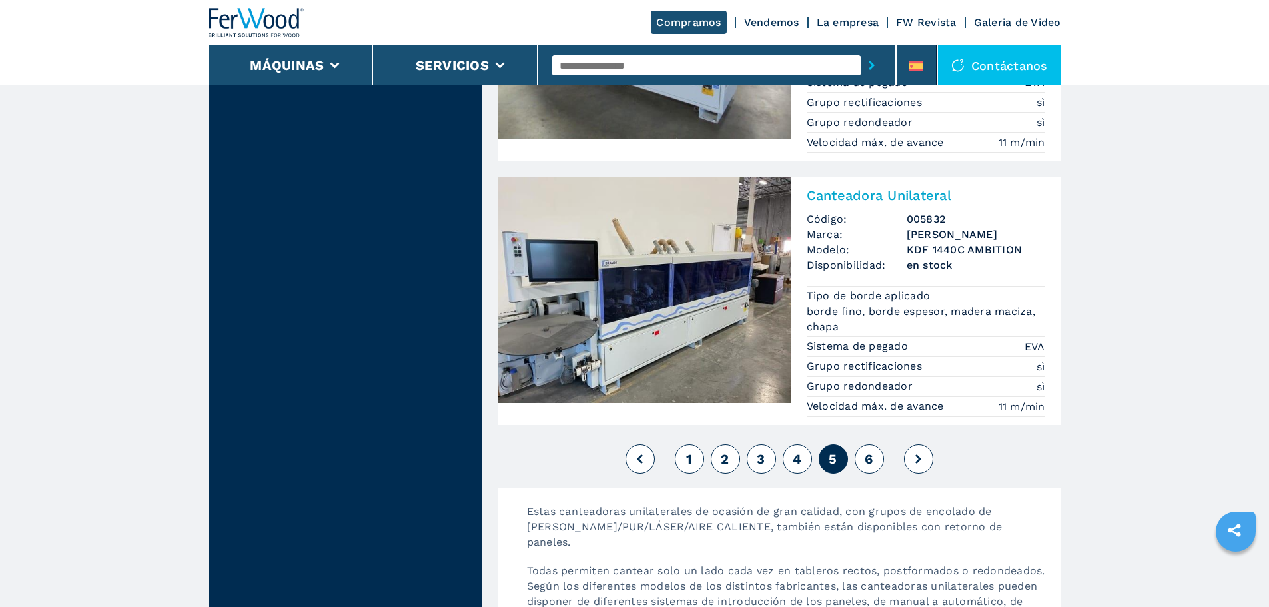
scroll to position [3397, 0]
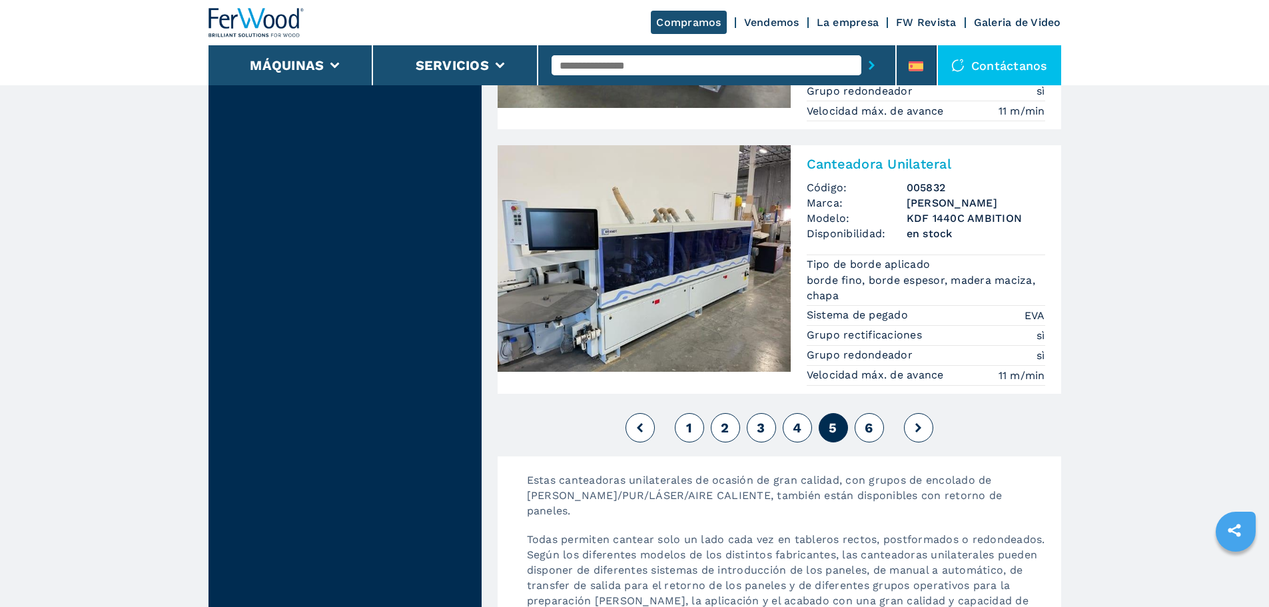
click at [876, 422] on button "6" at bounding box center [868, 427] width 29 height 29
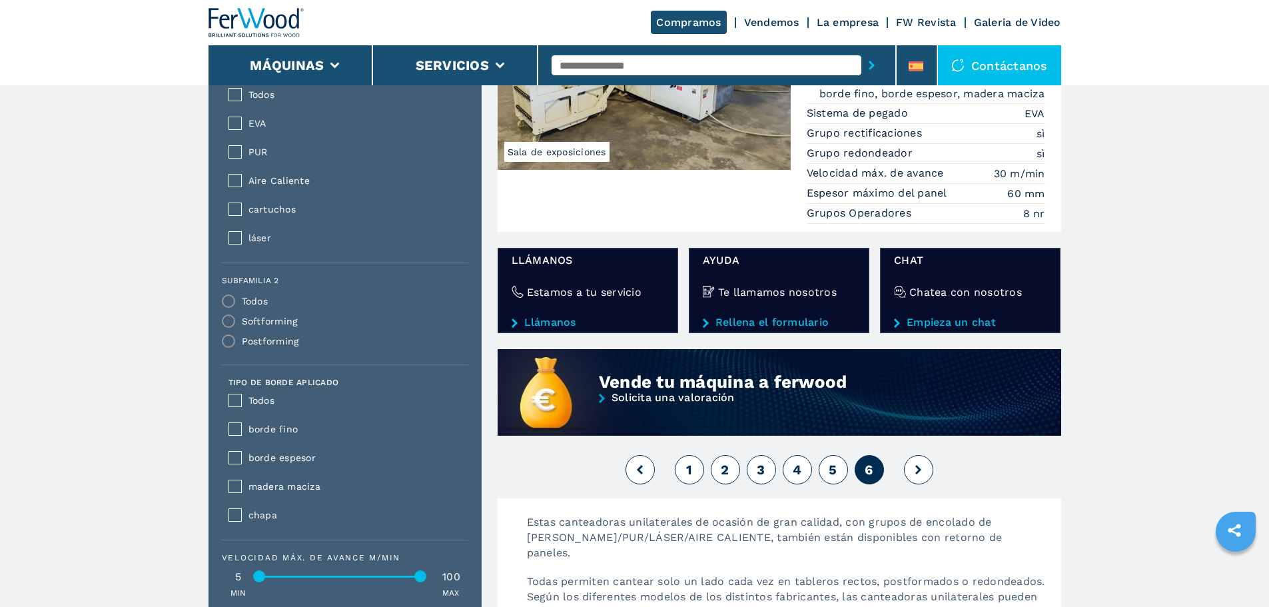
scroll to position [1265, 0]
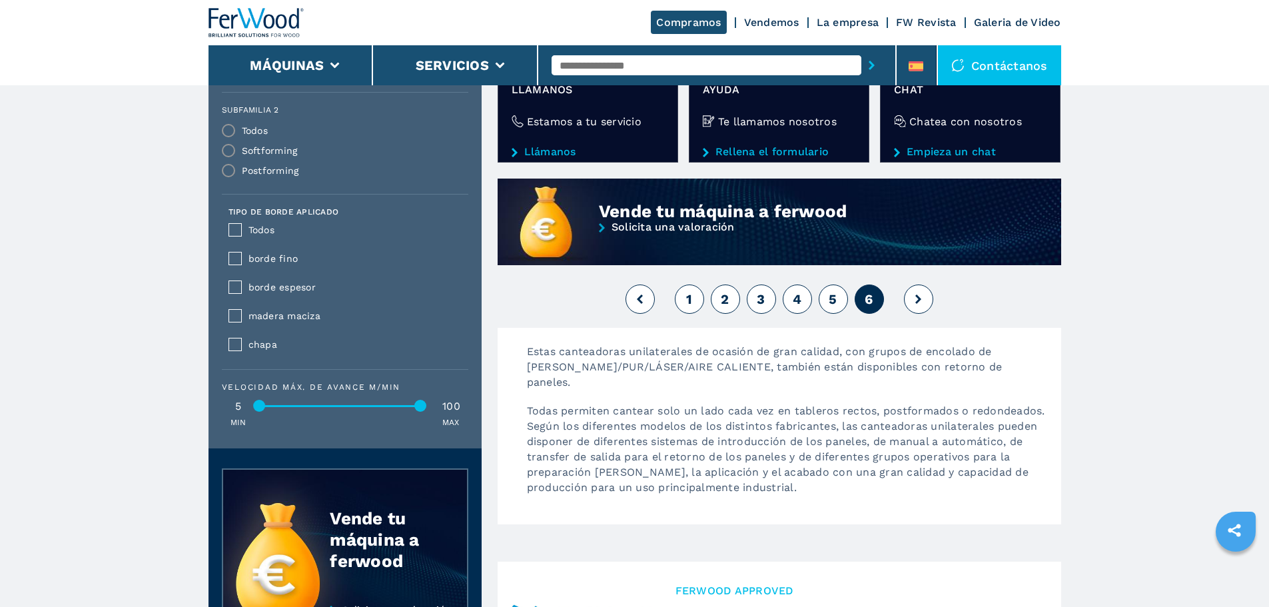
click at [931, 296] on button at bounding box center [918, 298] width 29 height 29
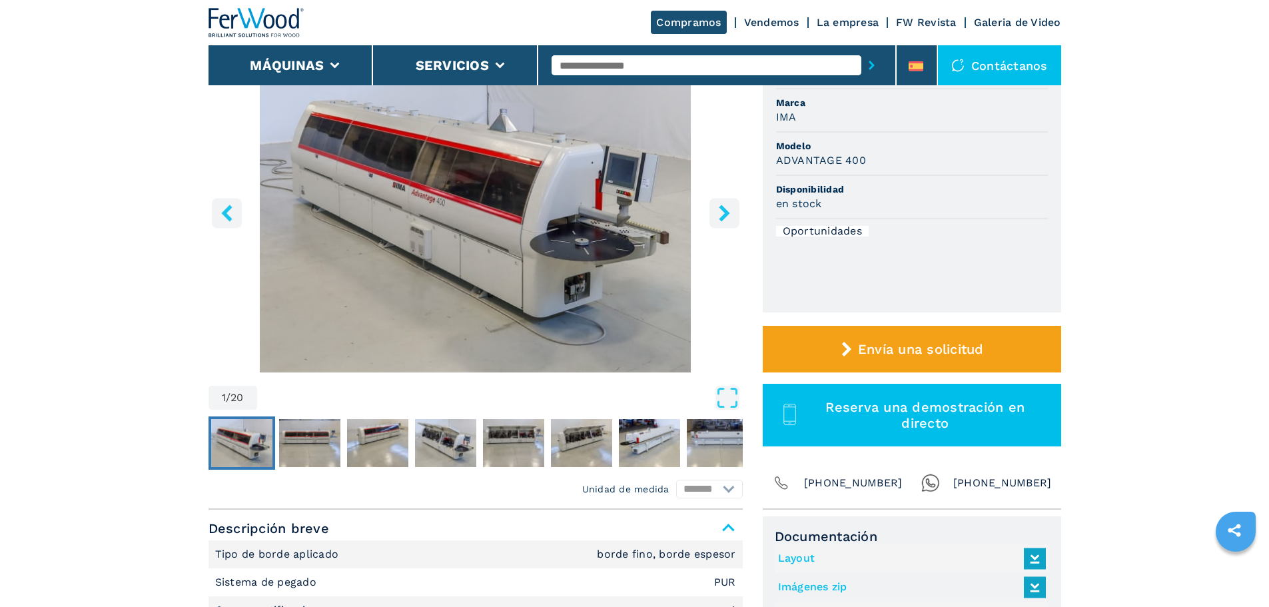
scroll to position [200, 0]
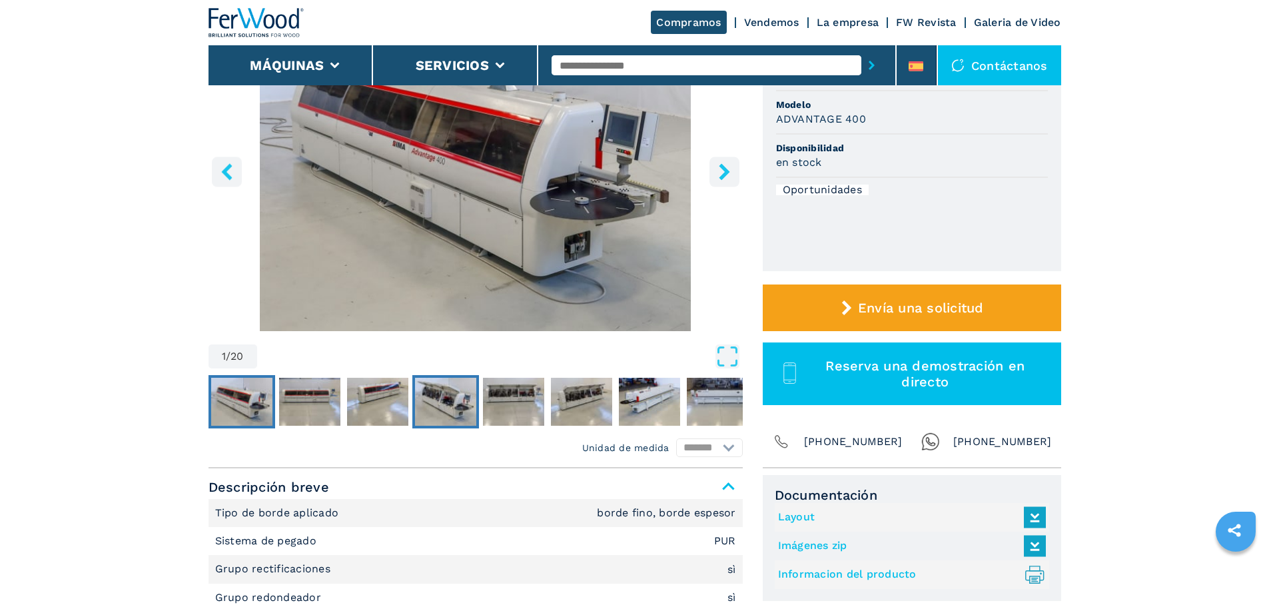
click at [436, 388] on img "Go to Slide 4" at bounding box center [445, 402] width 61 height 48
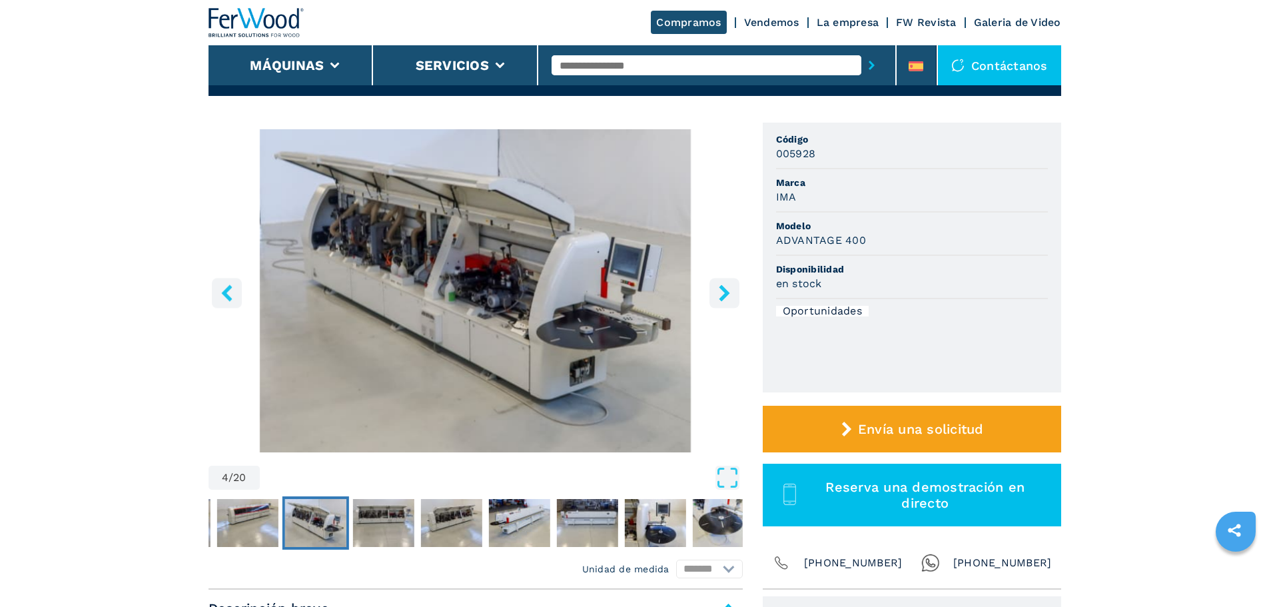
scroll to position [67, 0]
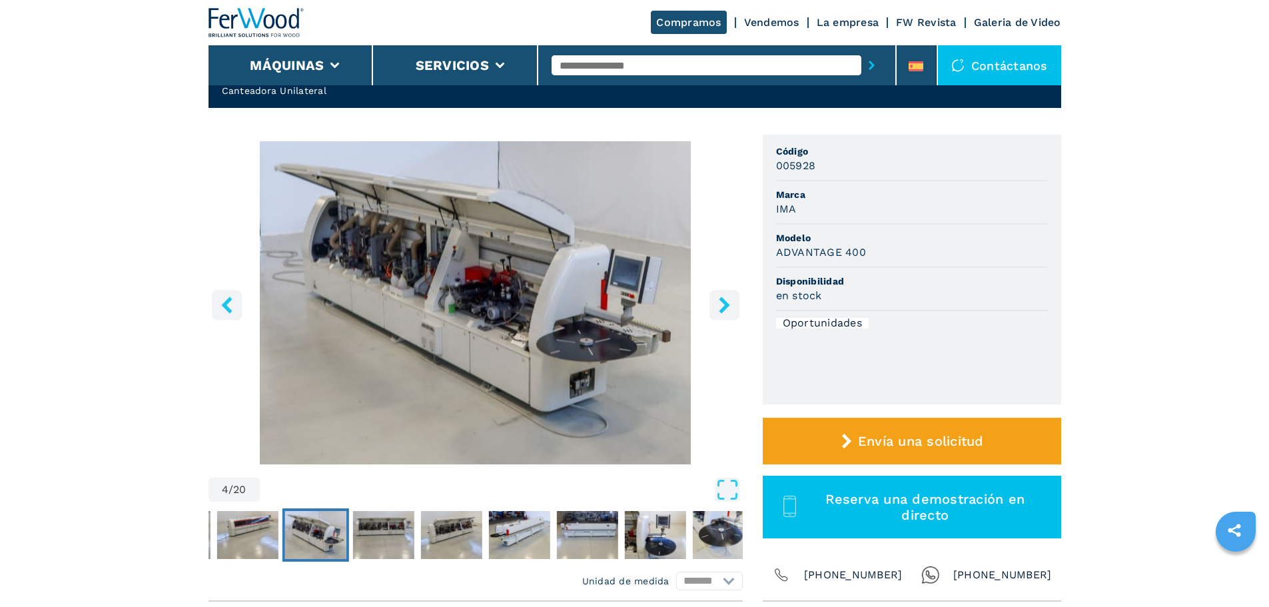
click at [667, 300] on img "Go to Slide 4" at bounding box center [475, 302] width 534 height 323
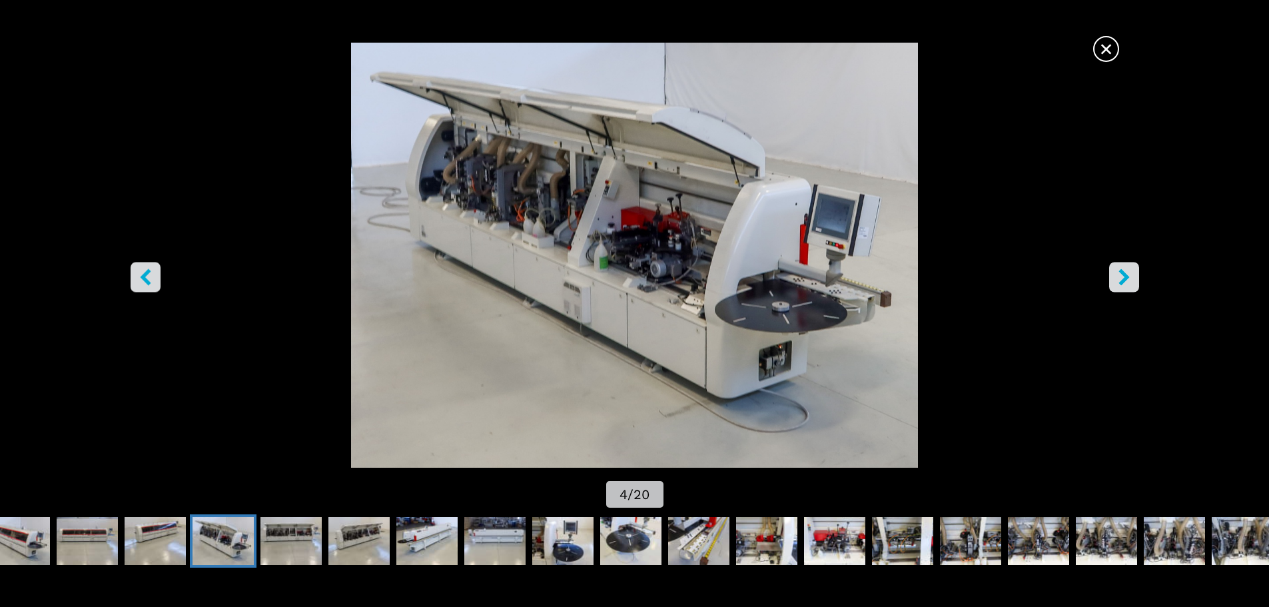
click at [1113, 274] on button "right-button" at bounding box center [1124, 277] width 30 height 30
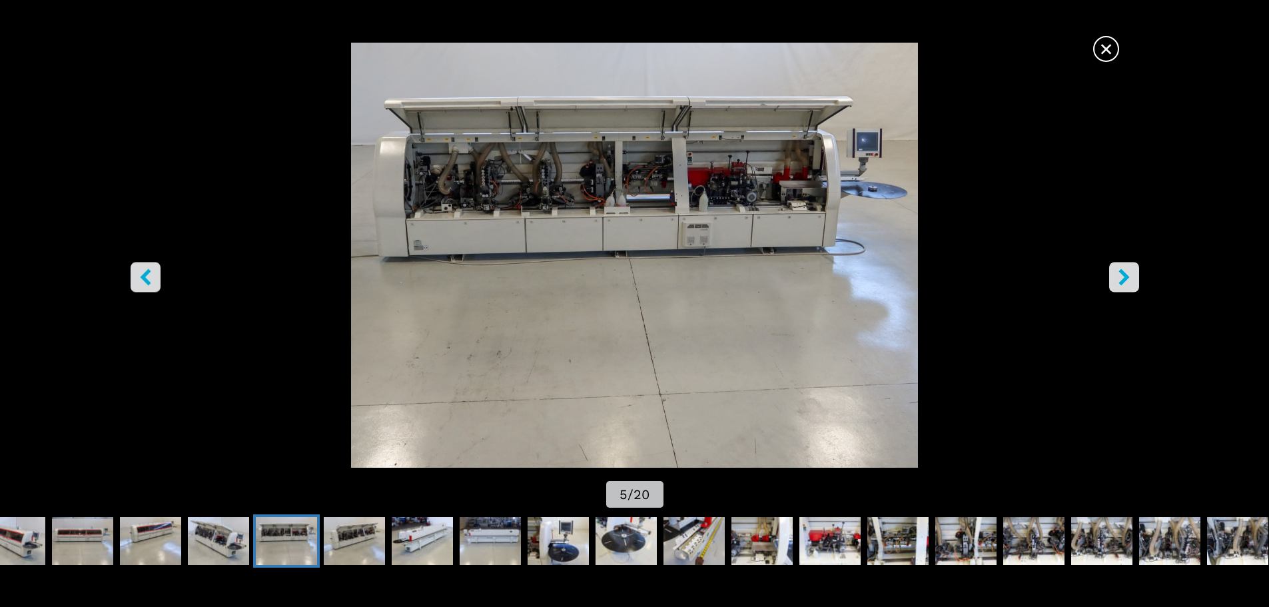
click at [1113, 274] on button "right-button" at bounding box center [1124, 277] width 30 height 30
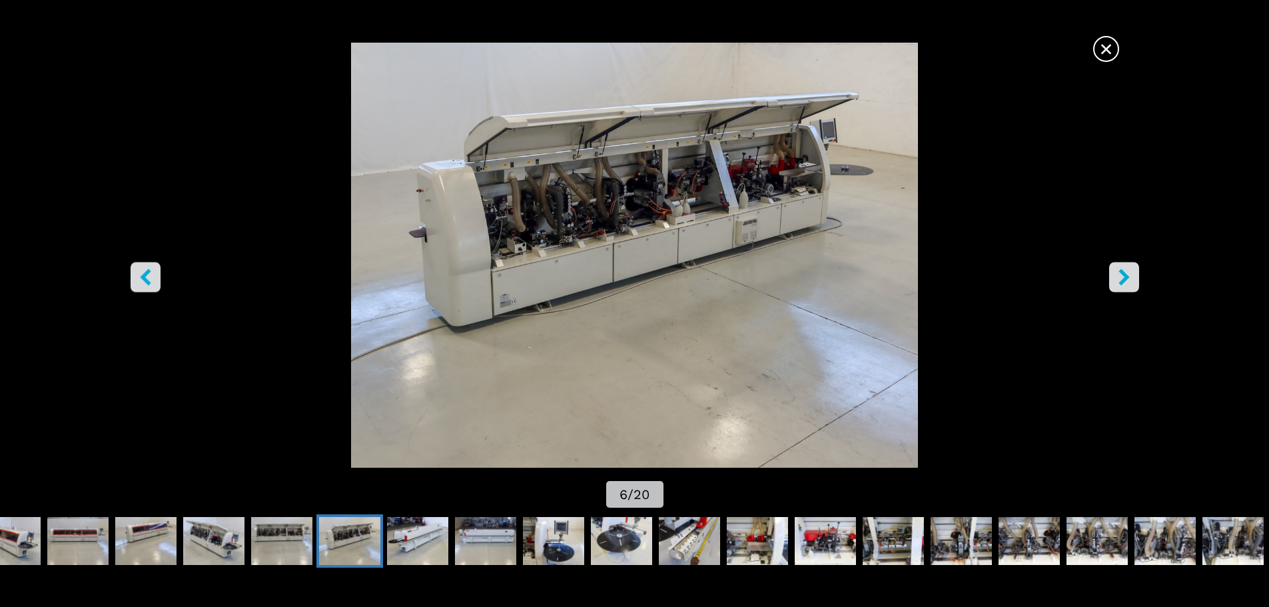
click at [1113, 274] on button "right-button" at bounding box center [1124, 277] width 30 height 30
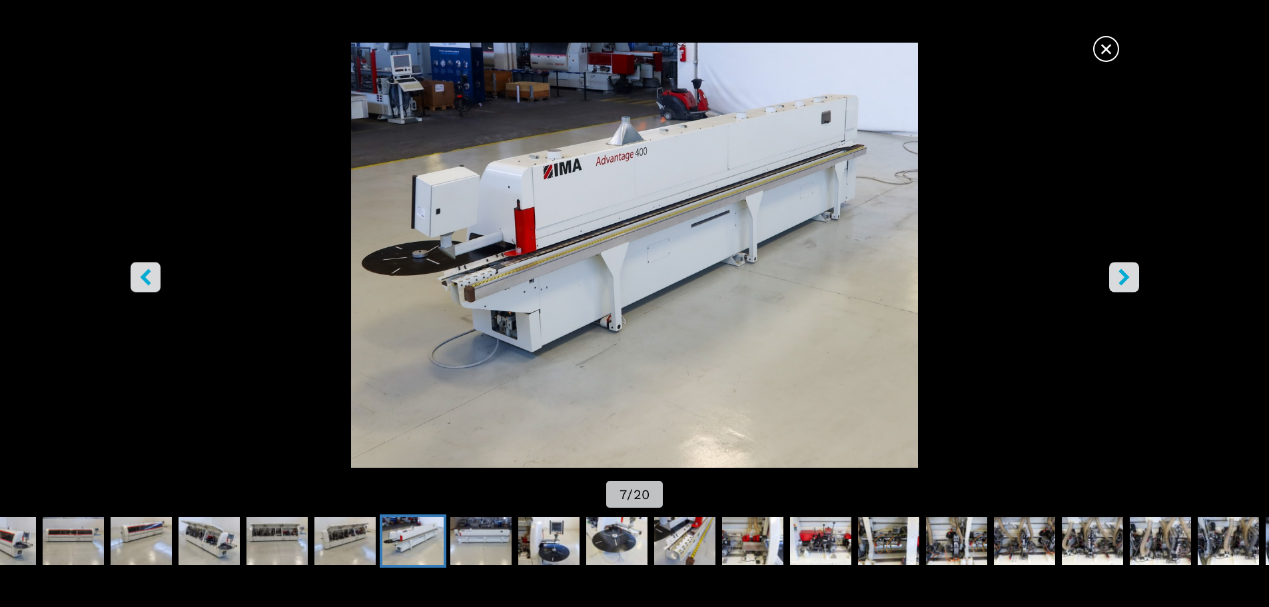
click at [1113, 274] on button "right-button" at bounding box center [1124, 277] width 30 height 30
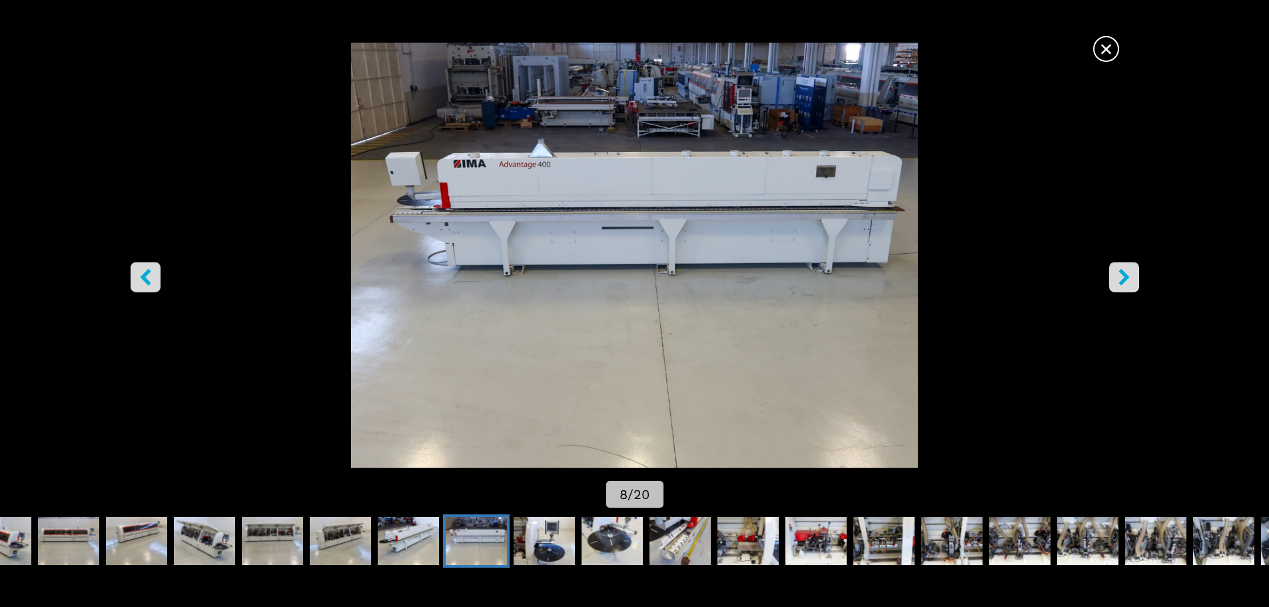
click at [1113, 274] on button "right-button" at bounding box center [1124, 277] width 30 height 30
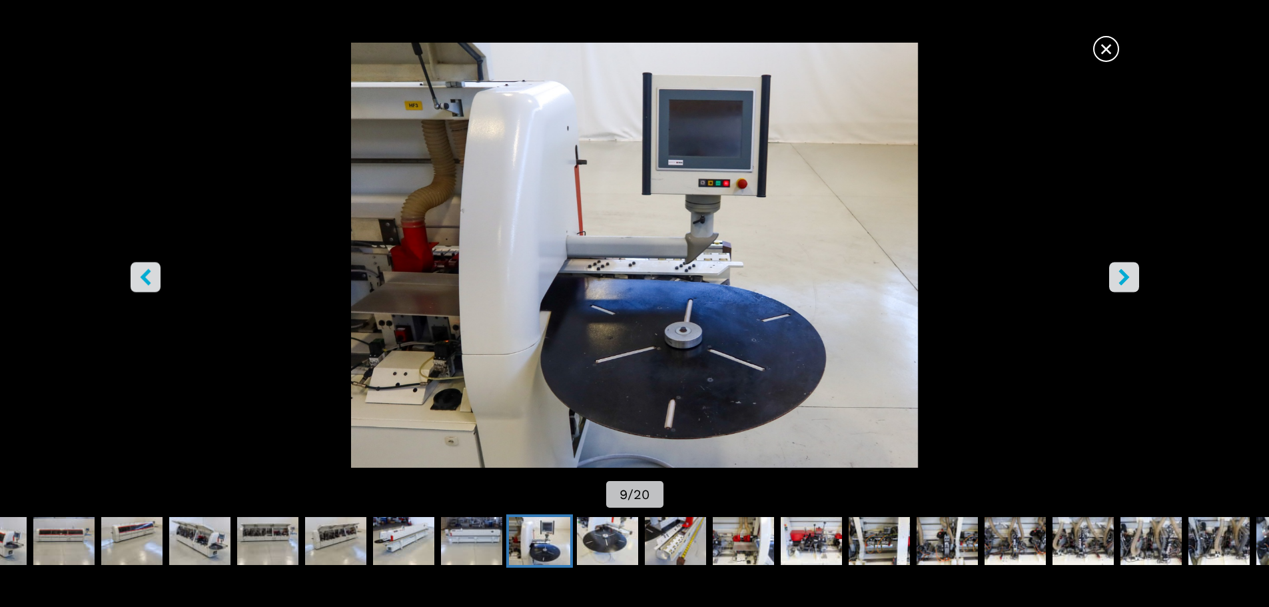
click at [1113, 274] on button "right-button" at bounding box center [1124, 277] width 30 height 30
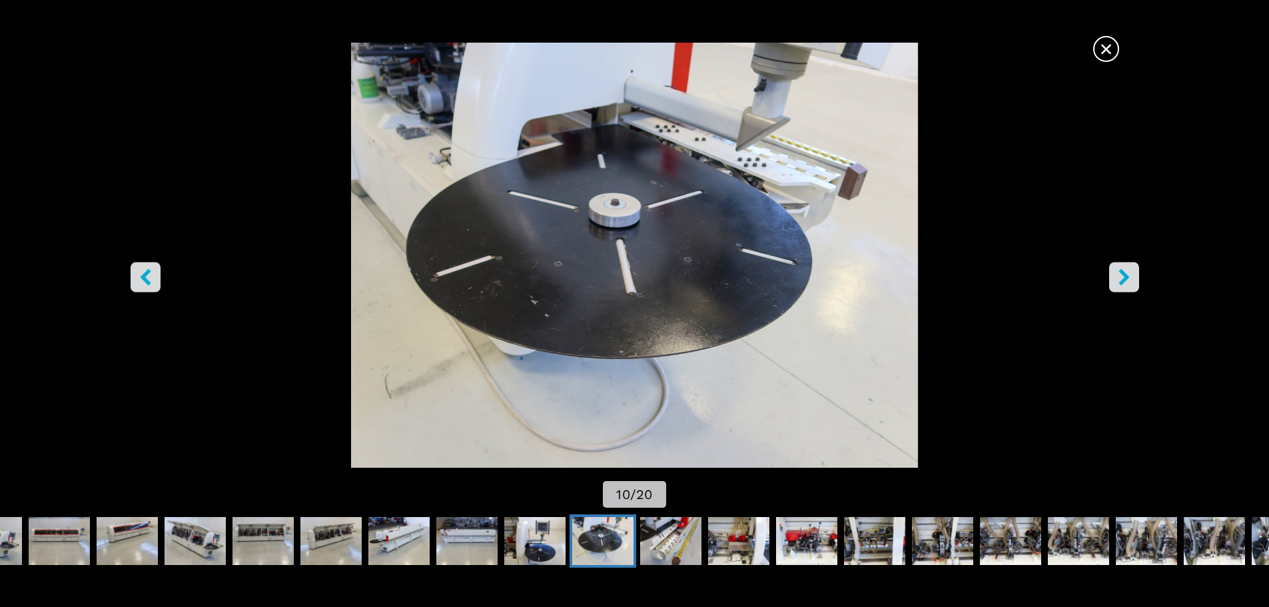
click at [1113, 274] on button "right-button" at bounding box center [1124, 277] width 30 height 30
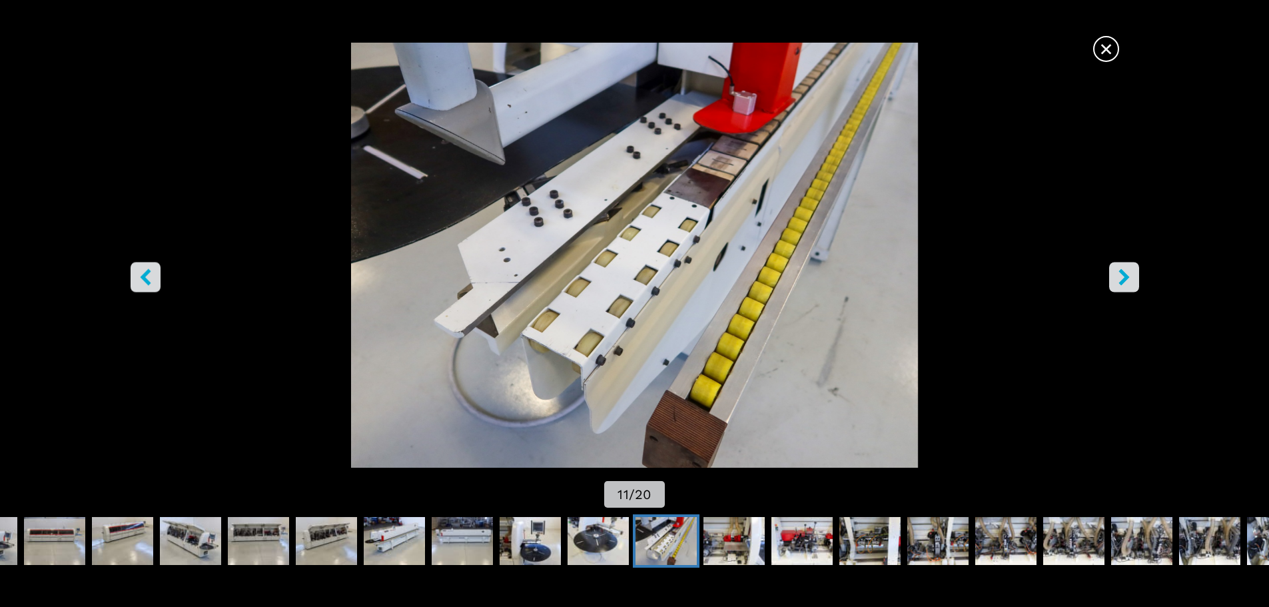
click at [1113, 274] on button "right-button" at bounding box center [1124, 277] width 30 height 30
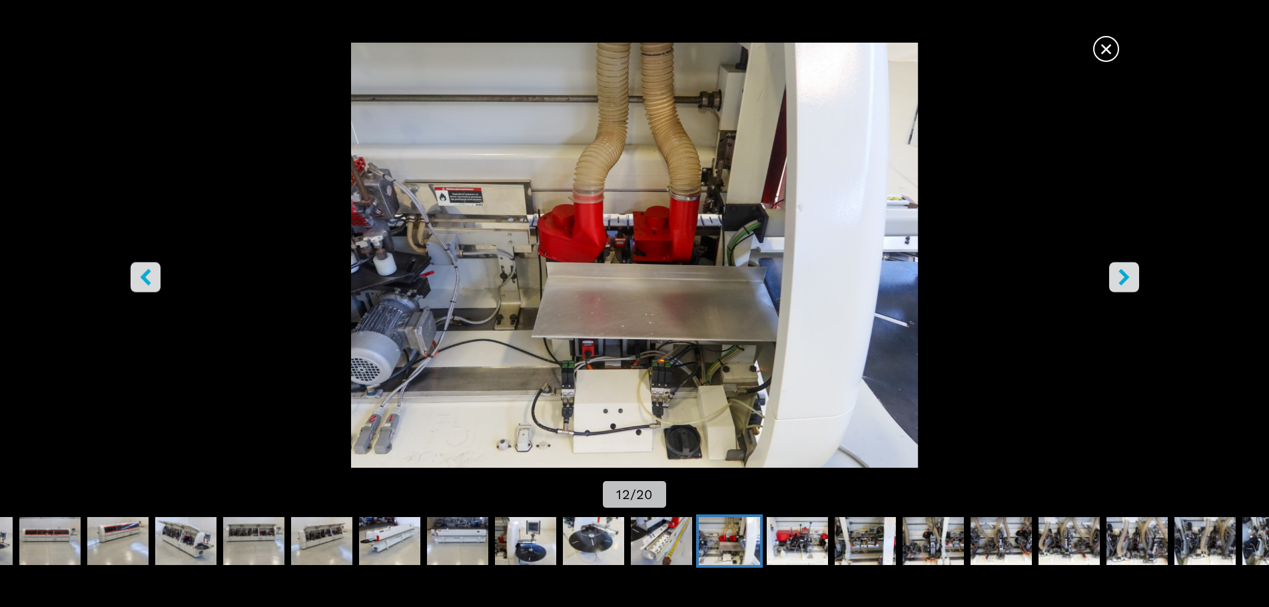
click at [1113, 274] on button "right-button" at bounding box center [1124, 277] width 30 height 30
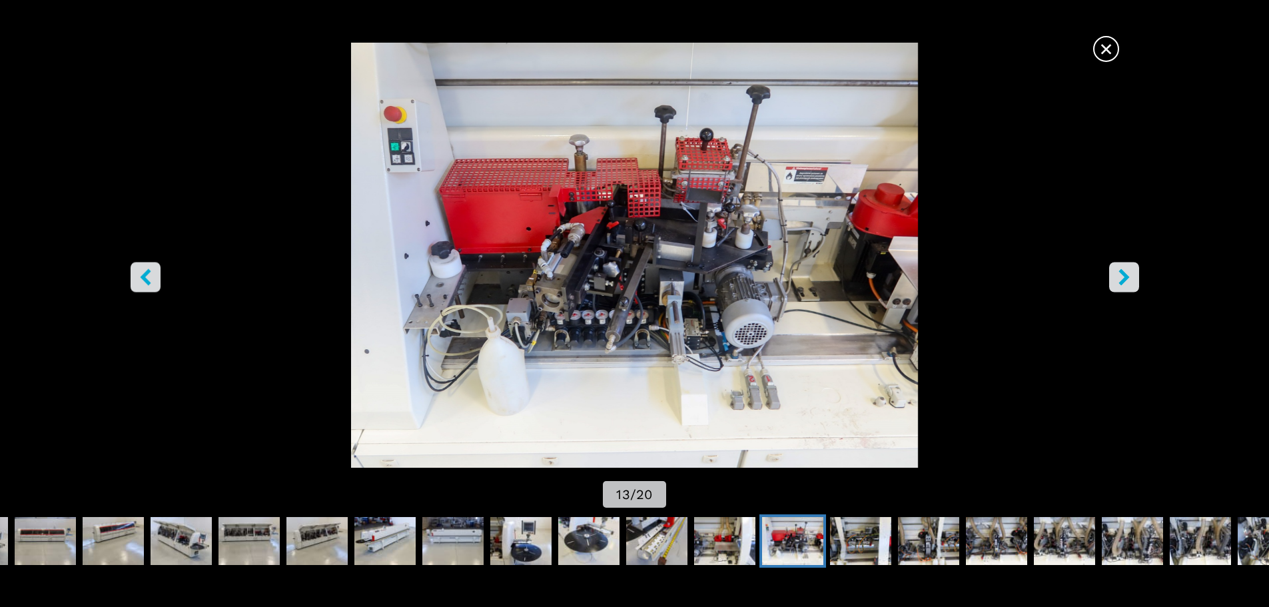
click at [1113, 274] on button "right-button" at bounding box center [1124, 277] width 30 height 30
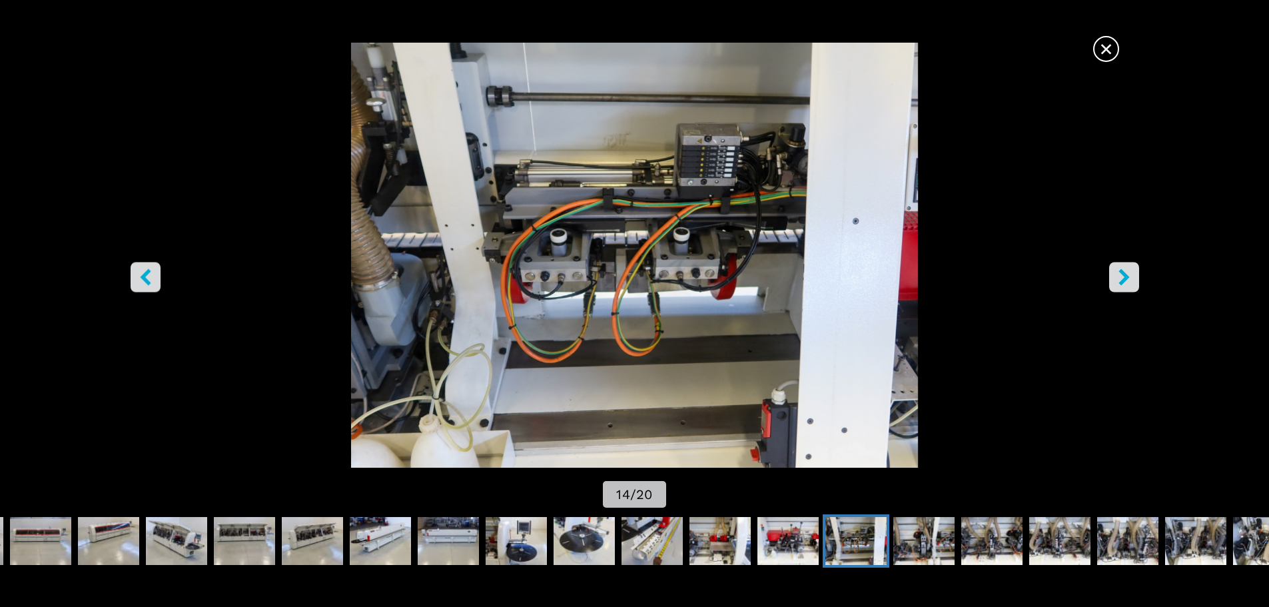
click at [1113, 274] on button "right-button" at bounding box center [1124, 277] width 30 height 30
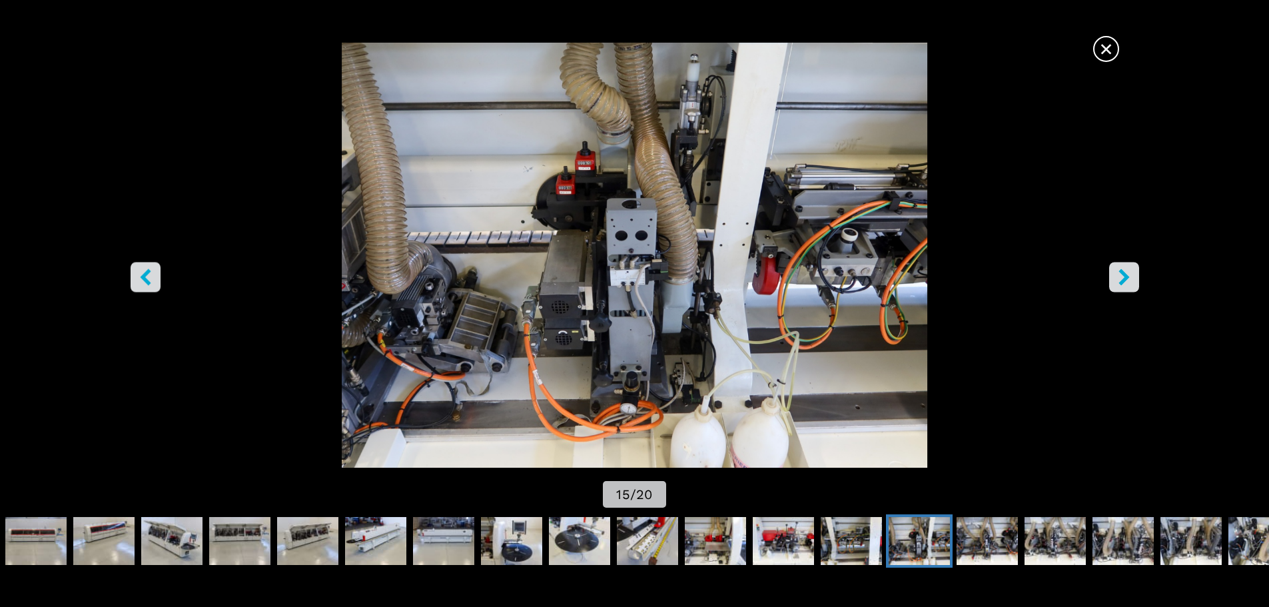
click at [1113, 274] on button "right-button" at bounding box center [1124, 277] width 30 height 30
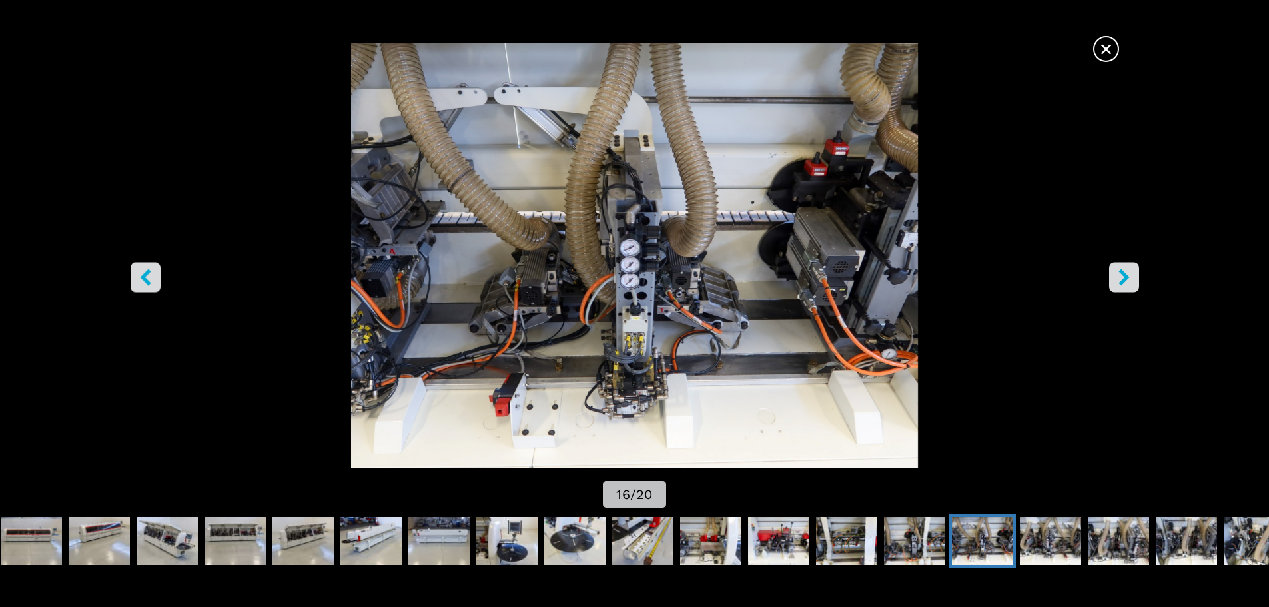
click at [1113, 274] on button "right-button" at bounding box center [1124, 277] width 30 height 30
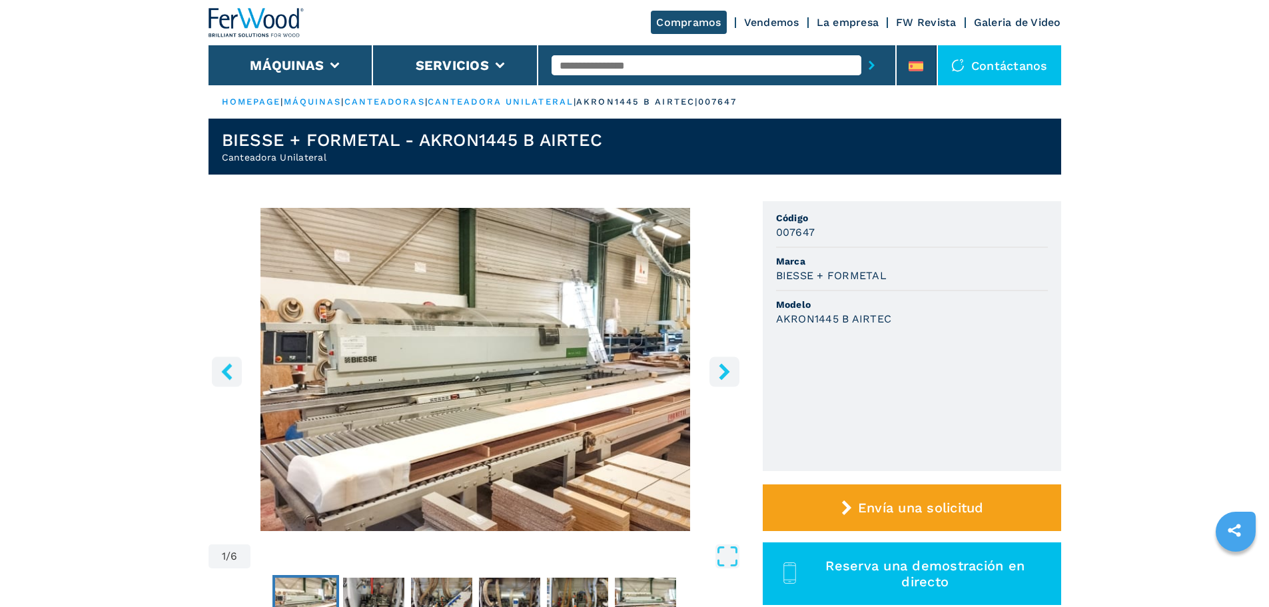
click at [721, 376] on icon "right-button" at bounding box center [724, 371] width 11 height 17
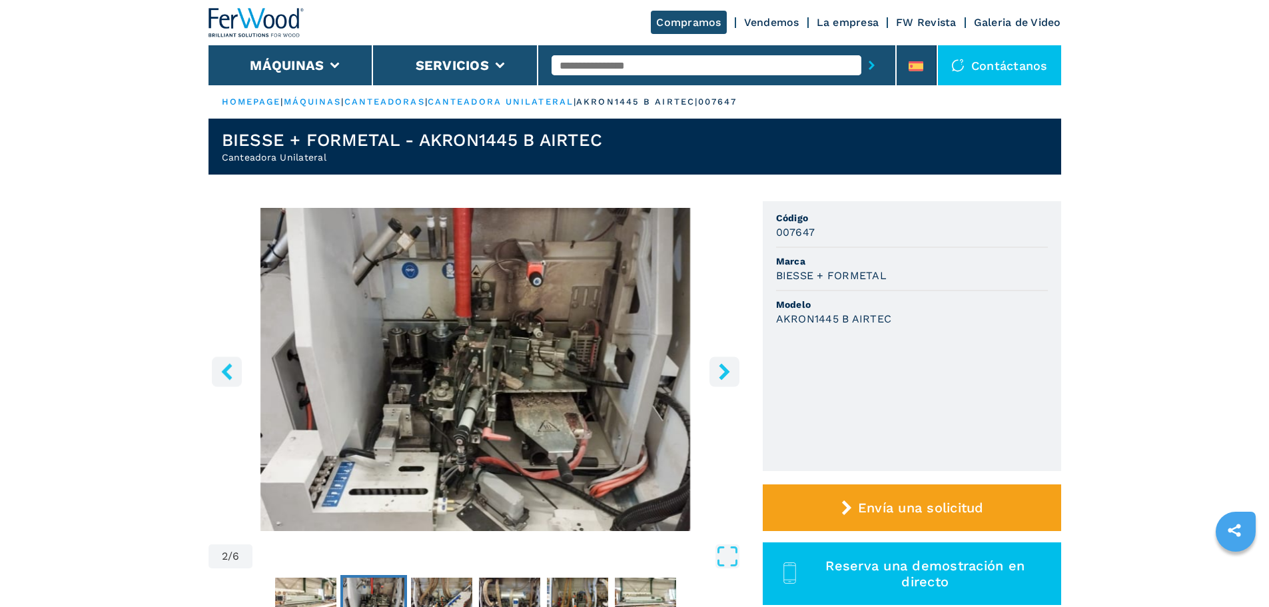
click at [721, 376] on icon "right-button" at bounding box center [724, 371] width 11 height 17
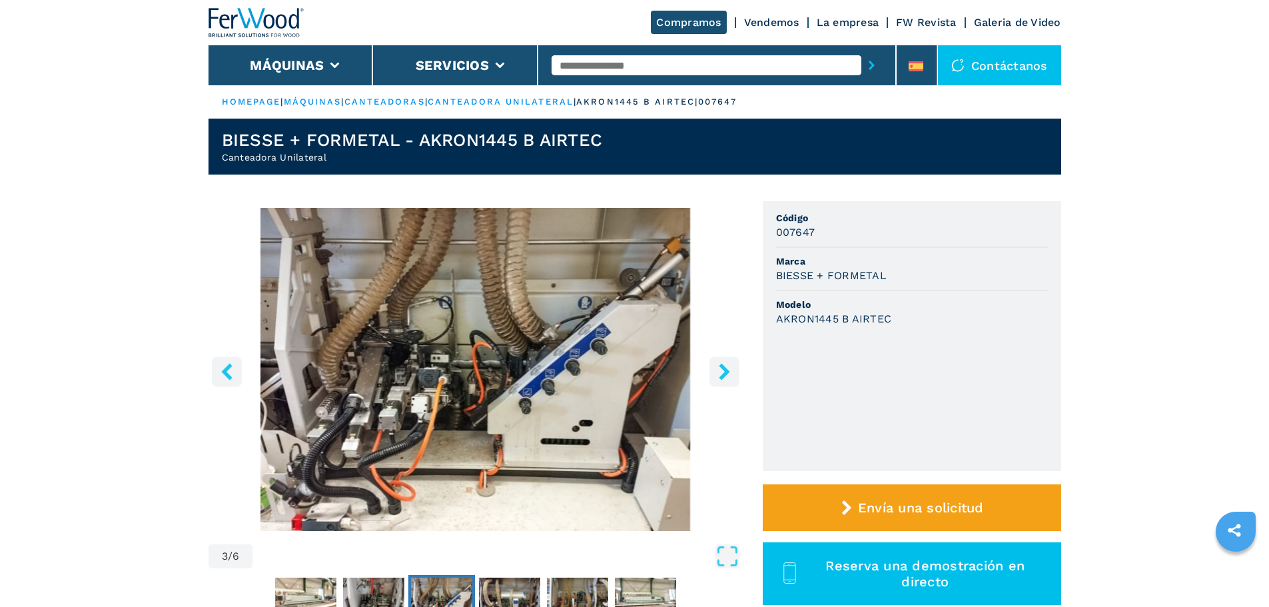
click at [721, 376] on icon "right-button" at bounding box center [724, 371] width 11 height 17
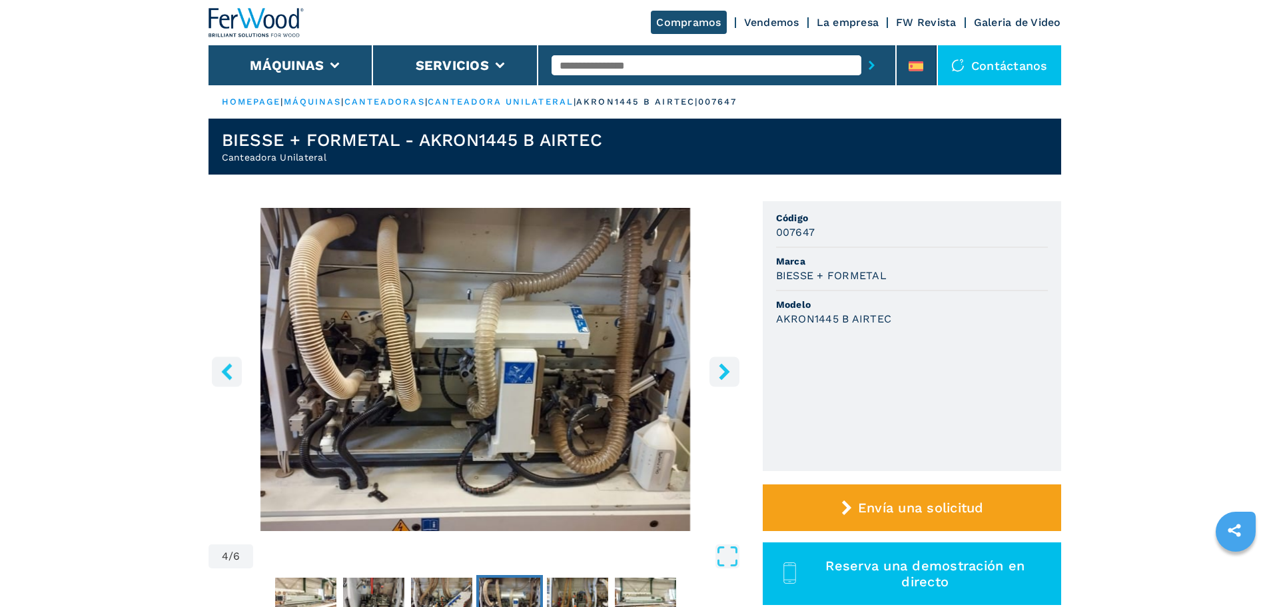
click at [721, 376] on icon "right-button" at bounding box center [724, 371] width 11 height 17
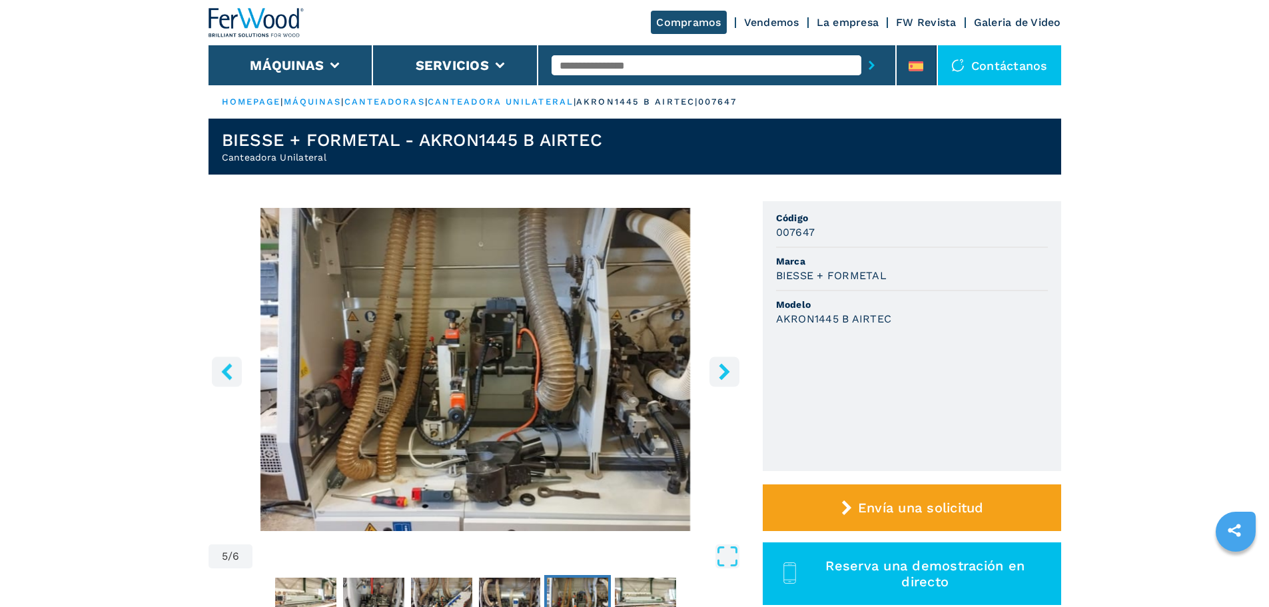
click at [721, 376] on icon "right-button" at bounding box center [724, 371] width 11 height 17
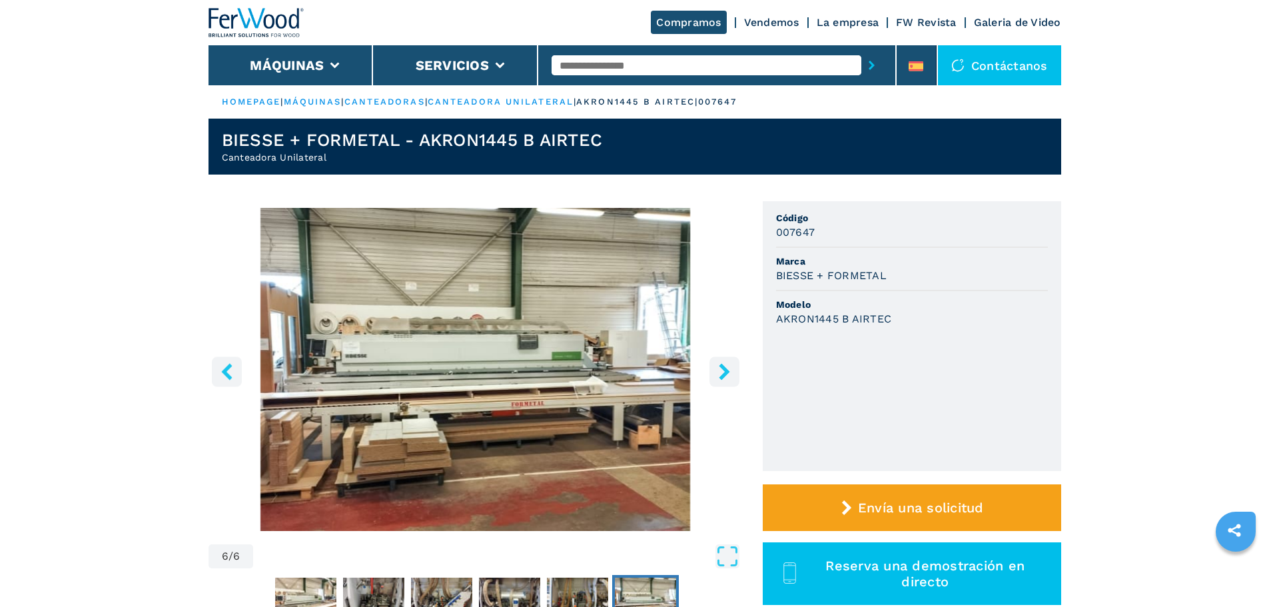
click at [721, 376] on icon "right-button" at bounding box center [724, 371] width 11 height 17
